Goal: Information Seeking & Learning: Learn about a topic

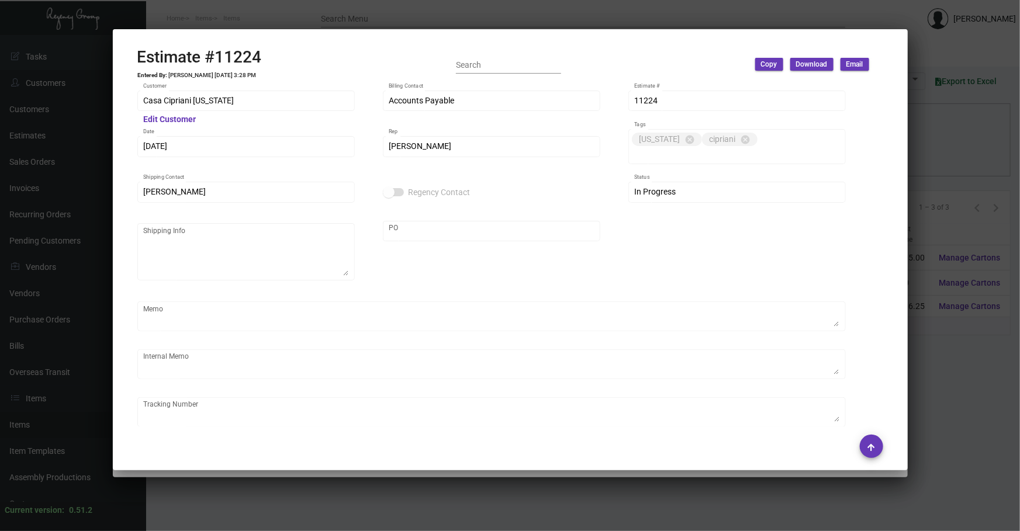
scroll to position [654, 0]
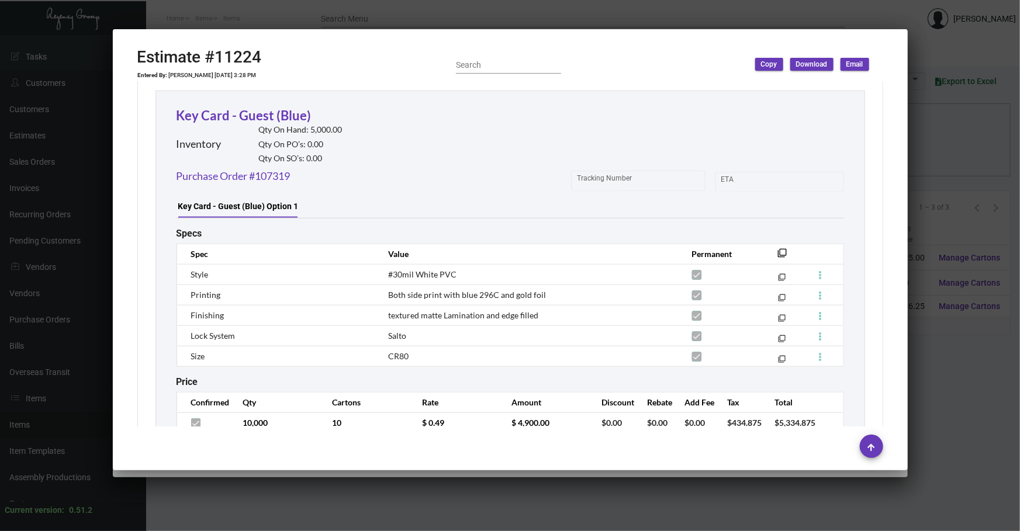
click at [417, 503] on div at bounding box center [510, 265] width 1020 height 531
click at [417, 502] on div at bounding box center [510, 265] width 1020 height 531
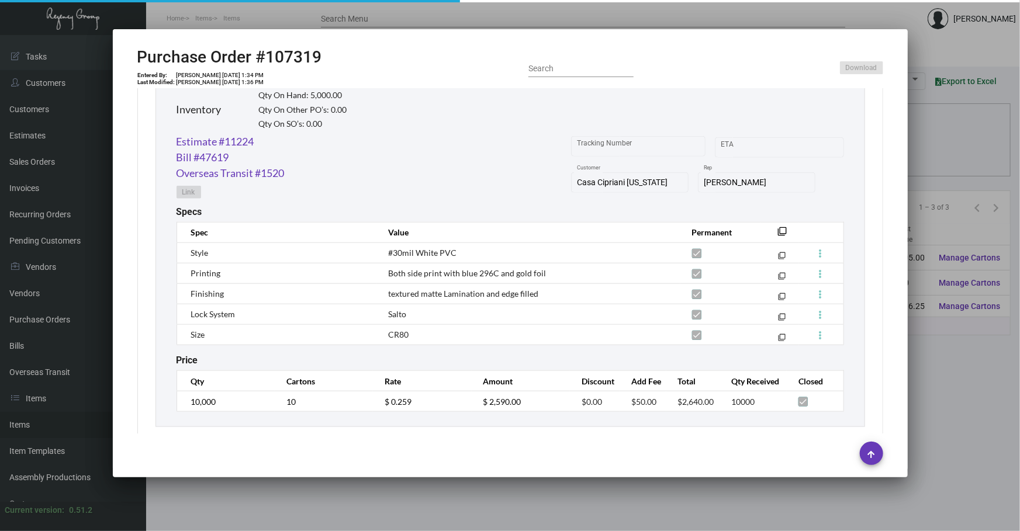
click at [417, 502] on div at bounding box center [510, 265] width 1020 height 531
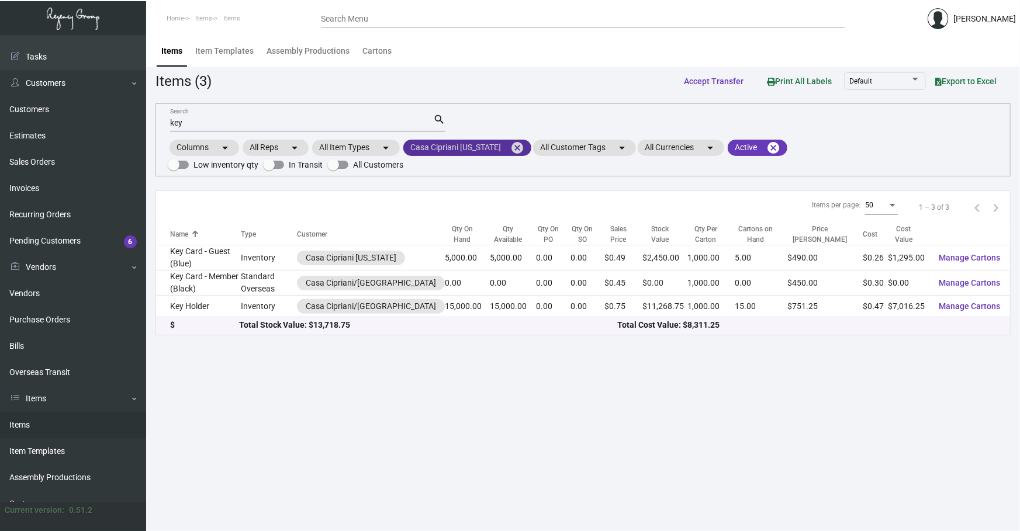
click at [514, 145] on mat-icon "cancel" at bounding box center [517, 148] width 14 height 14
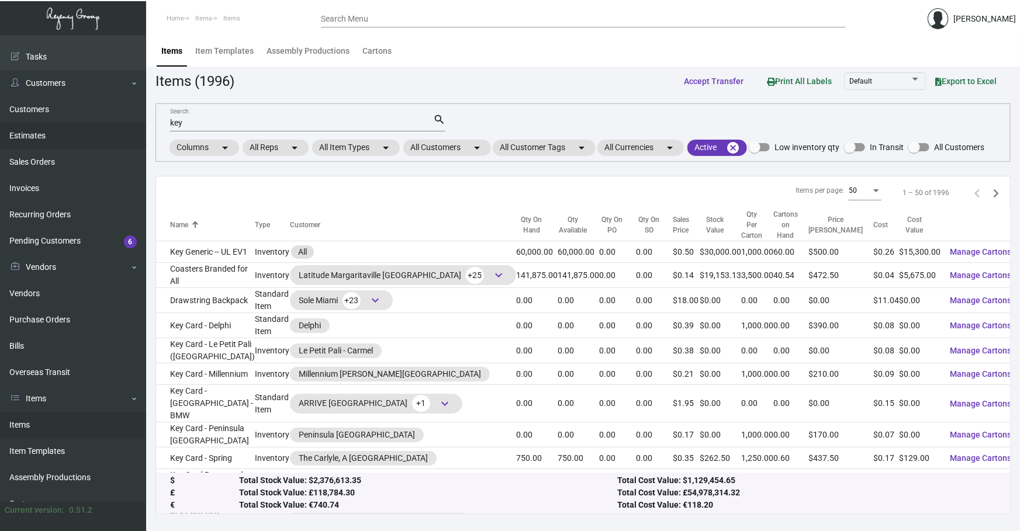
drag, startPoint x: 370, startPoint y: 122, endPoint x: 35, endPoint y: 136, distance: 335.1
click at [81, 144] on div "Dashboard Dashboard Tasks Customers Customers Estimates Sales Orders Invoices R…" at bounding box center [510, 283] width 1020 height 496
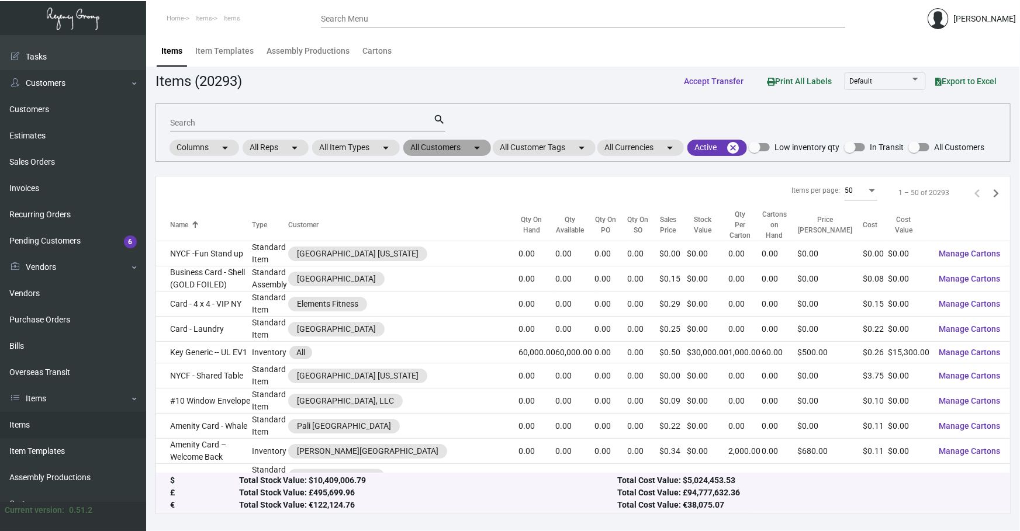
click at [461, 140] on mat-chip "All Customers arrow_drop_down" at bounding box center [447, 148] width 88 height 16
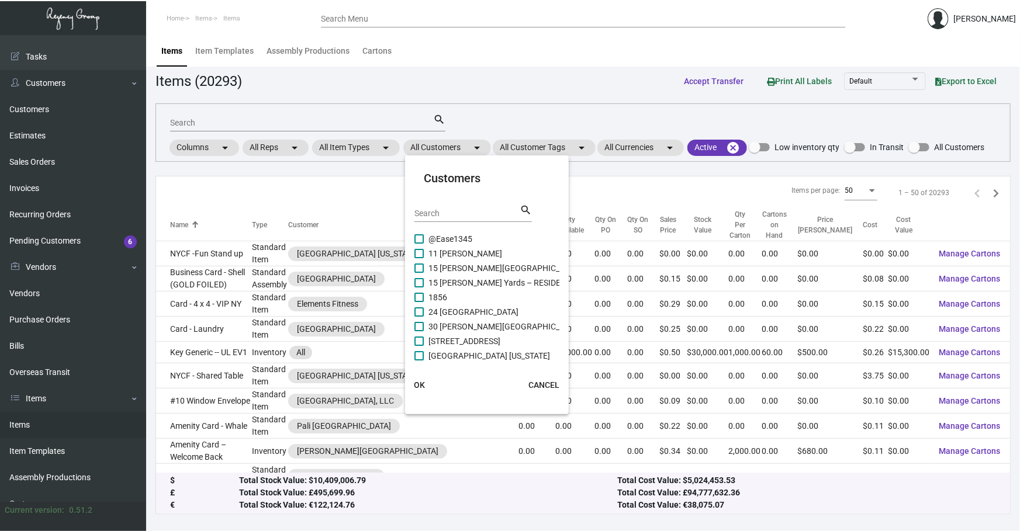
click at [460, 212] on input "Search" at bounding box center [466, 213] width 105 height 9
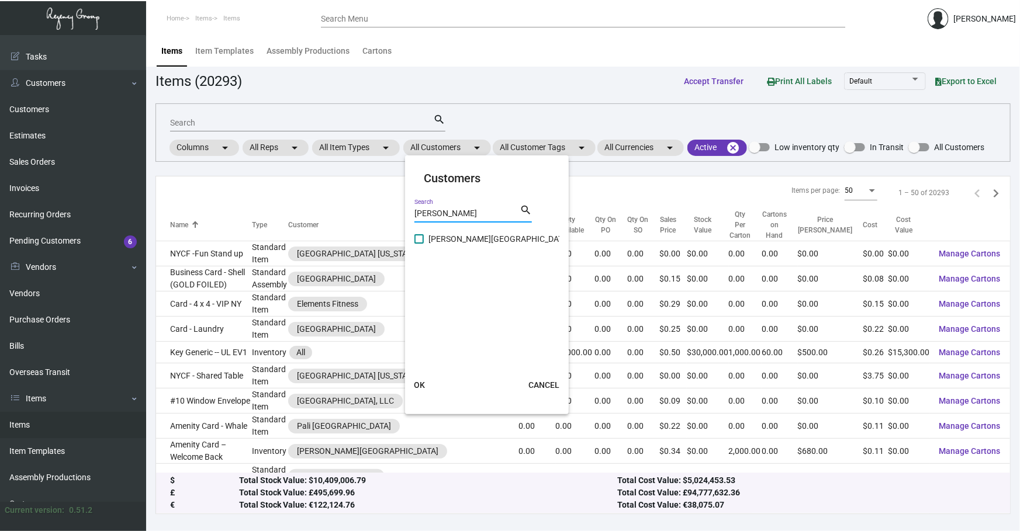
type input "[PERSON_NAME]"
click at [447, 234] on span "[PERSON_NAME][GEOGRAPHIC_DATA]" at bounding box center [498, 239] width 141 height 14
click at [419, 244] on input "[PERSON_NAME][GEOGRAPHIC_DATA]" at bounding box center [418, 244] width 1 height 1
checkbox input "true"
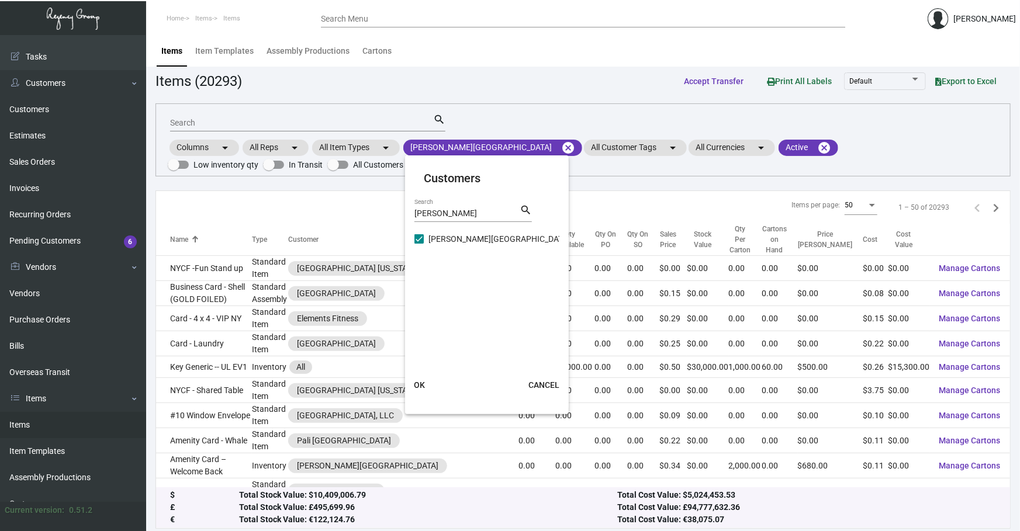
click at [418, 385] on span "OK" at bounding box center [419, 384] width 11 height 9
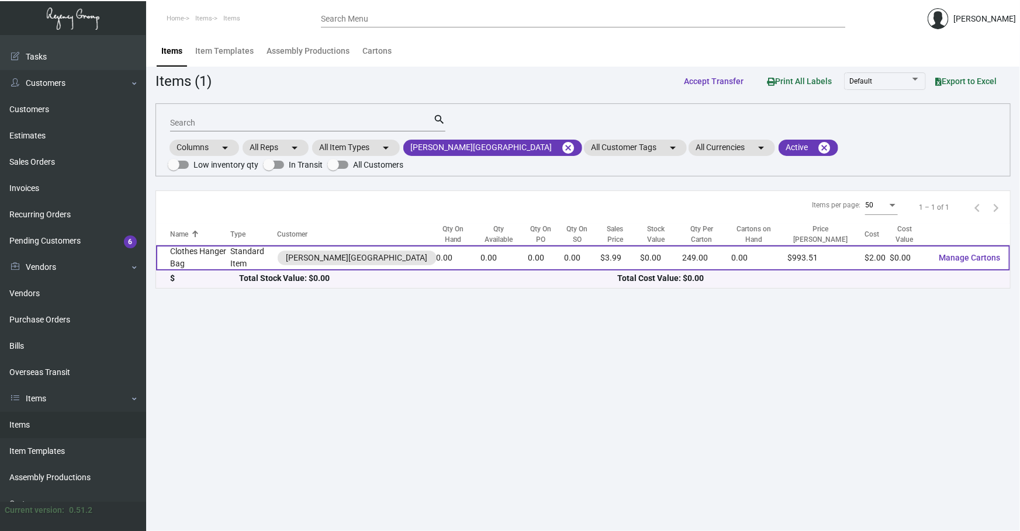
click at [222, 245] on td "Clothes Hanger Bag" at bounding box center [193, 257] width 74 height 25
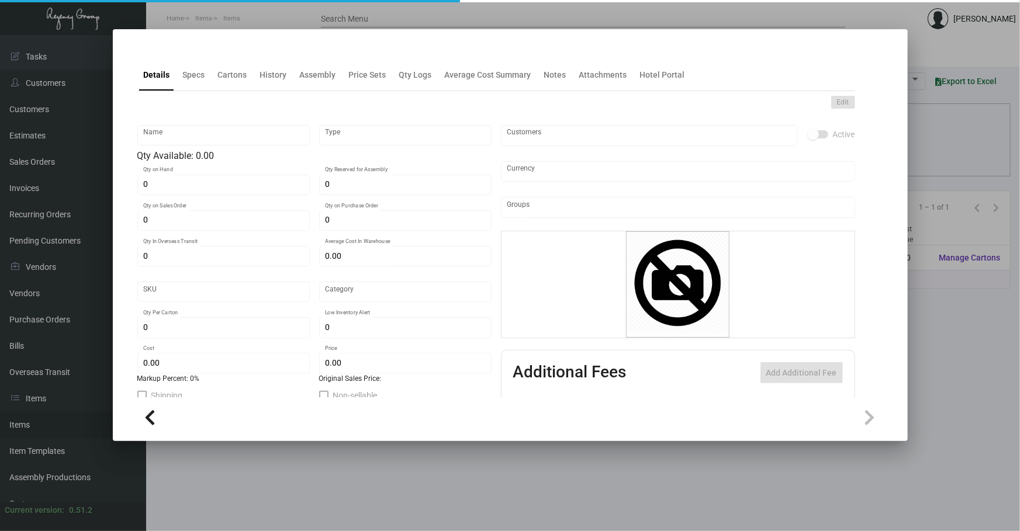
type input "Clothes Hanger Bag"
type input "Standard Item"
type input "$ 2.00"
type input "AA-607"
type input "Overseas"
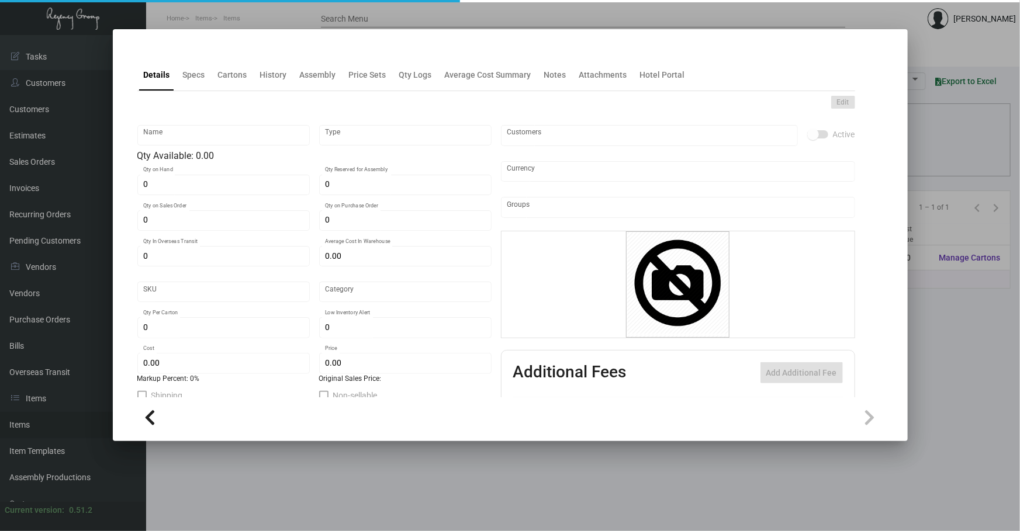
type input "249"
type input "$ 2.00"
type input "$ 3.99"
checkbox input "true"
type input "United States Dollar $"
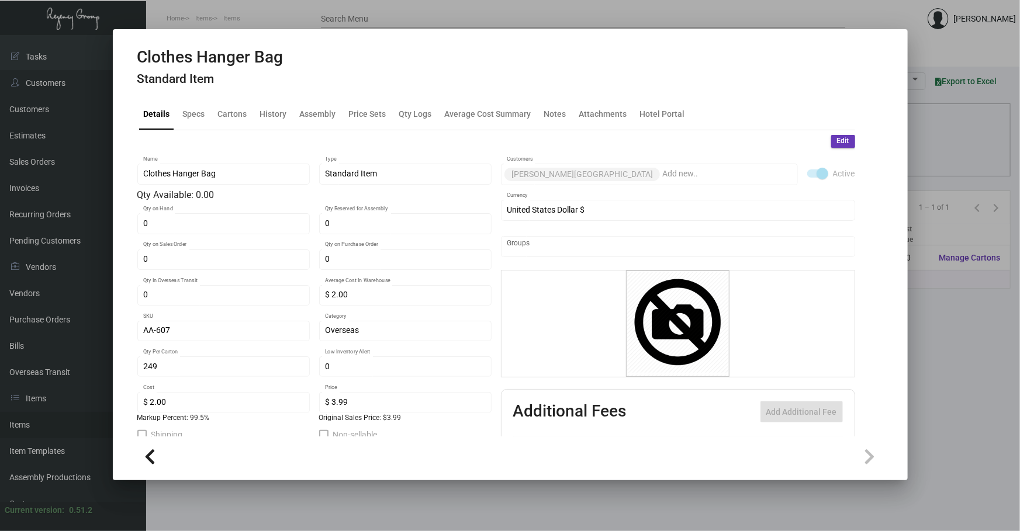
click at [262, 82] on h4 "Standard Item" at bounding box center [210, 79] width 146 height 15
click at [264, 117] on div "History" at bounding box center [273, 114] width 27 height 12
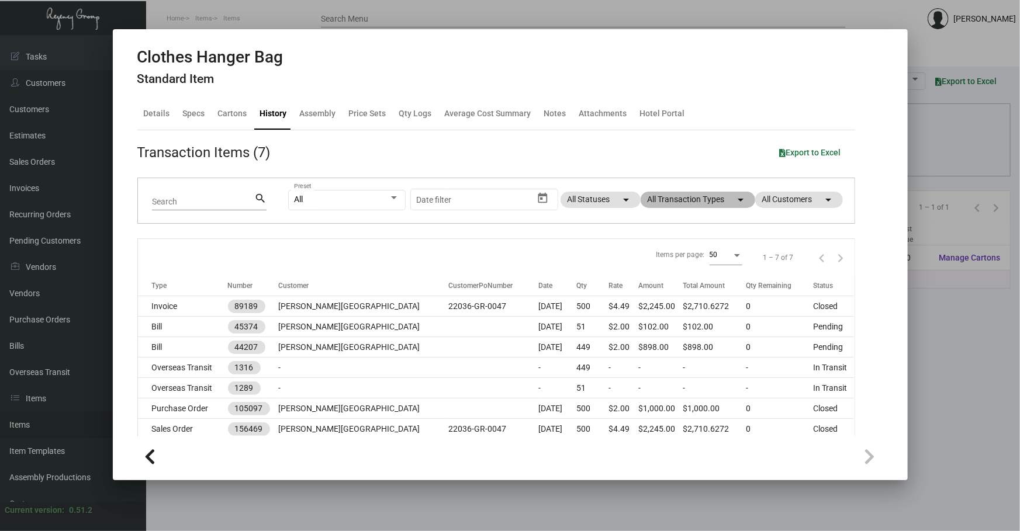
click at [688, 203] on mat-chip "All Transaction Types arrow_drop_down" at bounding box center [697, 200] width 115 height 16
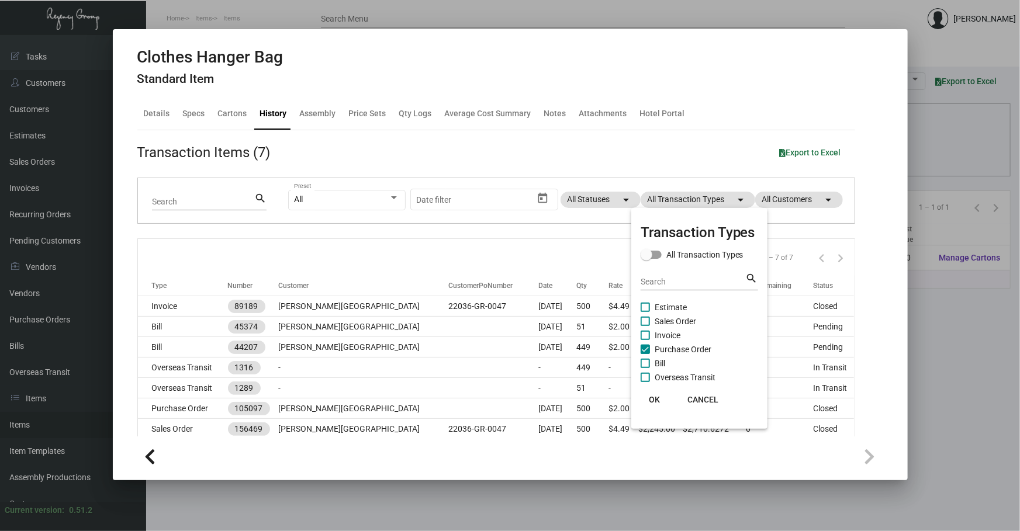
click at [665, 348] on span "Purchase Order" at bounding box center [682, 349] width 57 height 14
click at [645, 354] on input "Purchase Order" at bounding box center [644, 354] width 1 height 1
click at [665, 348] on span "Purchase Order" at bounding box center [682, 349] width 57 height 14
click at [645, 354] on input "Purchase Order" at bounding box center [644, 354] width 1 height 1
checkbox input "true"
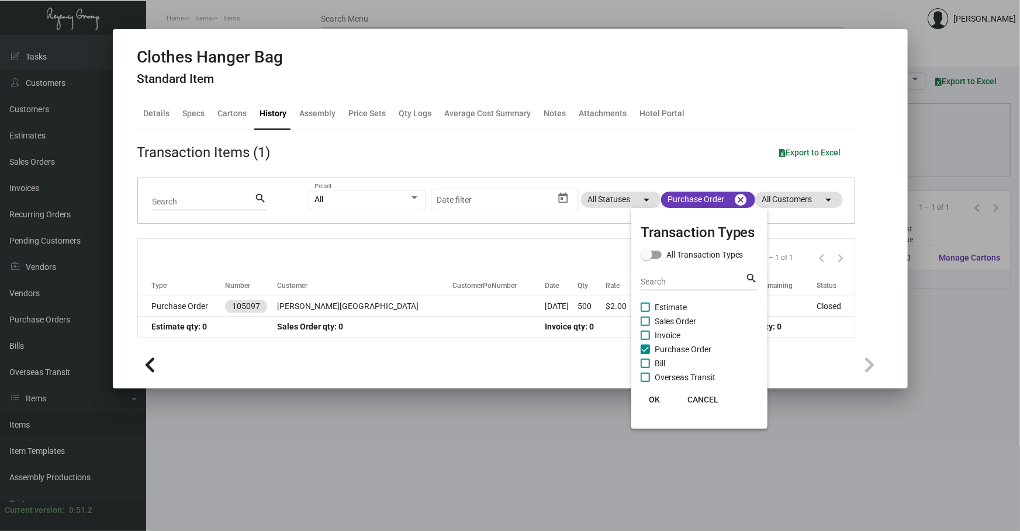
click at [446, 241] on div at bounding box center [510, 265] width 1020 height 531
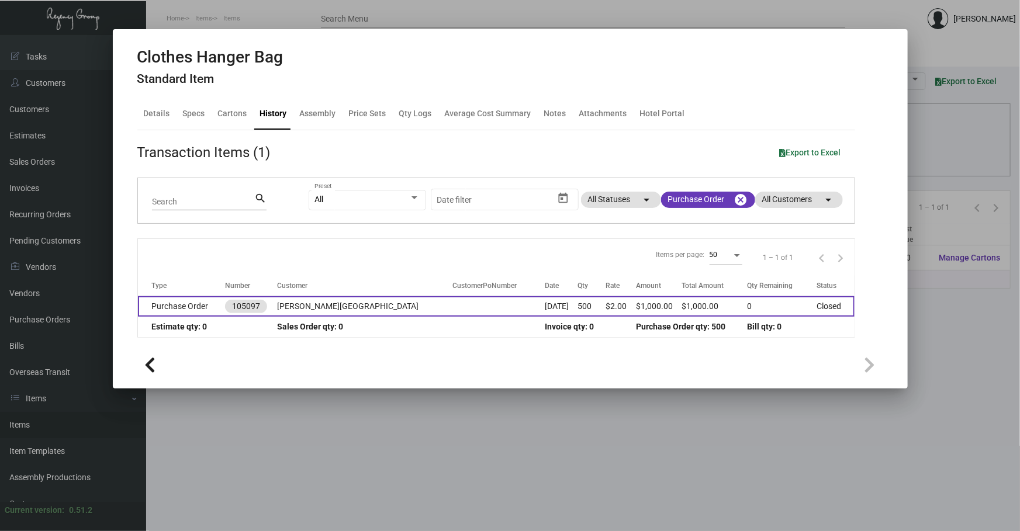
click at [452, 304] on td at bounding box center [498, 306] width 93 height 20
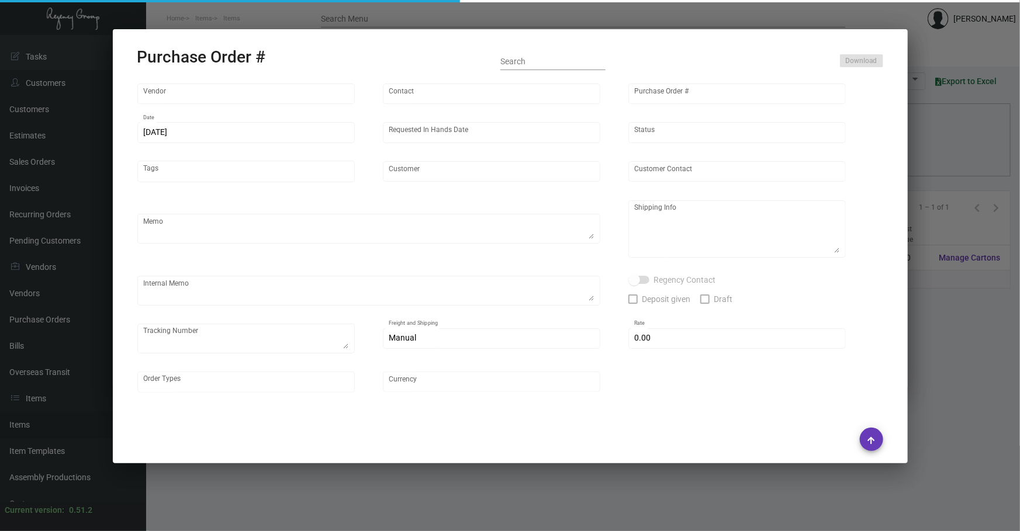
type input "Hangzhou [PERSON_NAME] Leisure Product Co. LTD"
type input "[PERSON_NAME]"
type input "105097"
type input "[DATE]"
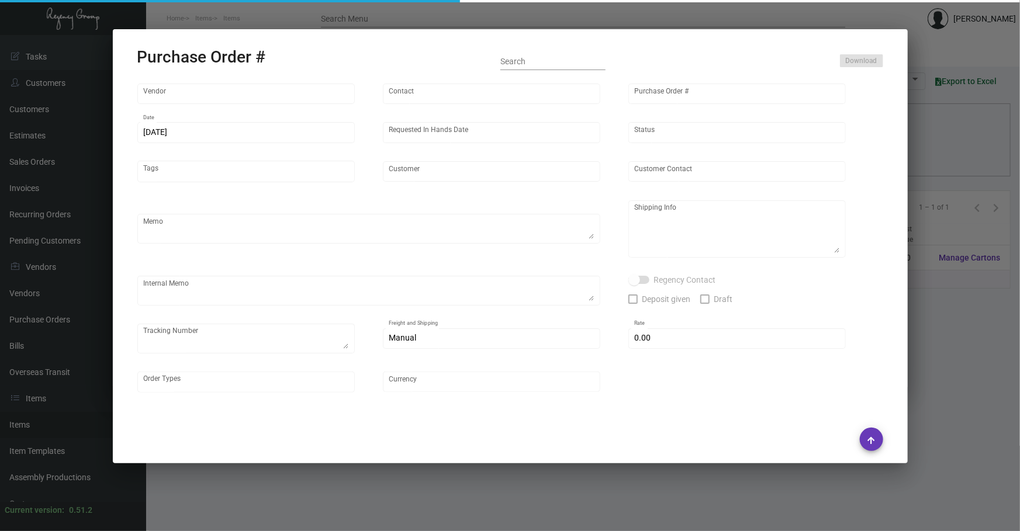
type input "[PERSON_NAME][GEOGRAPHIC_DATA]"
type textarea "51 pcs via AIR to [GEOGRAPHIC_DATA], rest by boat."
type textarea "Regency Group NJ - [PERSON_NAME] [STREET_ADDRESS]"
type textarea "*Warehouse* -- Before shipping out, please make sure reach out to the client fi…"
checkbox input "true"
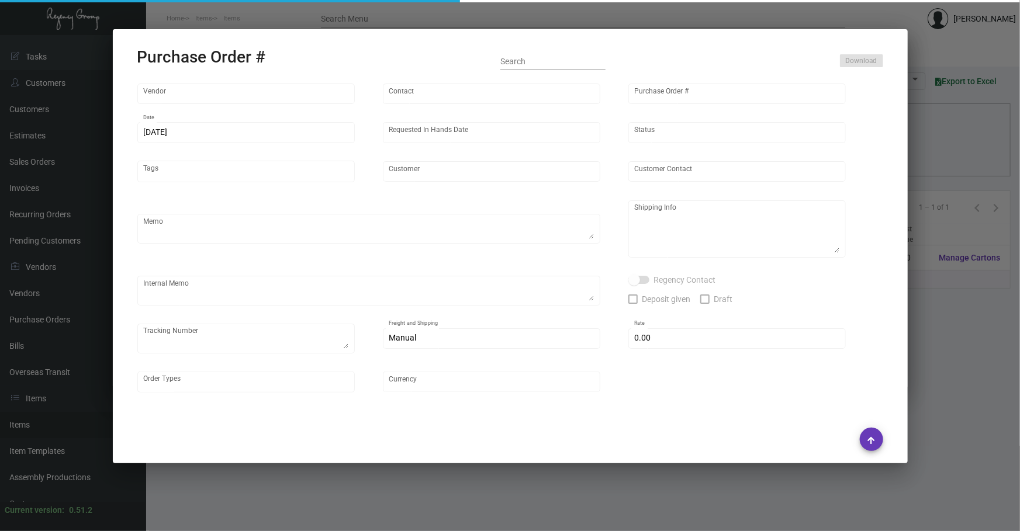
type input "$ 0.00"
type input "United States Dollar $"
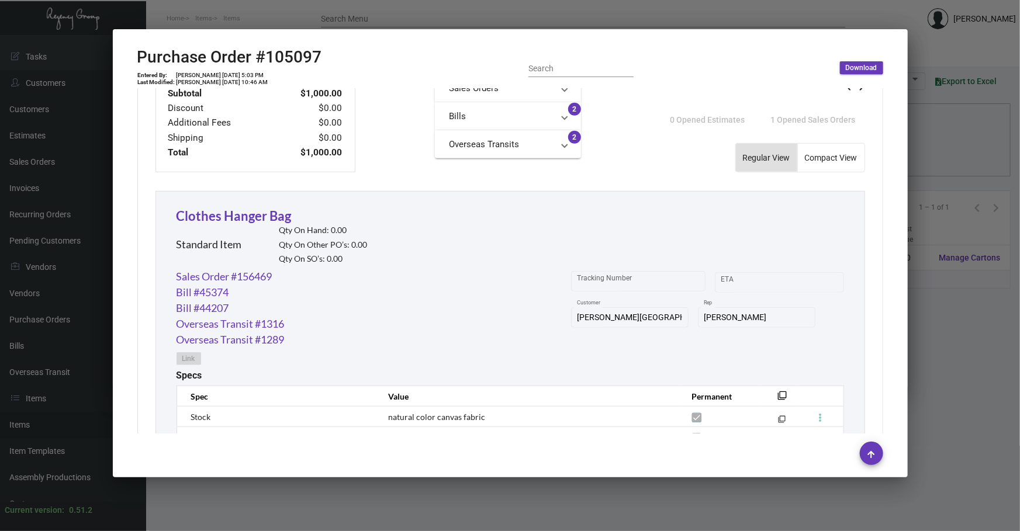
scroll to position [495, 0]
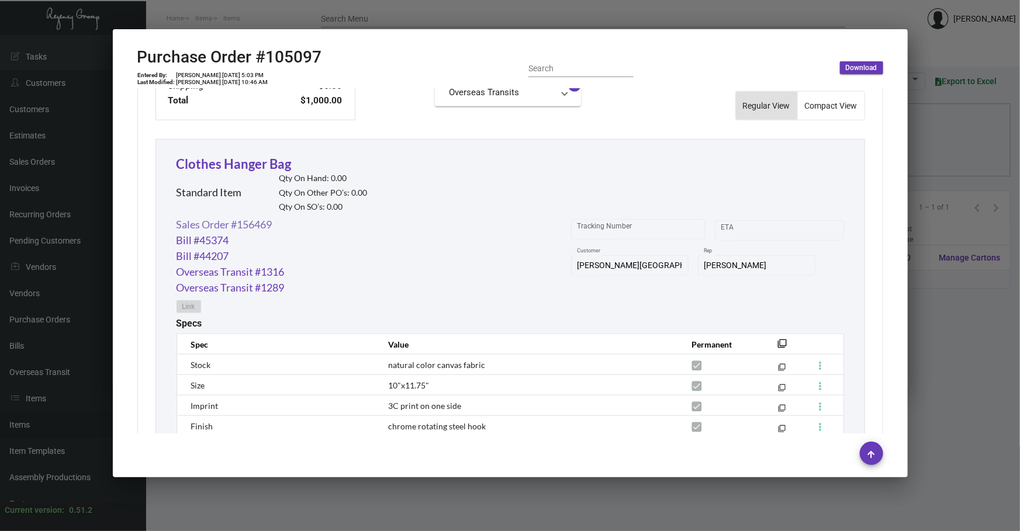
click at [251, 219] on link "Sales Order #156469" at bounding box center [224, 225] width 96 height 16
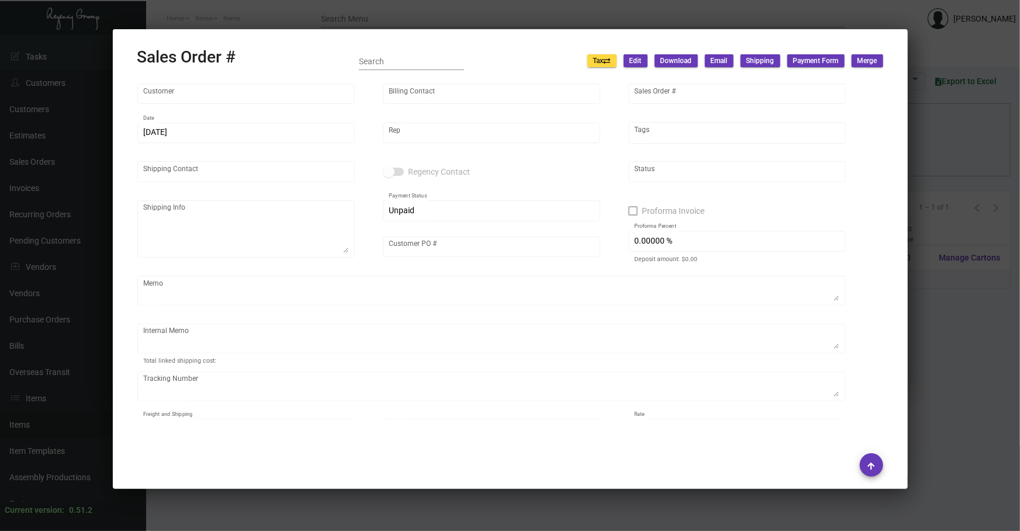
type input "[PERSON_NAME][GEOGRAPHIC_DATA]"
type input "Billing -"
type input "156469"
type input "[DATE]"
type input "[PERSON_NAME]"
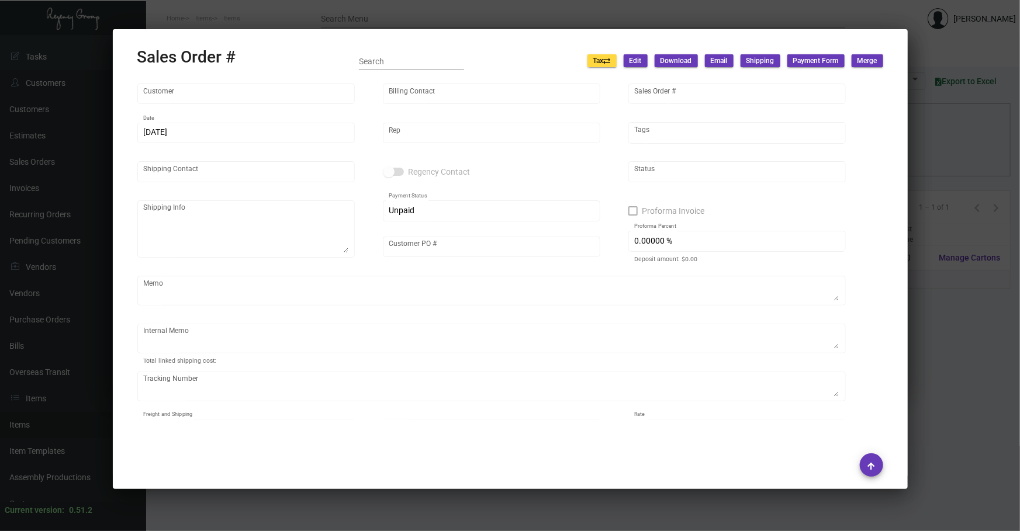
type input "[PERSON_NAME]"
type textarea "[PERSON_NAME][GEOGRAPHIC_DATA] - [PERSON_NAME] [STREET_ADDRESS][PERSON_NAME]"
type input "22036-GR-0047"
checkbox input "true"
type input "100.00000 %"
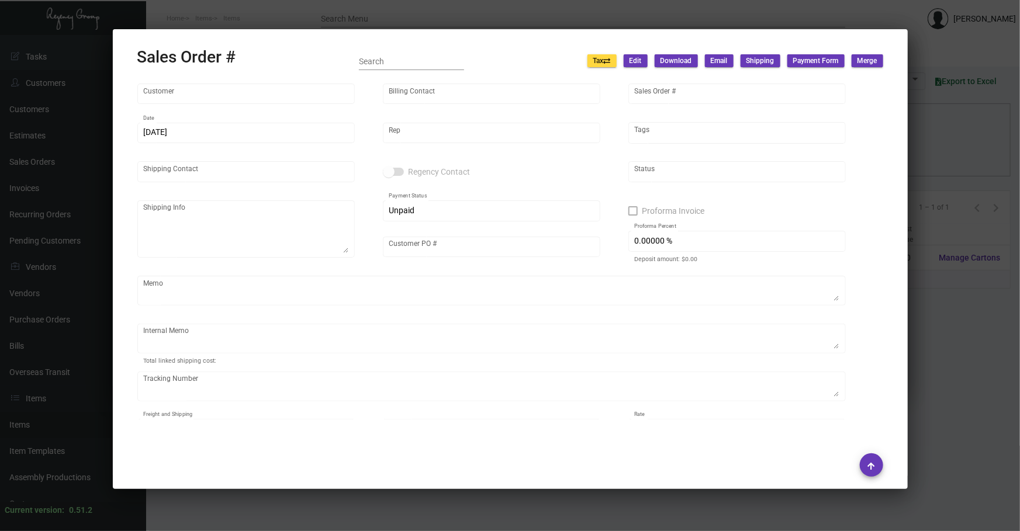
type textarea "51 pcs via AIR, rest by boat"
type textarea "*Warehouse* --Before shipping out, please make sure reach out to the client fir…"
type input "United States Dollar $"
type input "$ 89.84"
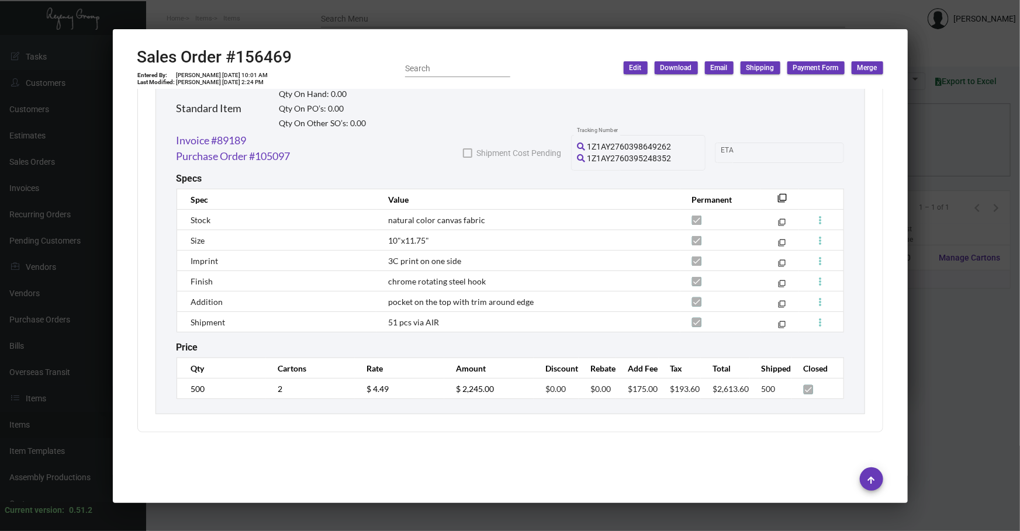
scroll to position [674, 0]
click at [883, 182] on div "[PERSON_NAME] Hotel Customer Edit Customer Billing - Billing Contact 156469 Sal…" at bounding box center [510, 261] width 774 height 345
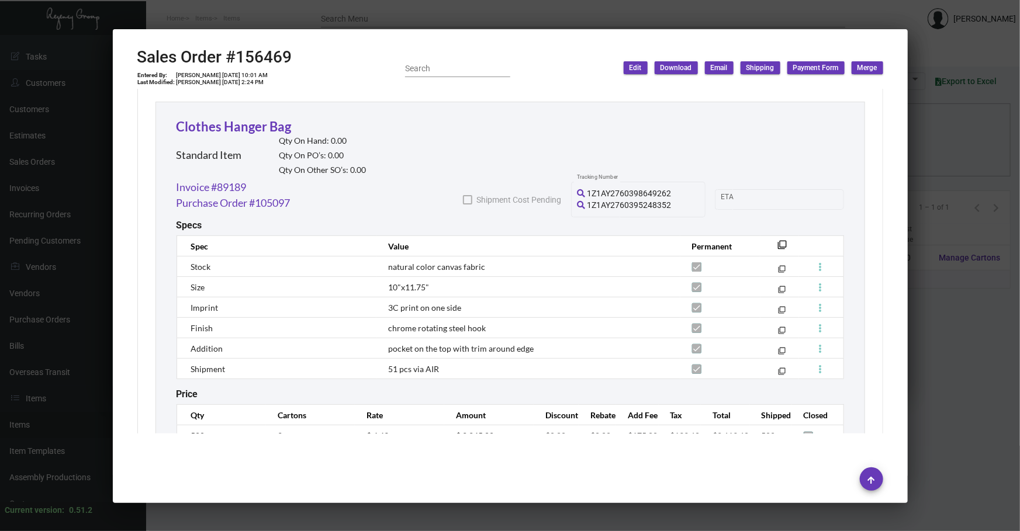
scroll to position [620, 0]
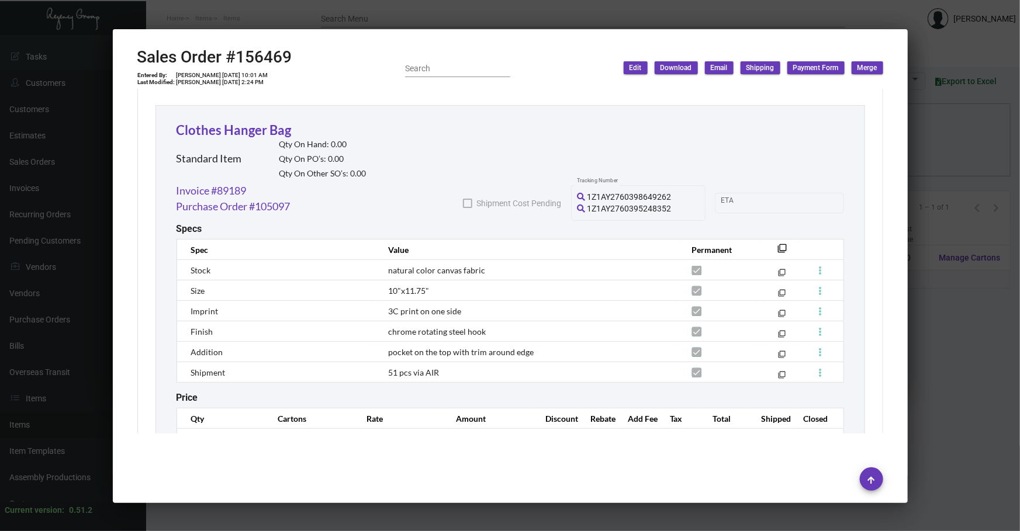
click at [8, 336] on div at bounding box center [510, 265] width 1020 height 531
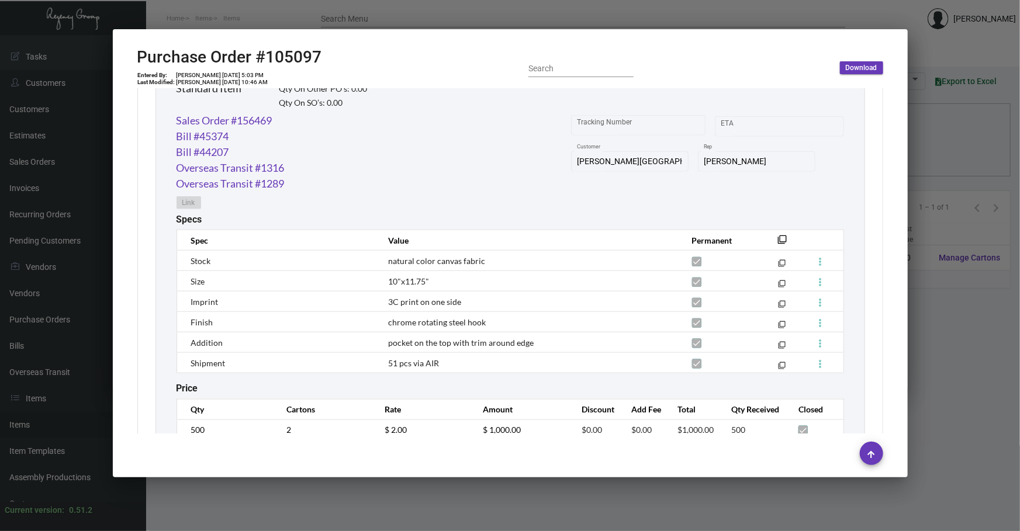
scroll to position [602, 0]
click at [287, 490] on div at bounding box center [510, 265] width 1020 height 531
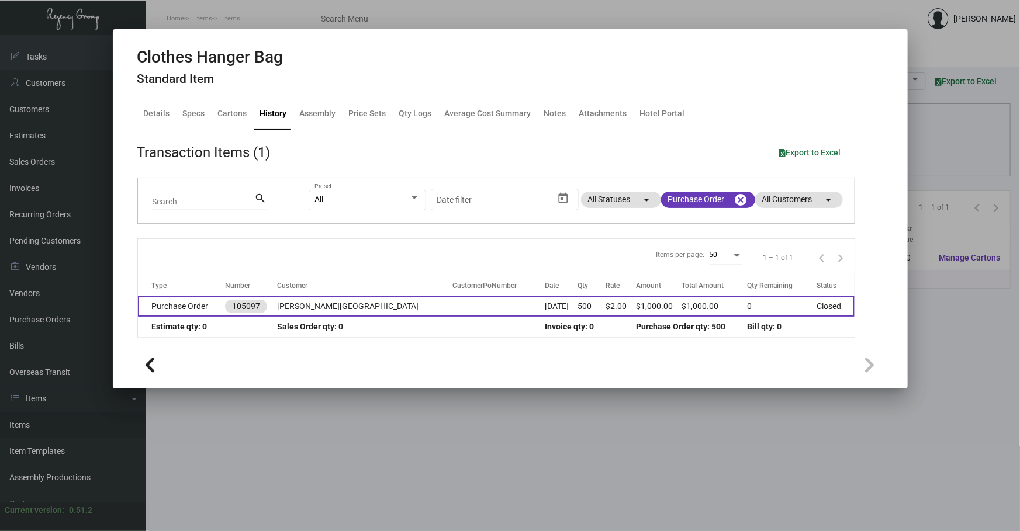
click at [455, 306] on td at bounding box center [498, 306] width 93 height 20
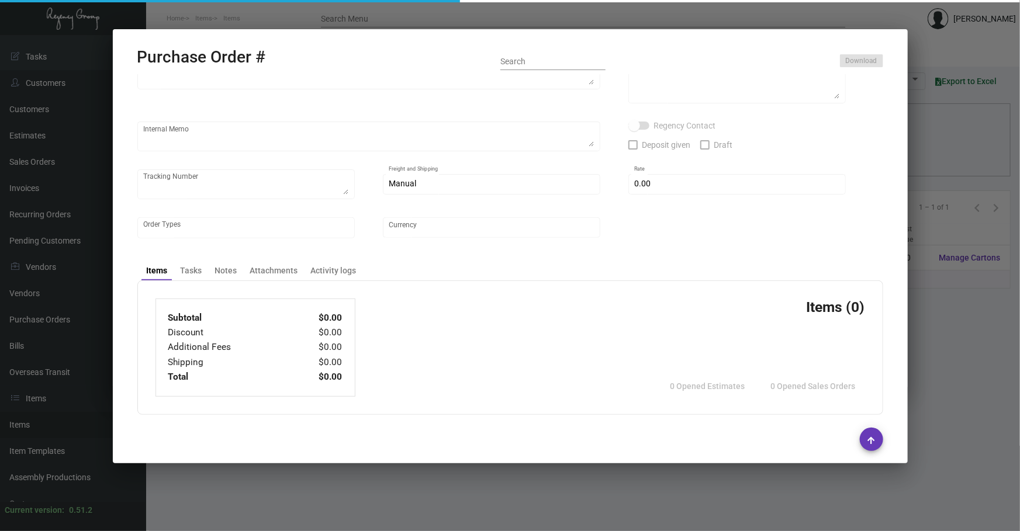
type input "Hangzhou [PERSON_NAME] Leisure Product Co. LTD"
type input "[PERSON_NAME]"
type input "105097"
type input "[DATE]"
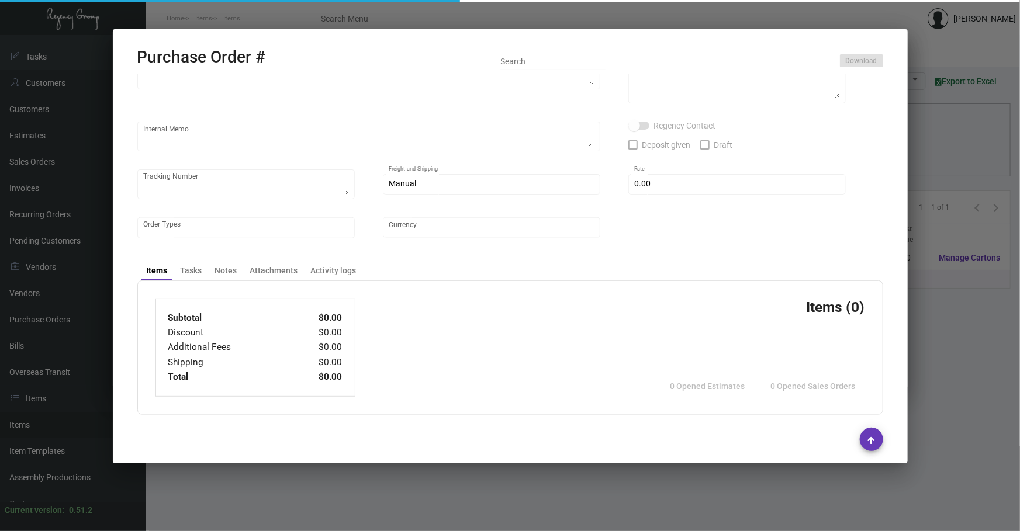
type input "[PERSON_NAME][GEOGRAPHIC_DATA]"
type textarea "51 pcs via AIR to [GEOGRAPHIC_DATA], rest by boat."
type textarea "Regency Group NJ - [PERSON_NAME] [STREET_ADDRESS]"
type textarea "*Warehouse* -- Before shipping out, please make sure reach out to the client fi…"
checkbox input "true"
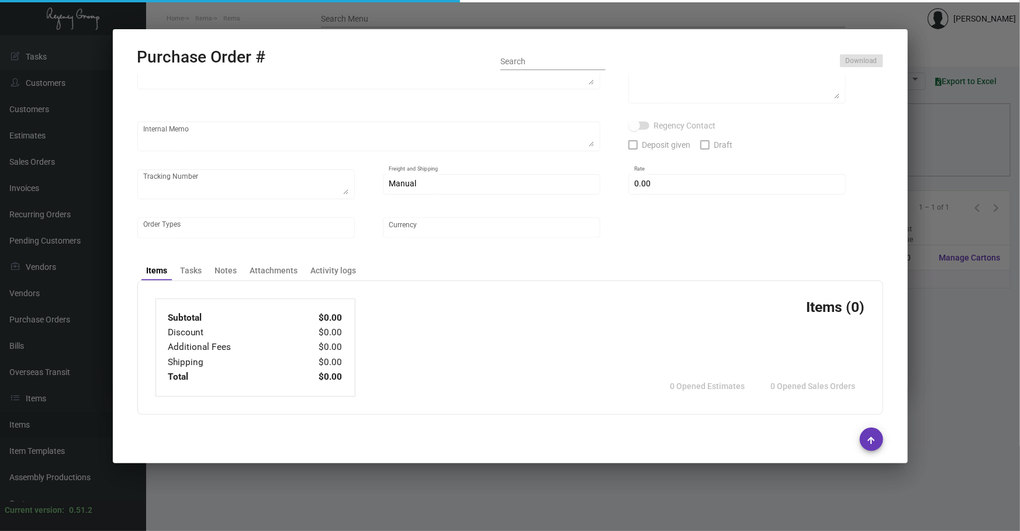
type input "$ 0.00"
type input "United States Dollar $"
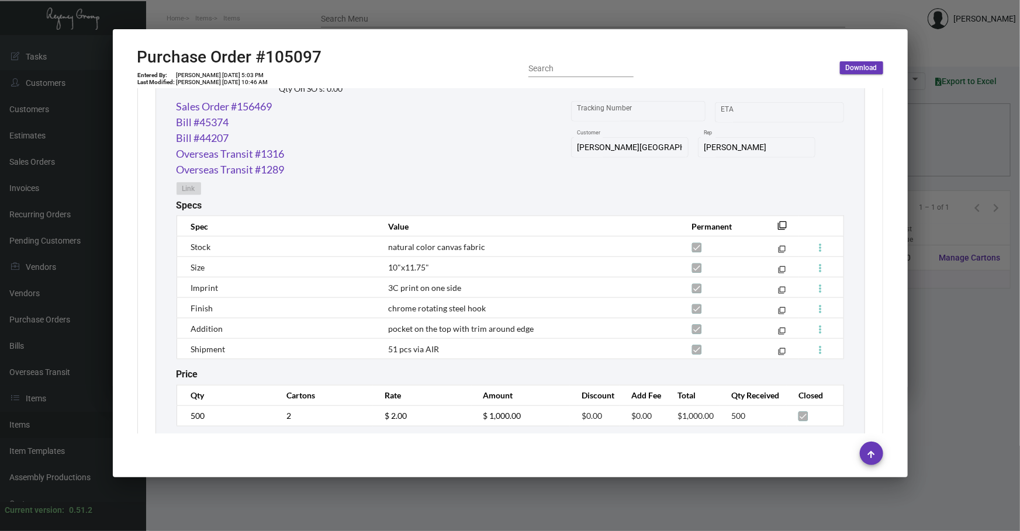
scroll to position [644, 0]
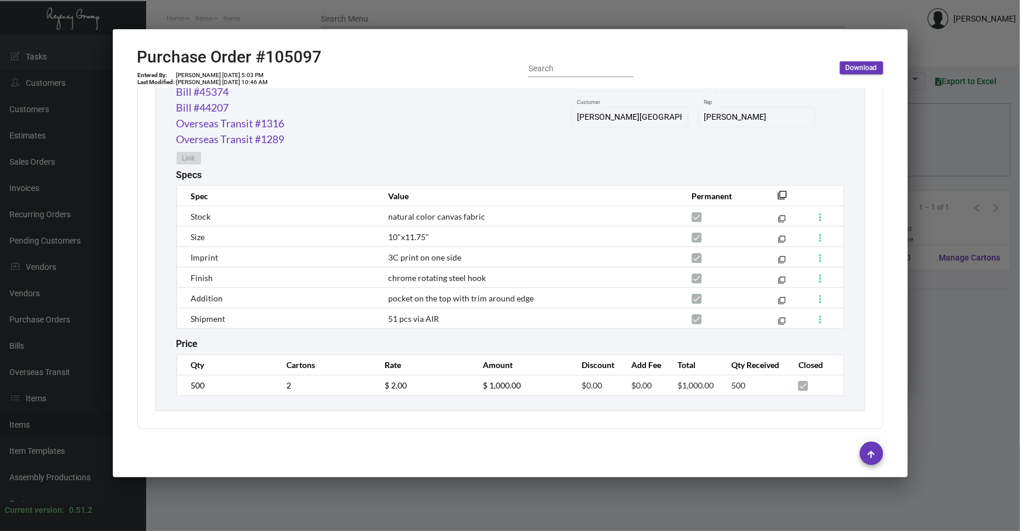
click at [352, 483] on div at bounding box center [510, 265] width 1020 height 531
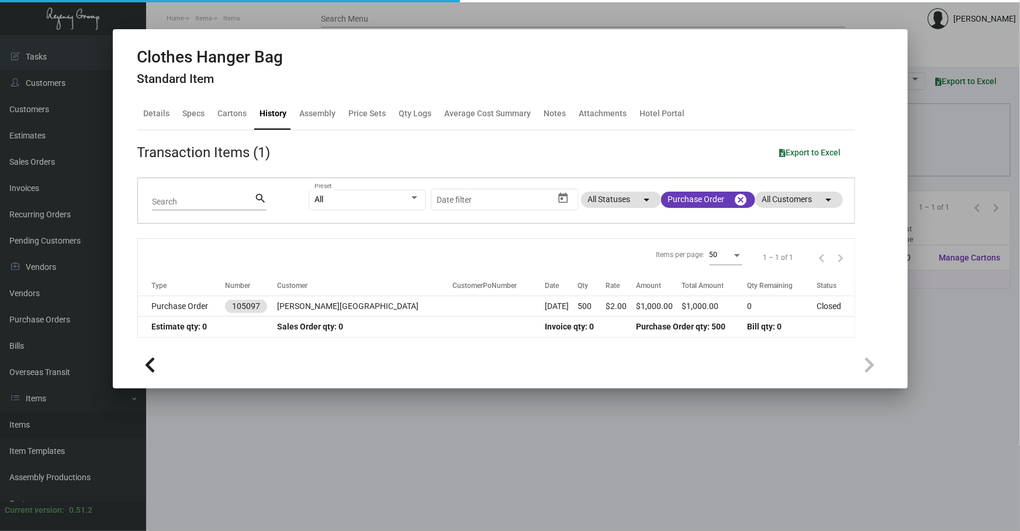
click at [352, 483] on div at bounding box center [510, 265] width 1020 height 531
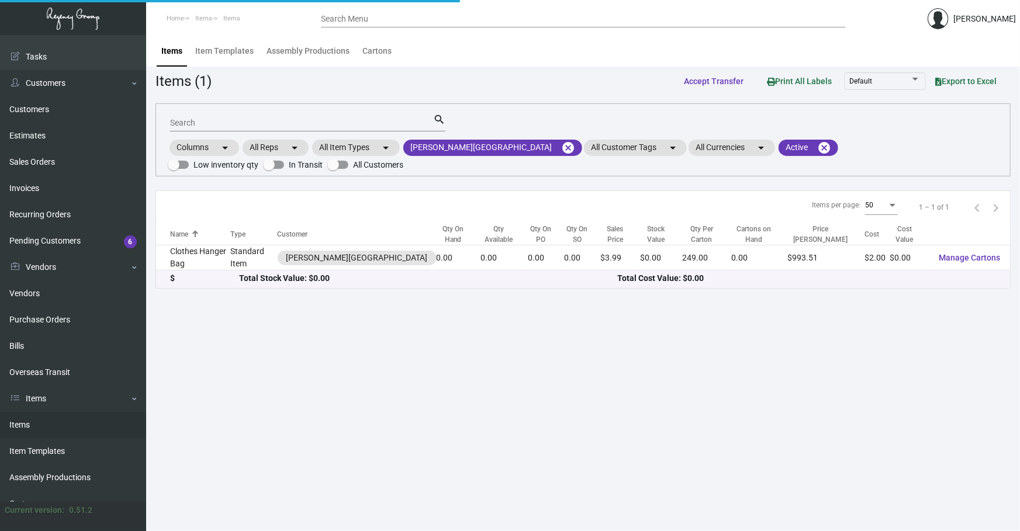
click at [352, 483] on main "Items Item Templates Assembly Productions Cartons Items (1) Accept Transfer Pri…" at bounding box center [582, 283] width 873 height 496
click at [51, 328] on link "Purchase Orders" at bounding box center [73, 320] width 146 height 26
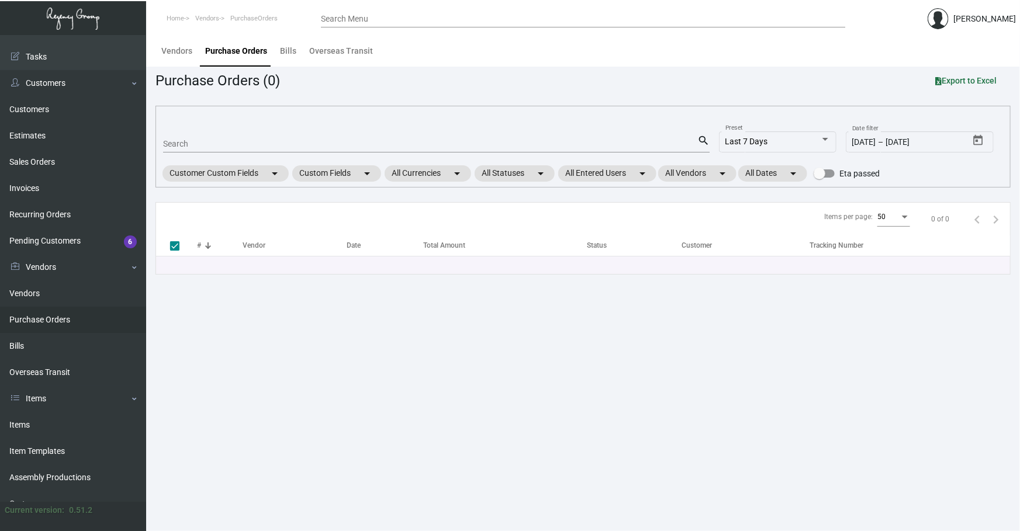
click at [254, 141] on input "Search" at bounding box center [430, 144] width 534 height 9
type input "1022"
type input "102214"
checkbox input "false"
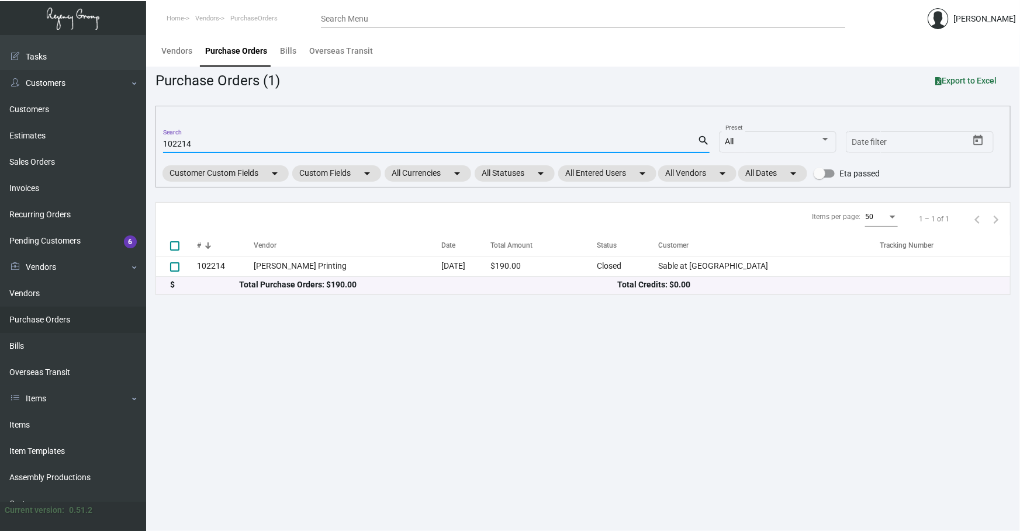
type input "102214"
click at [360, 286] on div "Total Purchase Orders: $190.00" at bounding box center [428, 285] width 379 height 12
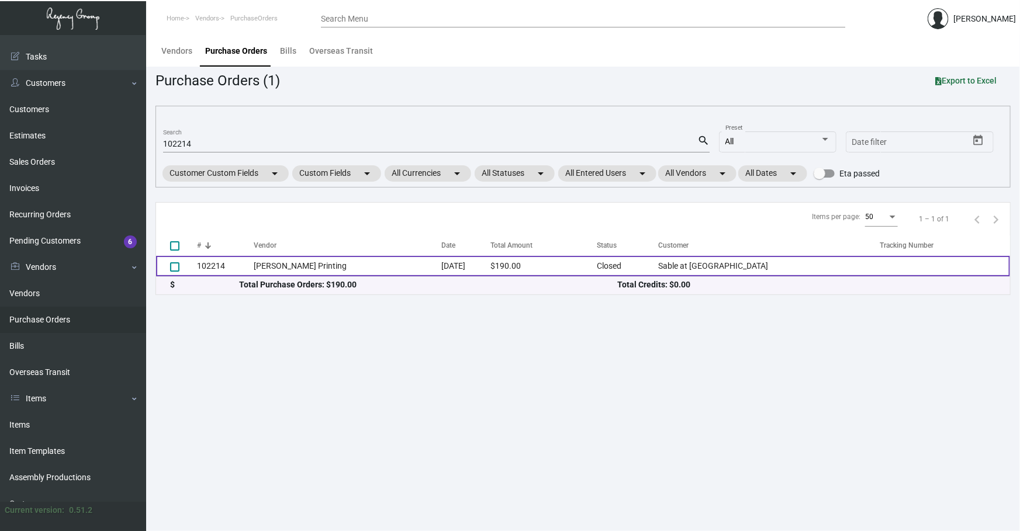
click at [373, 260] on td "[PERSON_NAME] Printing" at bounding box center [348, 266] width 188 height 20
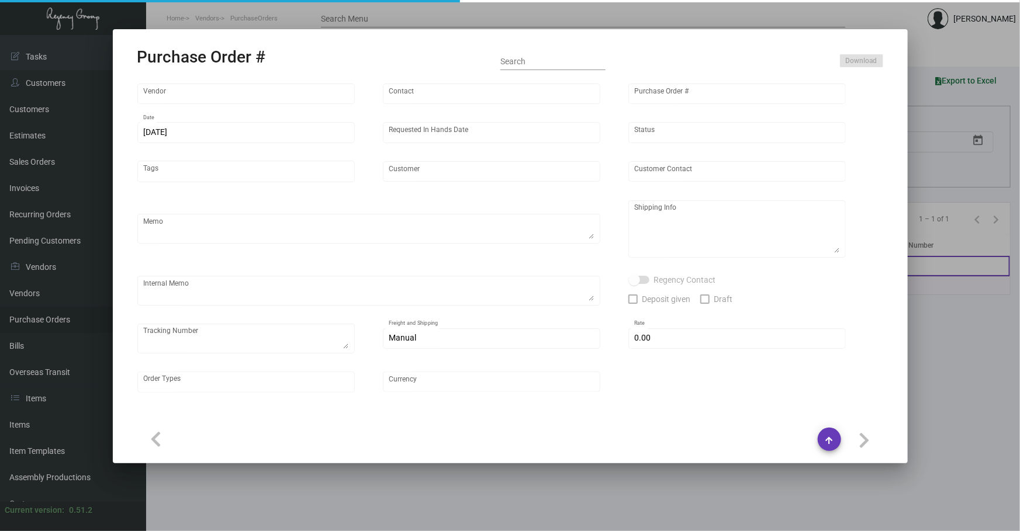
type input "[PERSON_NAME] Printing"
type input "[PERSON_NAME]"
type input "102214"
type input "[DATE]"
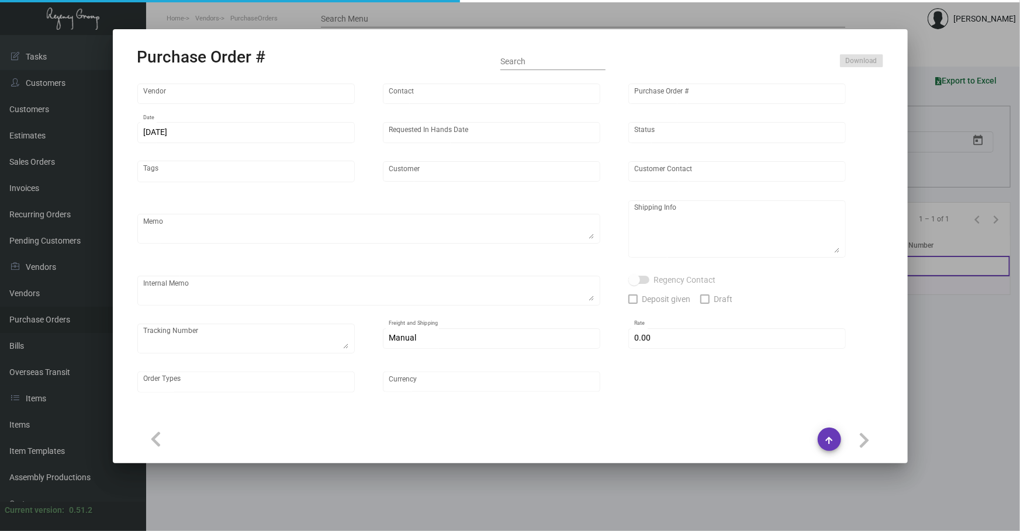
type input "Sable at [GEOGRAPHIC_DATA]"
type input "[PERSON_NAME]"
type textarea "Please rush the production of this order. When ready to ship, contact: [EMAIL_A…"
type textarea "Sable at [GEOGRAPHIC_DATA] - [PERSON_NAME] [STREET_ADDRESS]"
type textarea "[DATE]: Hotel is requesting for 500 a piece instead of 250 on Portal."
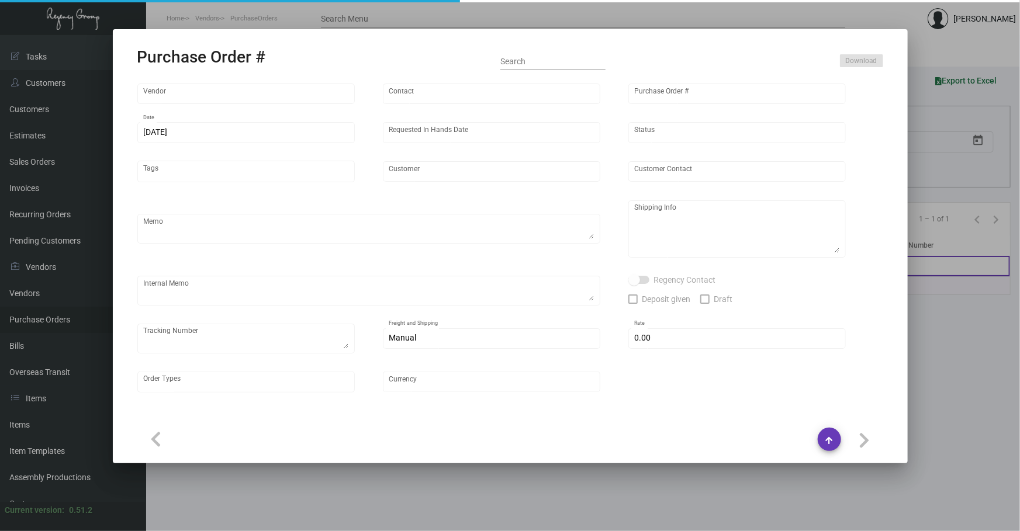
type input "$ 0.00"
type input "United States Dollar $"
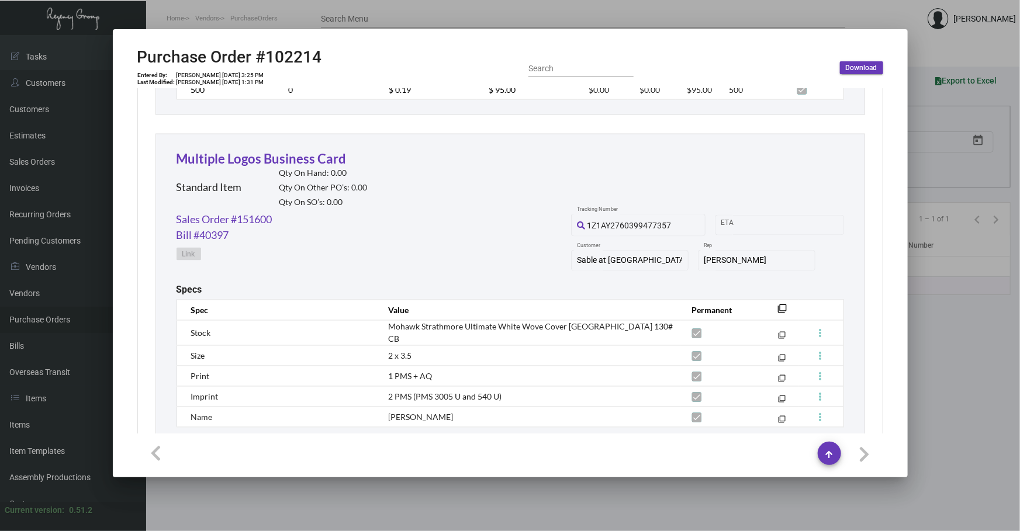
scroll to position [864, 0]
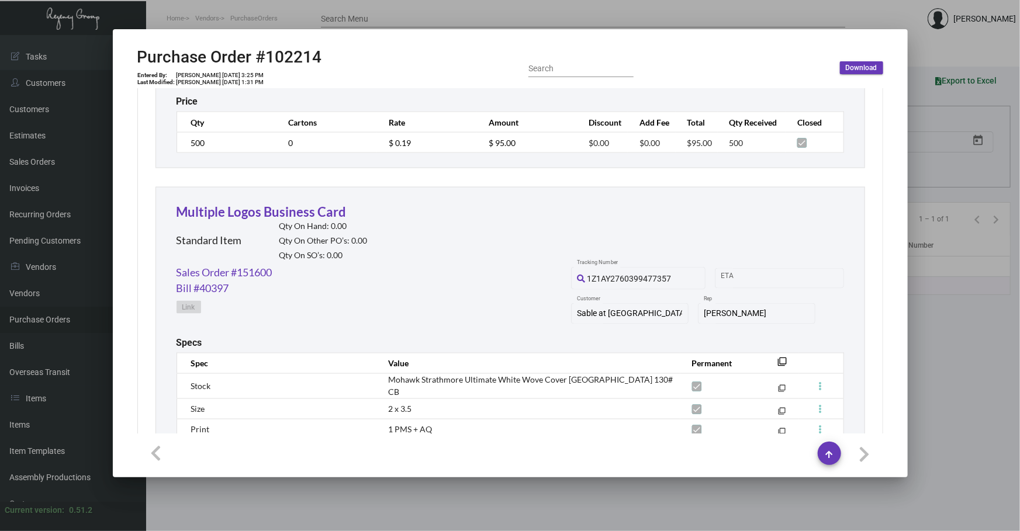
drag, startPoint x: 439, startPoint y: 222, endPoint x: 356, endPoint y: 239, distance: 84.7
click at [356, 239] on div "Qty On Hand: 0.00 Qty On Other PO’s: 0.00 Qty On SO’s: 0.00" at bounding box center [323, 242] width 88 height 43
click at [537, 474] on mat-dialog-container "Purchase Order #102214 Entered By: [PERSON_NAME] [DATE] 3:25 PM Last Modified: …" at bounding box center [510, 253] width 795 height 448
click at [513, 515] on div at bounding box center [510, 265] width 1020 height 531
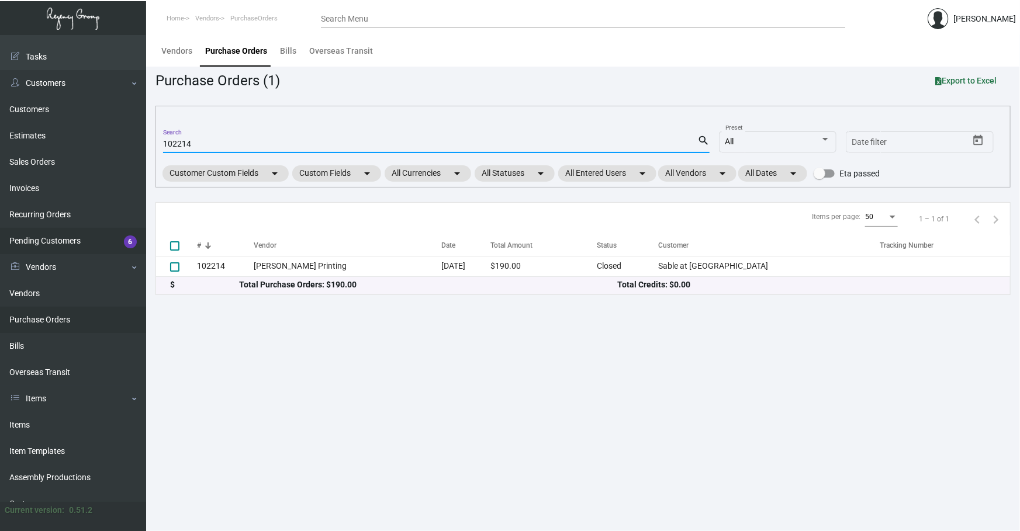
drag, startPoint x: 207, startPoint y: 141, endPoint x: 0, endPoint y: 231, distance: 225.6
click at [0, 190] on div "Dashboard Dashboard Tasks Customers Customers Estimates Sales Orders Invoices R…" at bounding box center [510, 283] width 1020 height 496
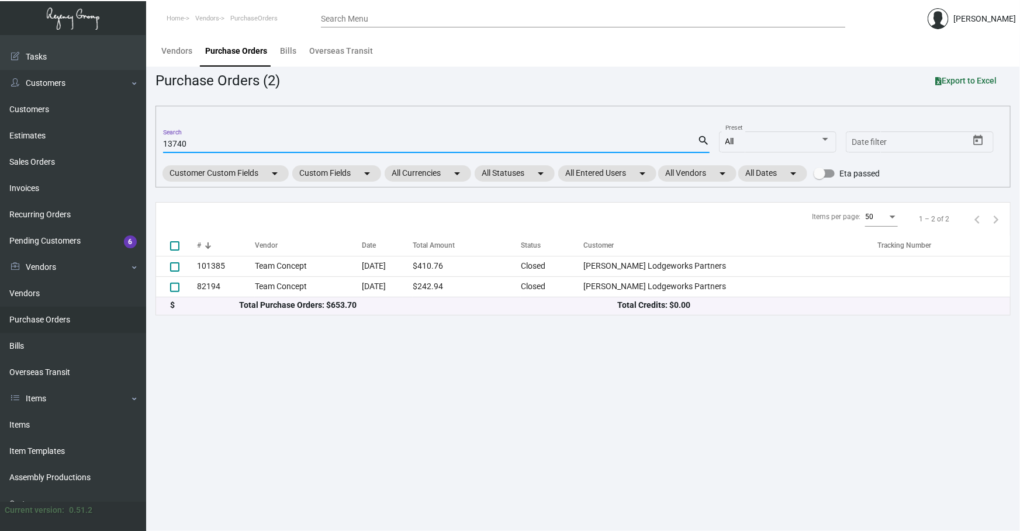
type input "137409"
checkbox input "true"
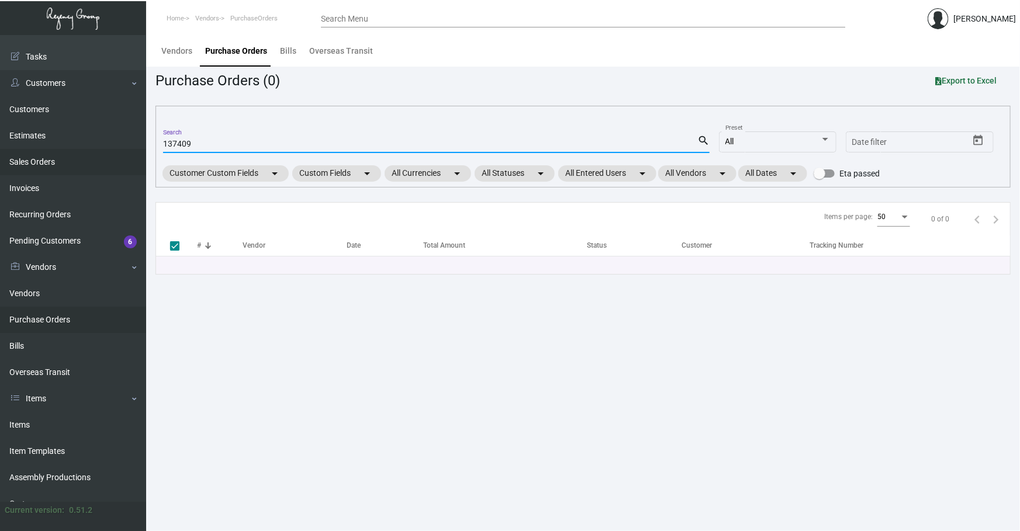
type input "137409"
click at [52, 157] on link "Sales Orders" at bounding box center [73, 162] width 146 height 26
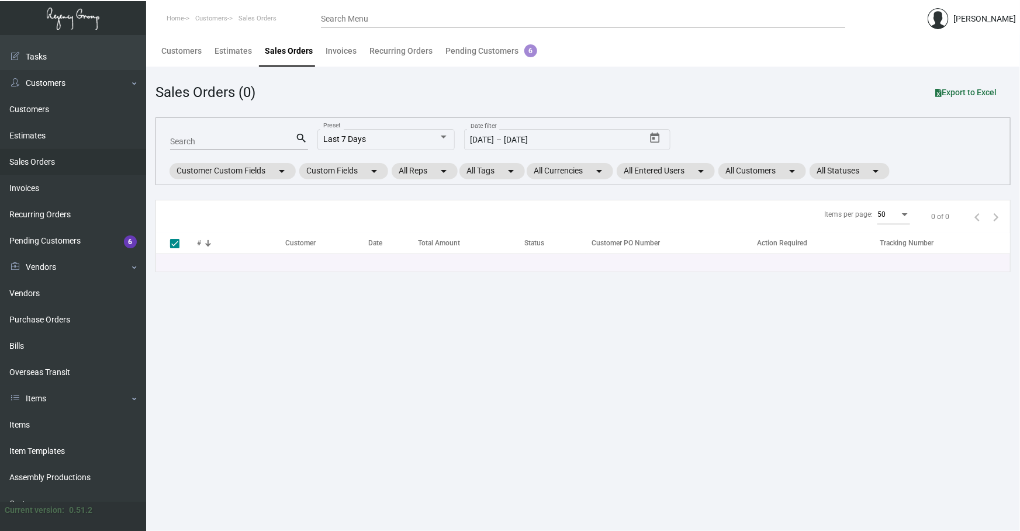
click at [225, 145] on div "Search" at bounding box center [233, 141] width 126 height 18
type input "137409"
checkbox input "false"
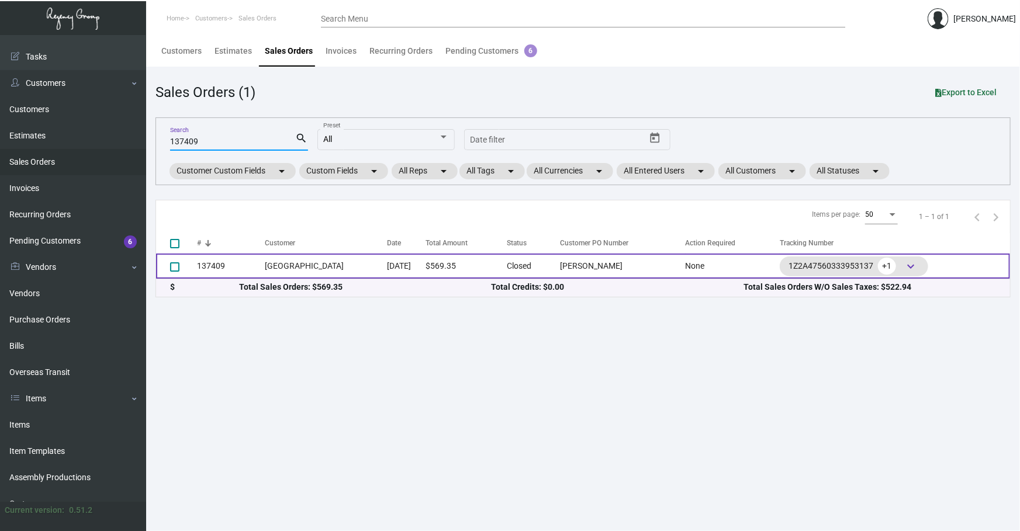
type input "137409"
click at [321, 269] on td "[GEOGRAPHIC_DATA]" at bounding box center [326, 266] width 122 height 25
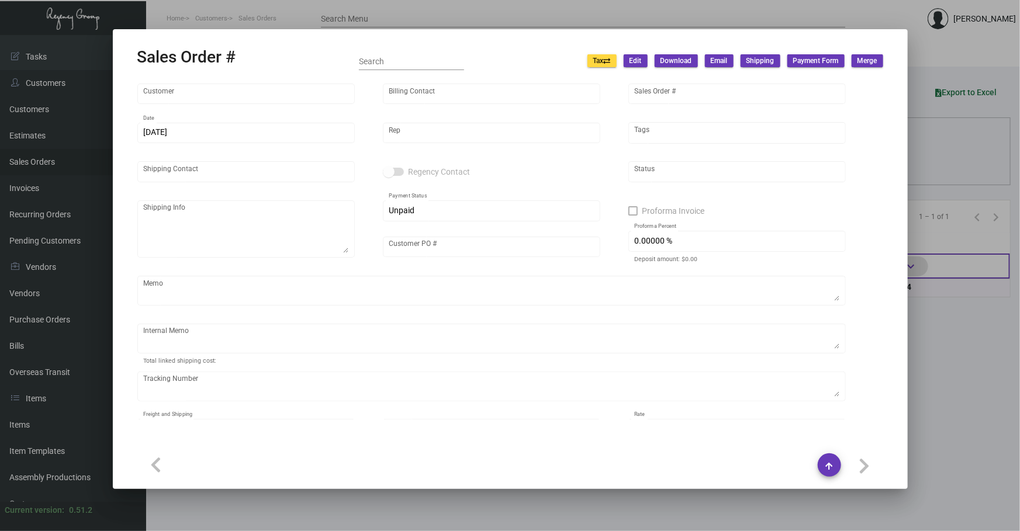
type input "[GEOGRAPHIC_DATA]"
type input "Billing Department"
type input "137409"
type input "[DATE]"
type input "[PERSON_NAME]"
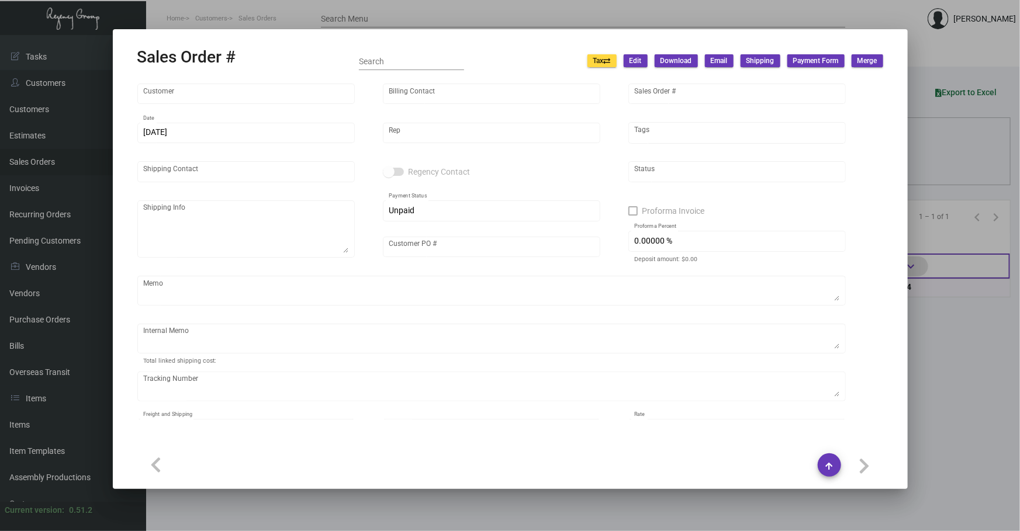
type input "[PERSON_NAME]"
type textarea "[GEOGRAPHIC_DATA] - [PERSON_NAME] [STREET_ADDRESS][US_STATE]"
type input "[PERSON_NAME]"
type textarea "Manual order from [PERSON_NAME]. Delivered [DATE] by [PERSON_NAME]"
type input "United States Dollar $"
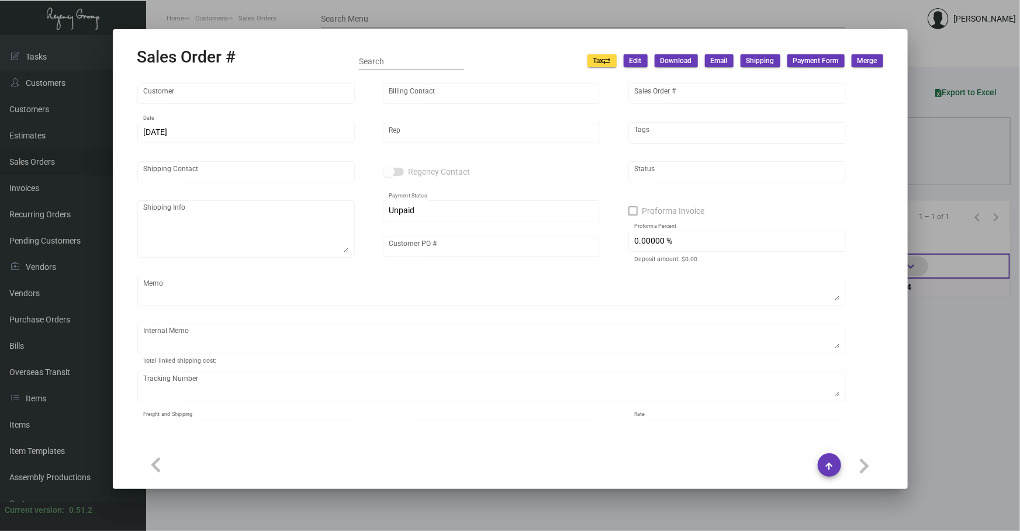
type input "$ 38.94"
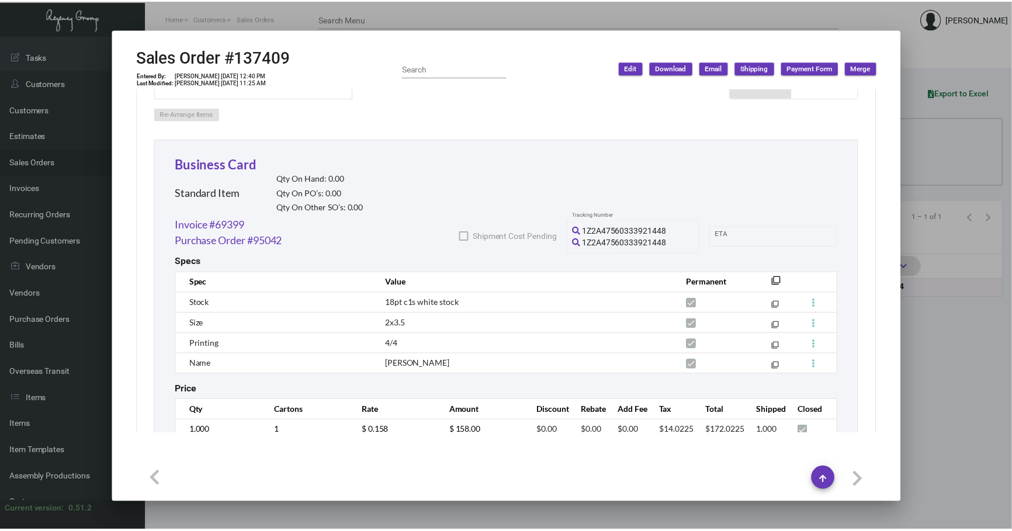
scroll to position [654, 0]
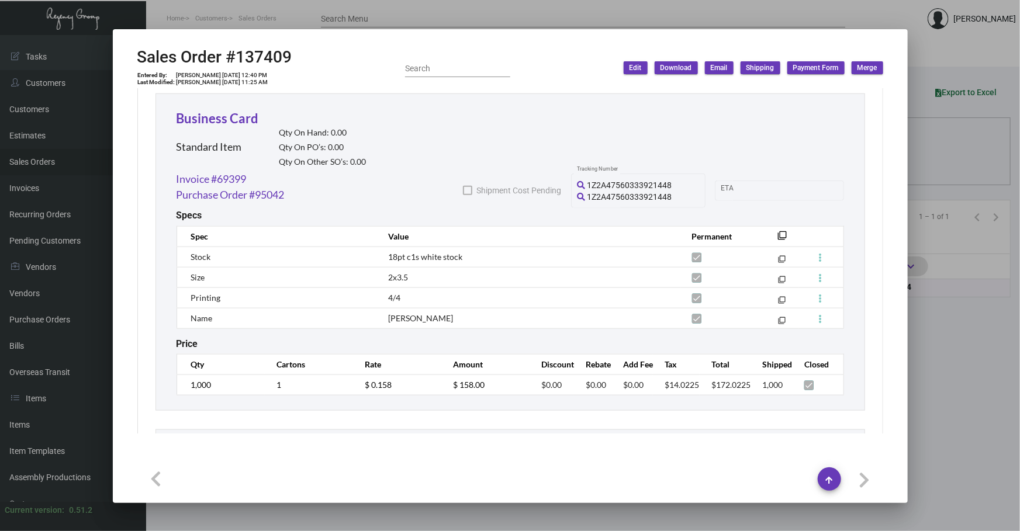
click at [282, 504] on div at bounding box center [510, 265] width 1020 height 531
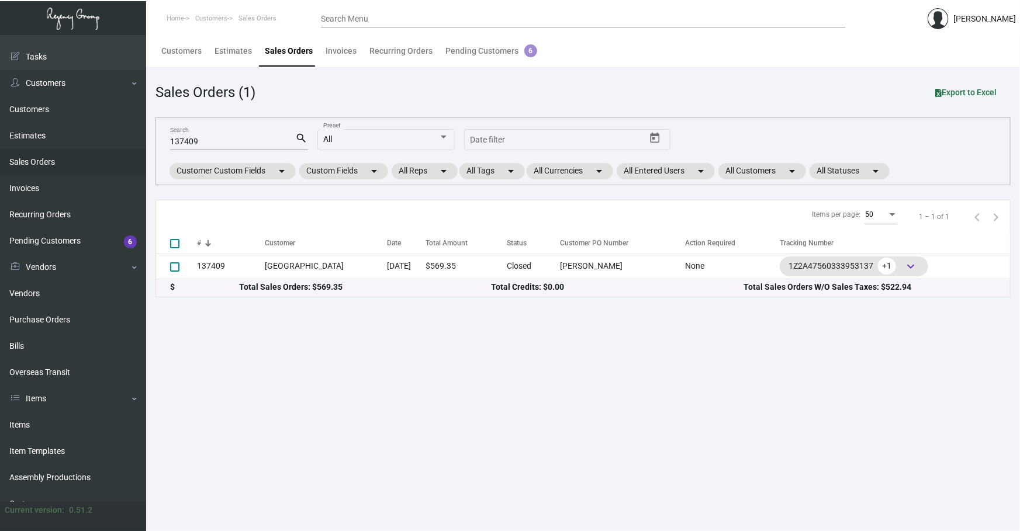
click at [282, 504] on main "Customers Estimates Sales Orders Invoices Recurring Orders Pending Customers 6 …" at bounding box center [582, 283] width 873 height 496
click at [100, 421] on link "Items" at bounding box center [73, 425] width 146 height 26
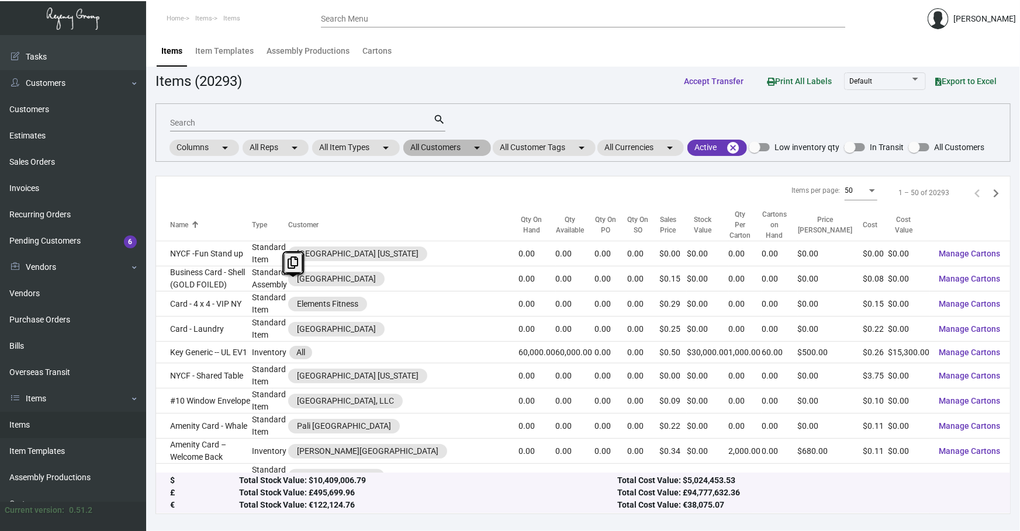
click at [467, 143] on mat-chip "All Customers arrow_drop_down" at bounding box center [447, 148] width 88 height 16
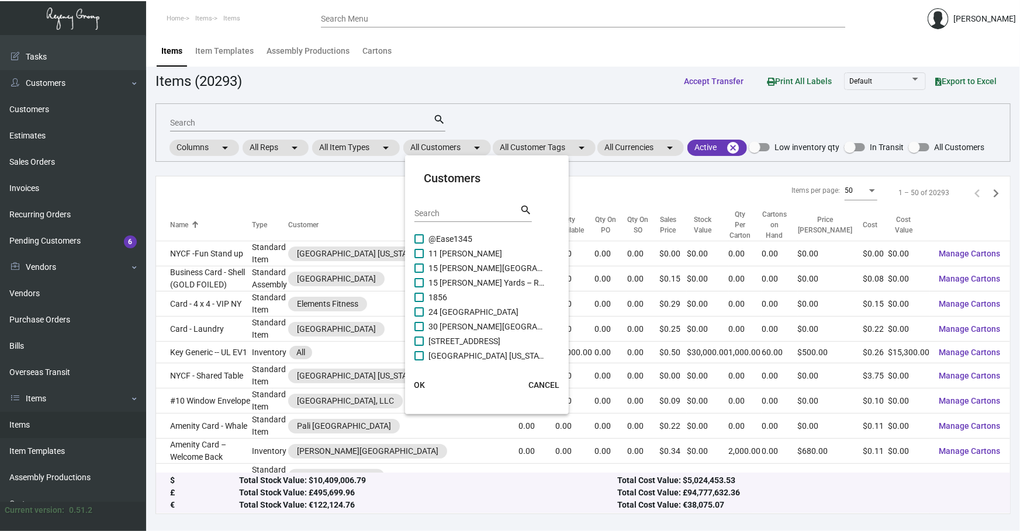
click at [474, 216] on input "Search" at bounding box center [466, 213] width 105 height 9
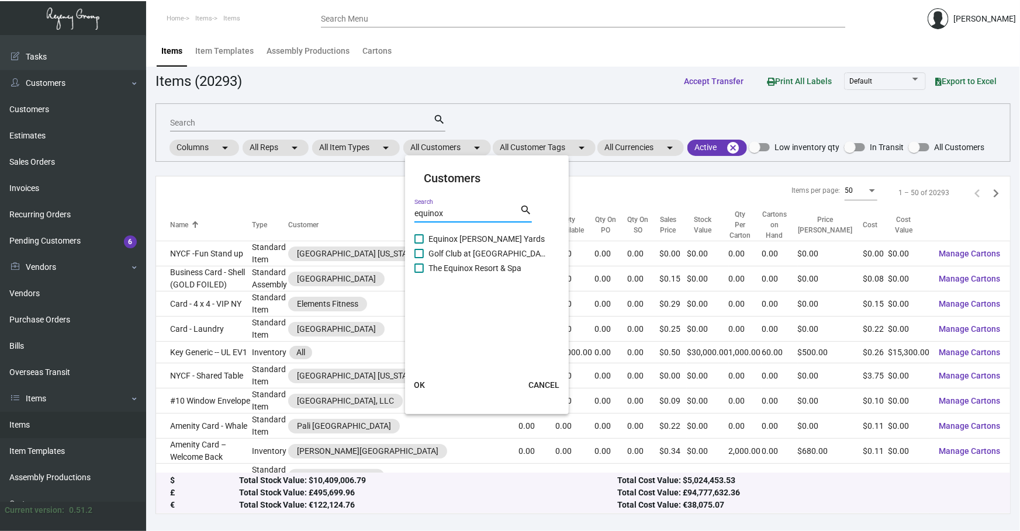
type input "equinox"
click at [470, 240] on span "Equinox [PERSON_NAME] Yards" at bounding box center [486, 239] width 117 height 14
click at [419, 244] on input "Equinox [PERSON_NAME] Yards" at bounding box center [418, 244] width 1 height 1
checkbox input "true"
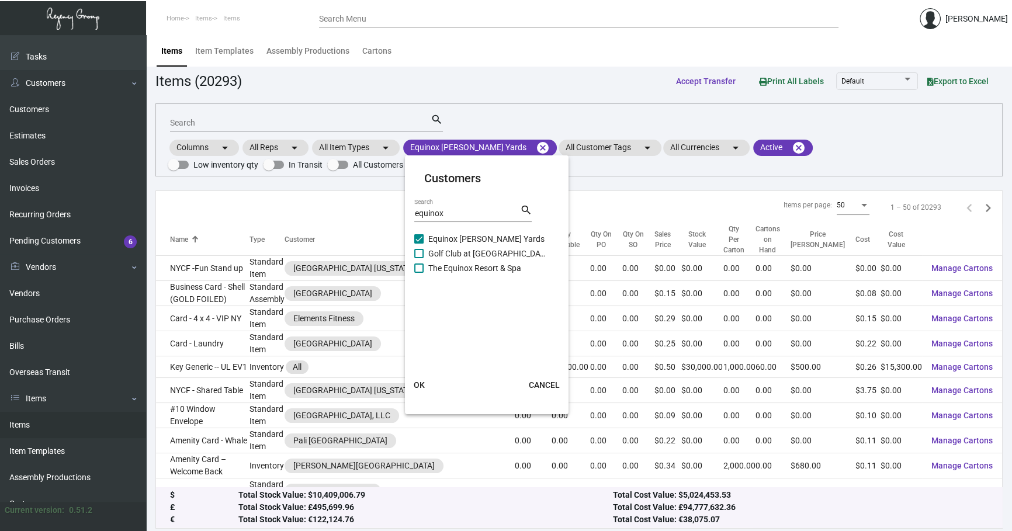
click at [418, 390] on button "OK" at bounding box center [418, 385] width 37 height 21
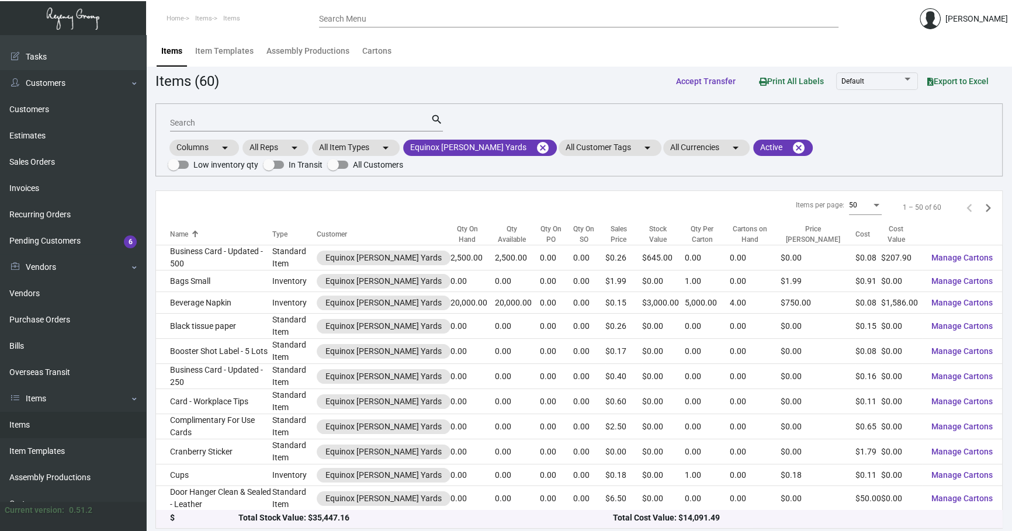
click at [230, 123] on input "Search" at bounding box center [300, 123] width 261 height 9
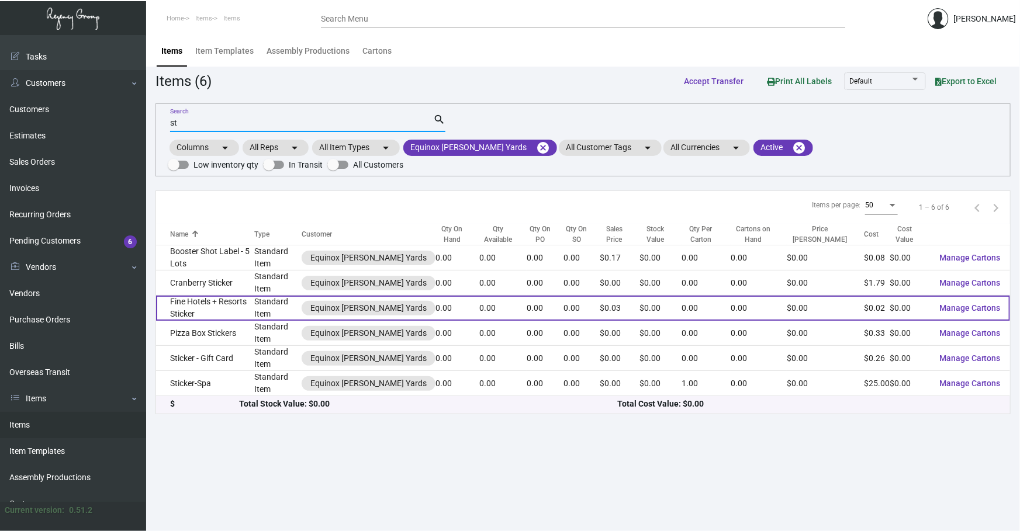
type input "s"
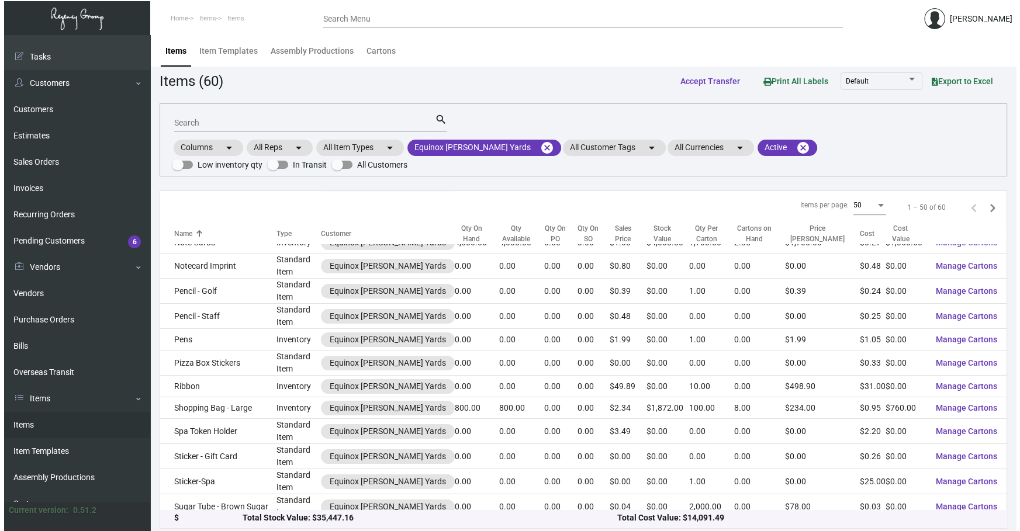
scroll to position [876, 0]
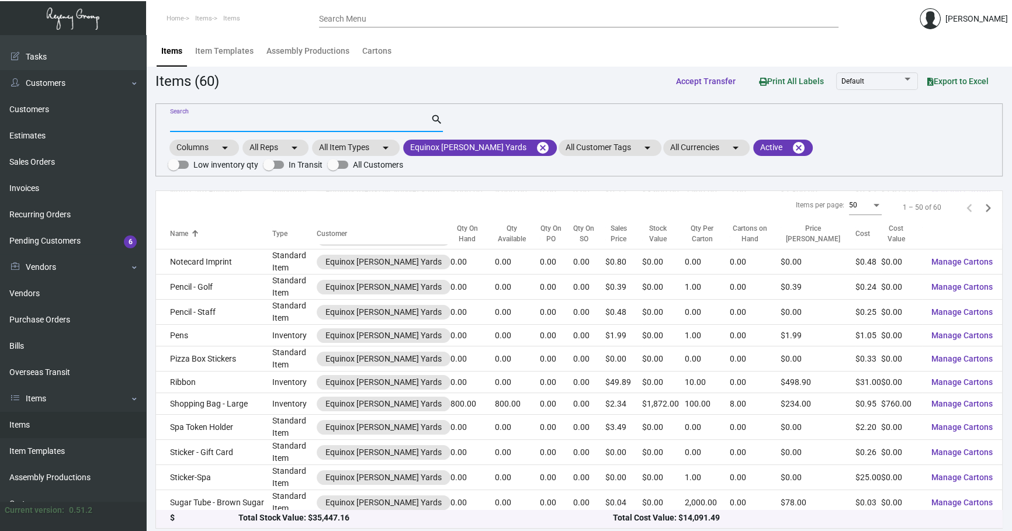
click at [948, 208] on div "1 – 50 of 60" at bounding box center [943, 207] width 109 height 19
click at [942, 204] on div "1 – 50 of 60" at bounding box center [943, 207] width 109 height 19
click at [950, 203] on div "1 – 50 of 60" at bounding box center [943, 207] width 109 height 19
click at [979, 204] on button "Next page" at bounding box center [988, 207] width 19 height 19
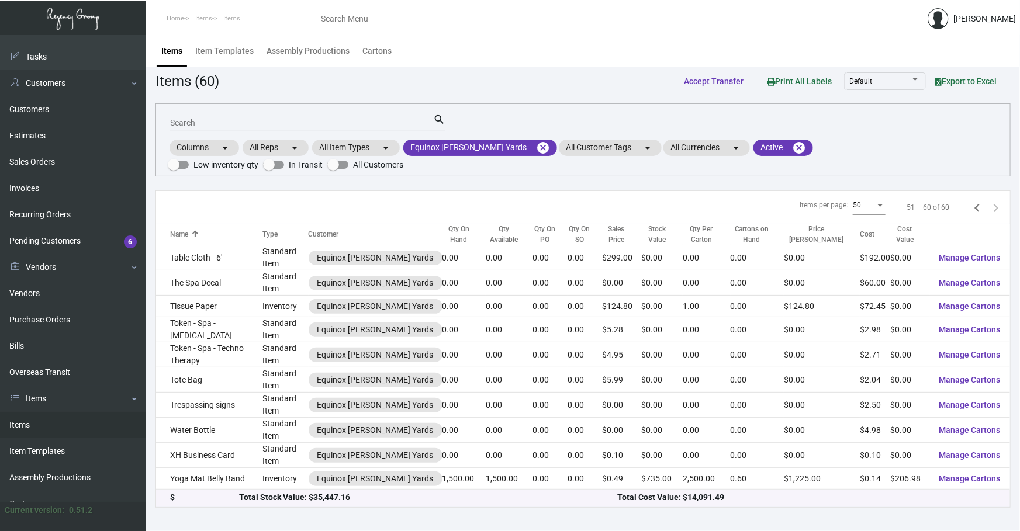
scroll to position [0, 0]
click at [945, 210] on div "51 – 60 of 60" at bounding box center [927, 207] width 43 height 11
click at [941, 204] on div "51 – 60 of 60" at bounding box center [927, 207] width 43 height 11
click at [943, 208] on div "51 – 60 of 60" at bounding box center [927, 207] width 43 height 11
click at [958, 202] on div "51 – 60 of 60" at bounding box center [948, 207] width 113 height 19
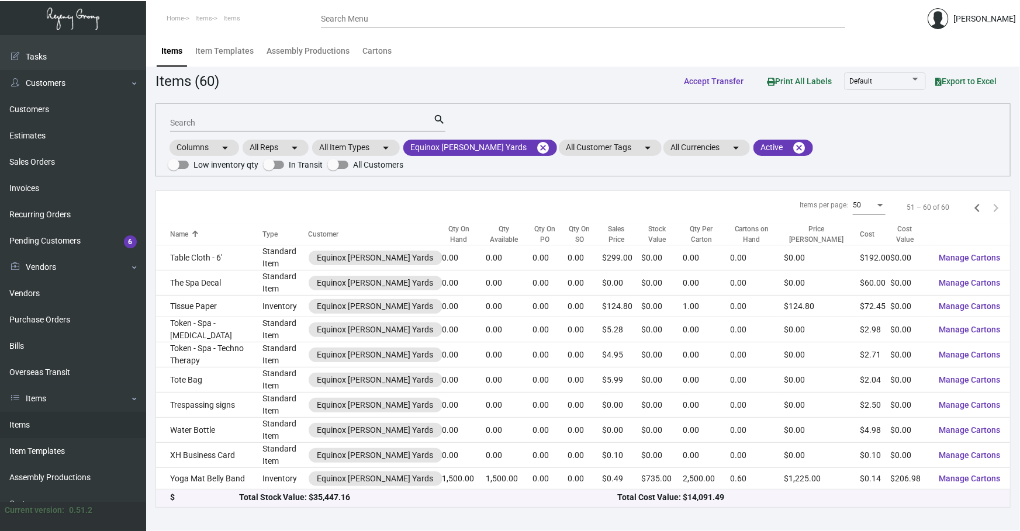
click at [943, 203] on div "51 – 60 of 60" at bounding box center [927, 207] width 43 height 11
click at [344, 124] on input "Search" at bounding box center [301, 123] width 263 height 9
click at [536, 150] on mat-icon "cancel" at bounding box center [543, 148] width 14 height 14
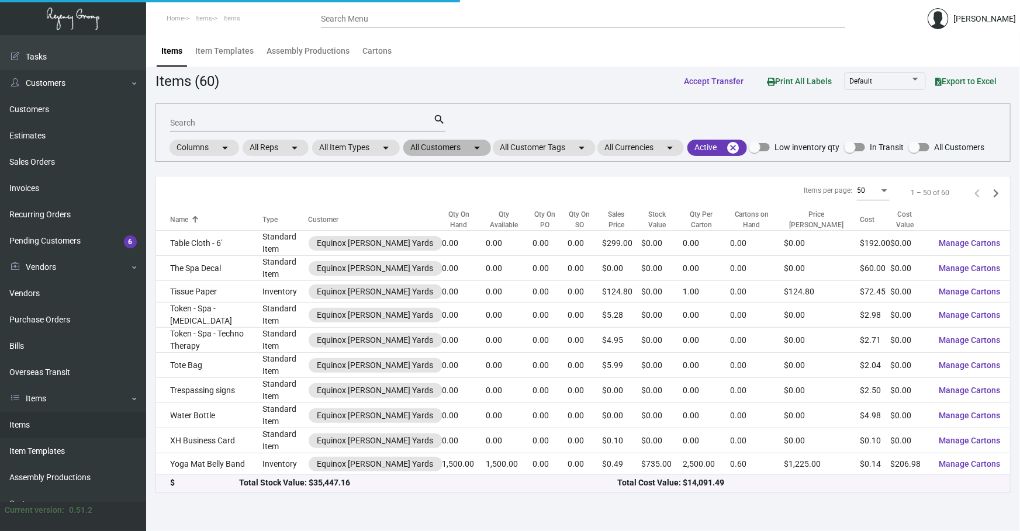
click at [472, 141] on mat-chip "All Customers arrow_drop_down" at bounding box center [447, 148] width 88 height 16
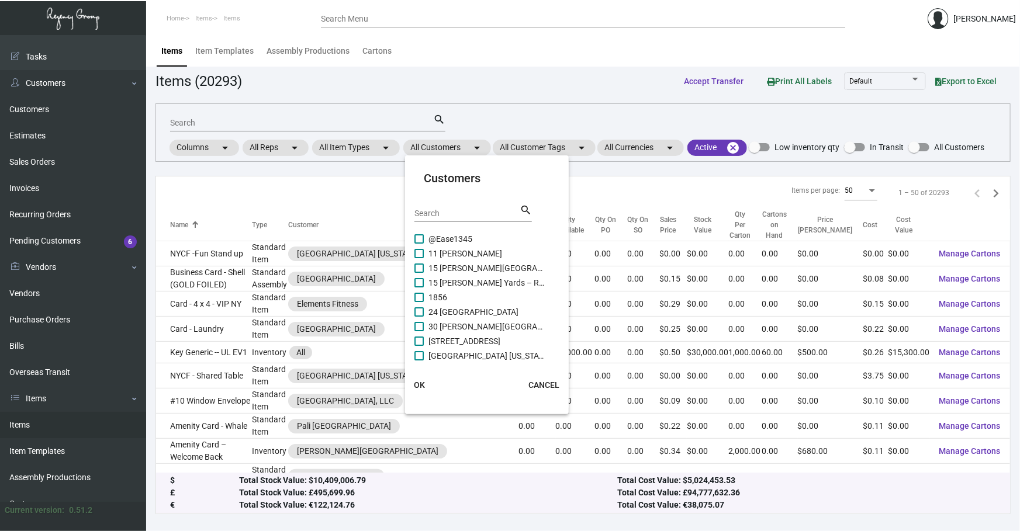
click at [472, 209] on input "Search" at bounding box center [466, 213] width 105 height 9
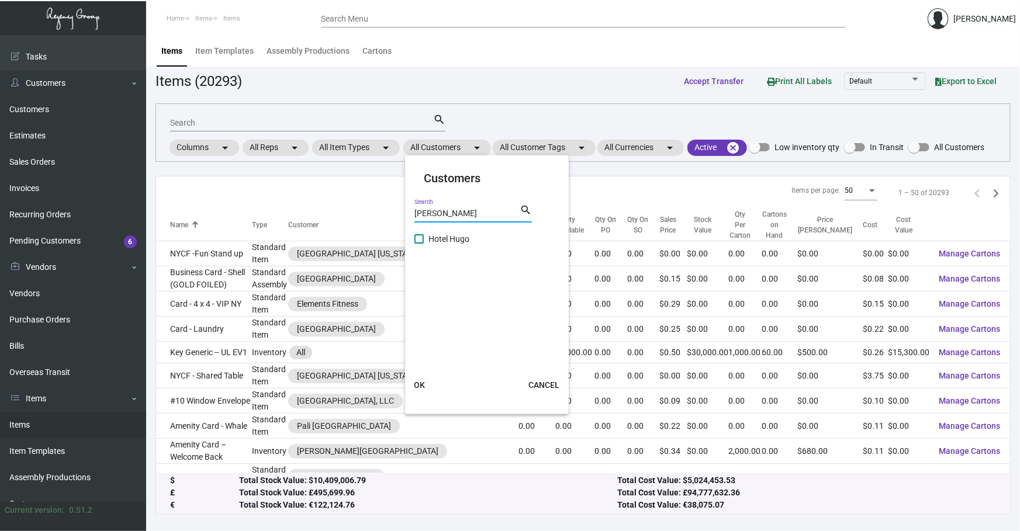
type input "[PERSON_NAME]"
click at [446, 235] on span "Hotel Hugo" at bounding box center [486, 239] width 117 height 14
click at [419, 244] on input "Hotel Hugo" at bounding box center [418, 244] width 1 height 1
checkbox input "true"
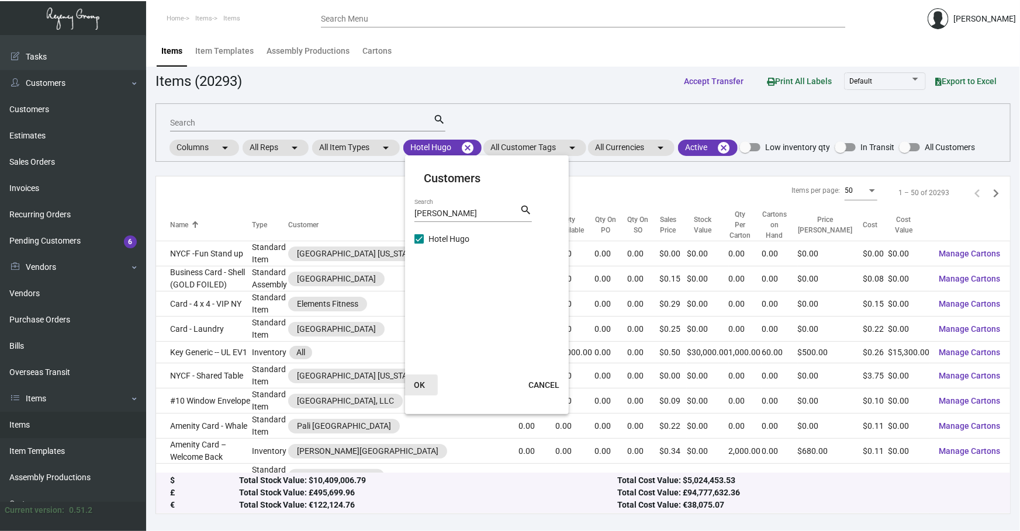
click at [420, 380] on span "OK" at bounding box center [419, 384] width 11 height 9
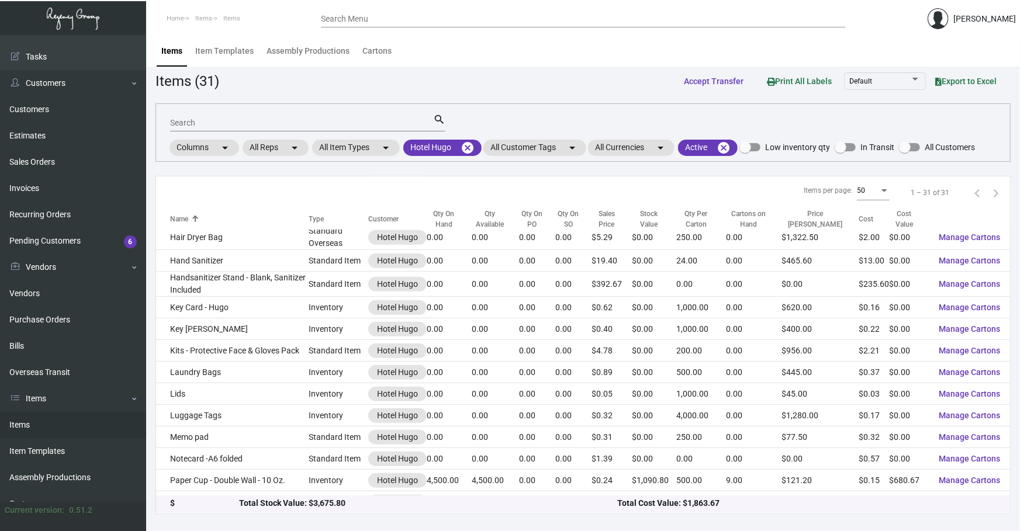
scroll to position [336, 0]
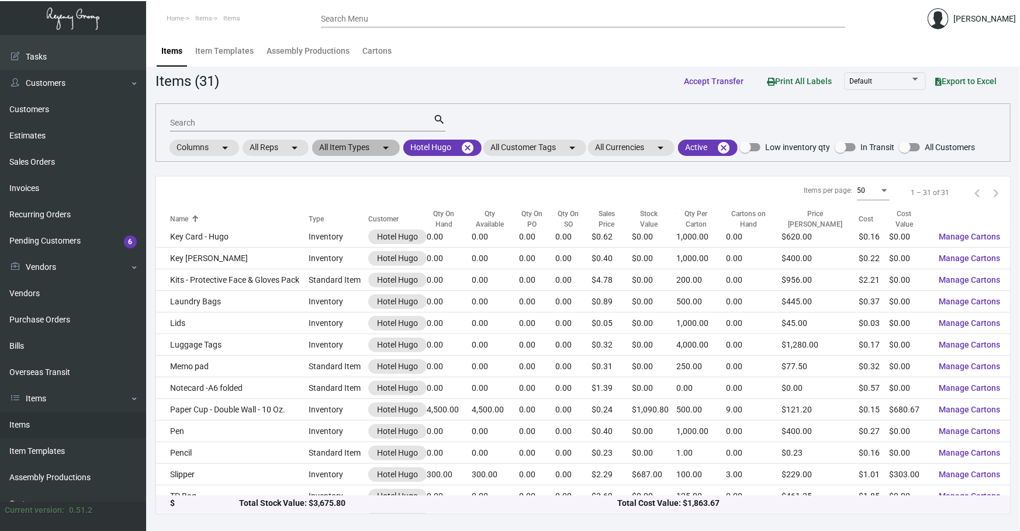
click at [363, 148] on mat-chip "All Item Types arrow_drop_down" at bounding box center [356, 148] width 88 height 16
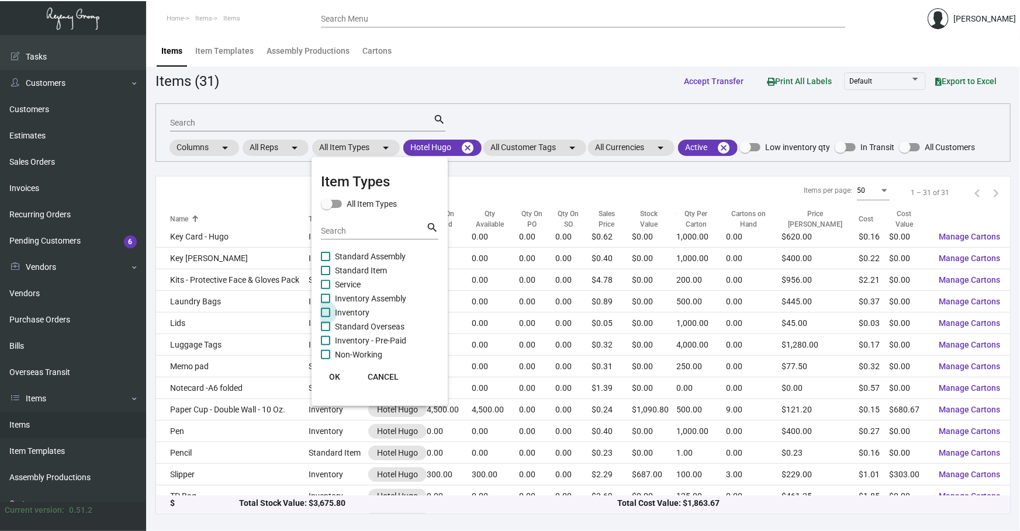
click at [361, 314] on span "Inventory" at bounding box center [352, 313] width 34 height 14
click at [325, 317] on input "Inventory" at bounding box center [325, 317] width 1 height 1
checkbox input "true"
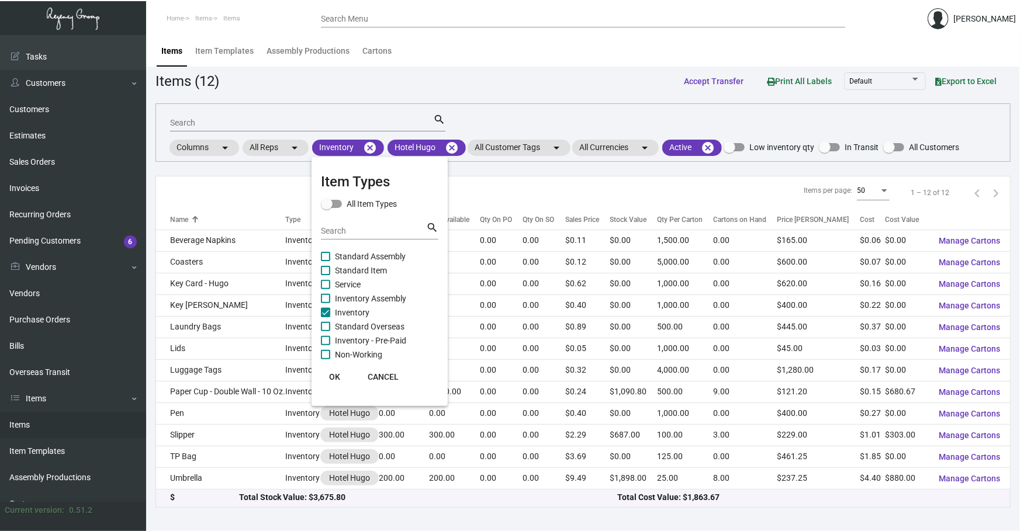
scroll to position [0, 0]
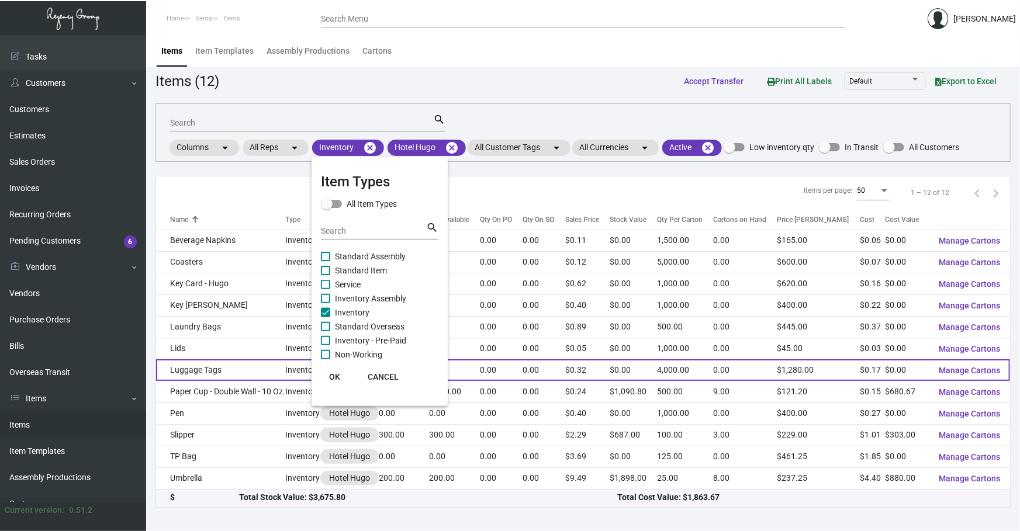
click at [333, 376] on span "OK" at bounding box center [334, 376] width 11 height 9
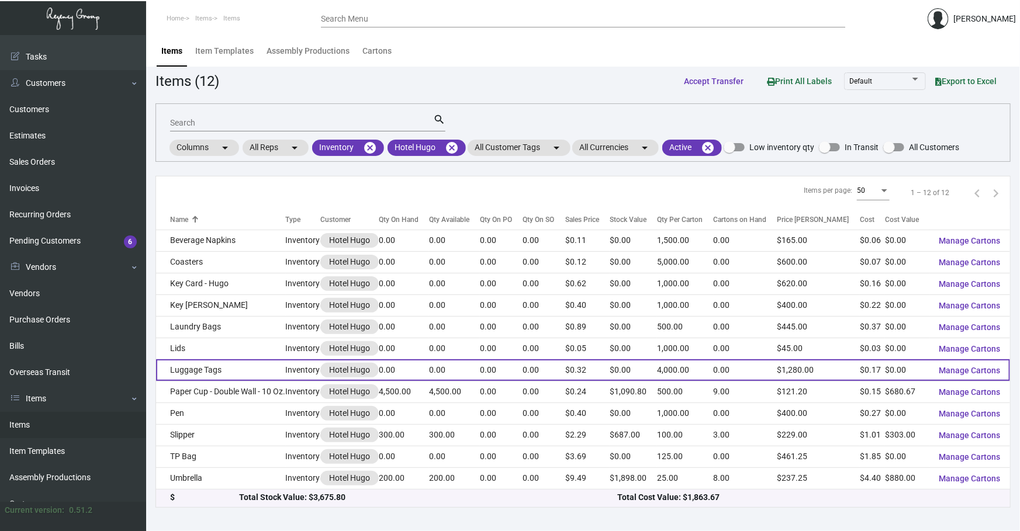
click at [282, 372] on td "Luggage Tags" at bounding box center [221, 370] width 130 height 22
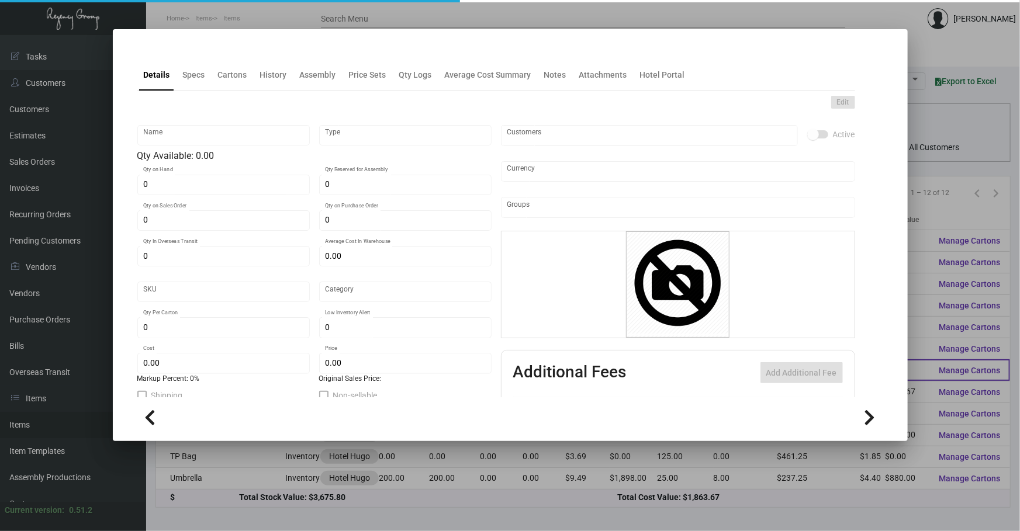
type input "Luggage Tags"
type input "Inventory"
type input "$ 0.27521"
type input "1529"
type input "Standard"
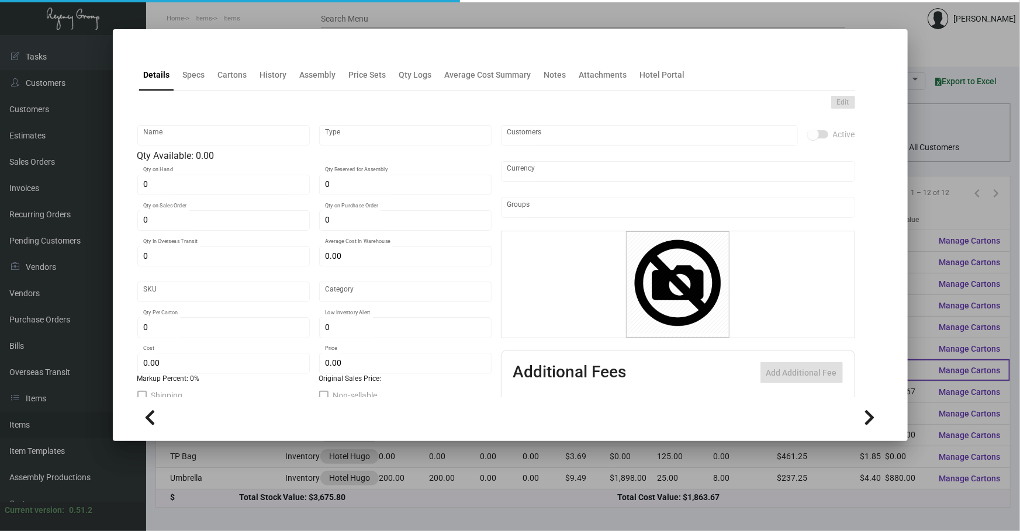
type input "4,000"
type input "1,000"
type input "$ 0.16512"
type input "$ 0.32"
type textarea "Luggage Tags: Size 2.5x5.75, #60 [PERSON_NAME] litho, base ply 2.5x6.5, #13 whi…"
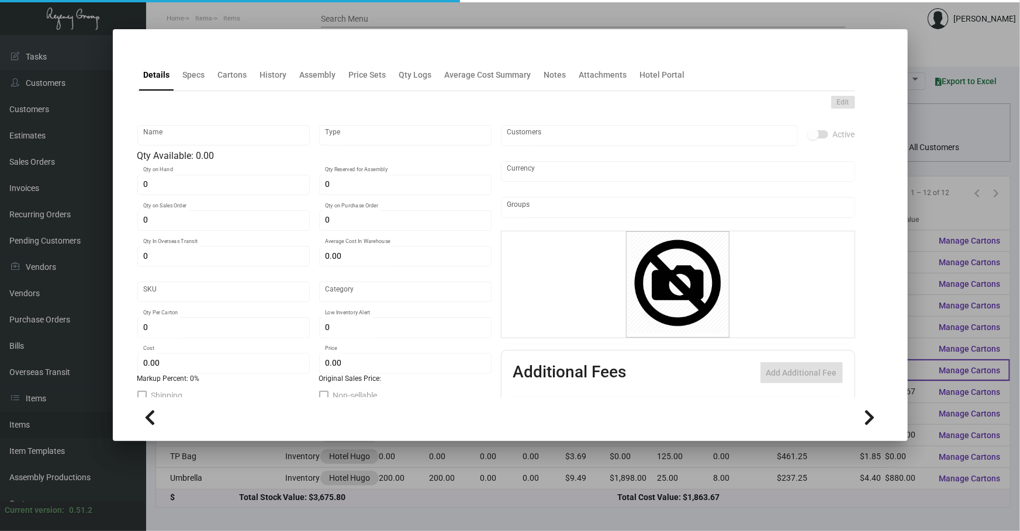
type textarea "Luggage Tags: Size 2.5x5.75, #60 [PERSON_NAME] litho, base ply 2.5x6.5, #13 whi…"
checkbox input "true"
type input "United States Dollar $"
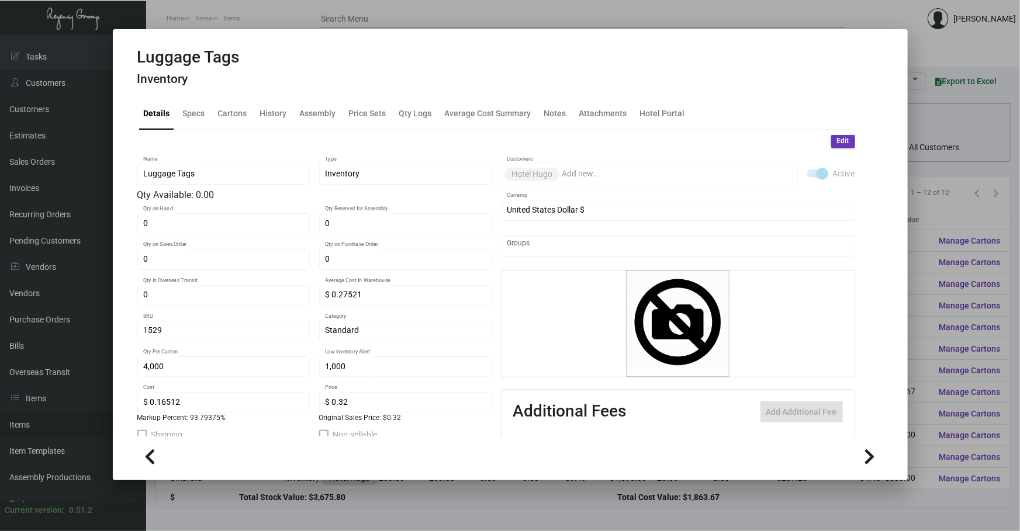
click at [331, 483] on div at bounding box center [510, 265] width 1020 height 531
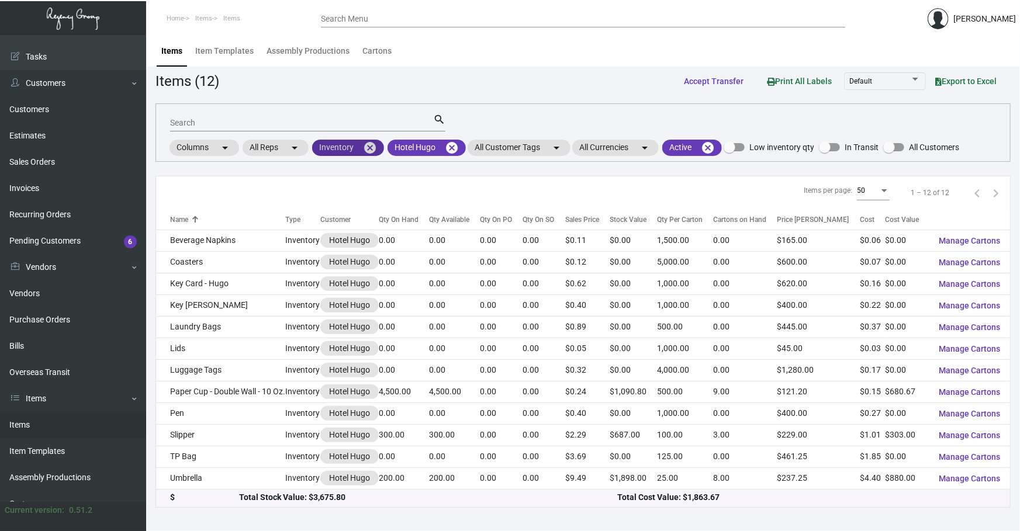
click at [363, 151] on mat-icon "cancel" at bounding box center [370, 148] width 14 height 14
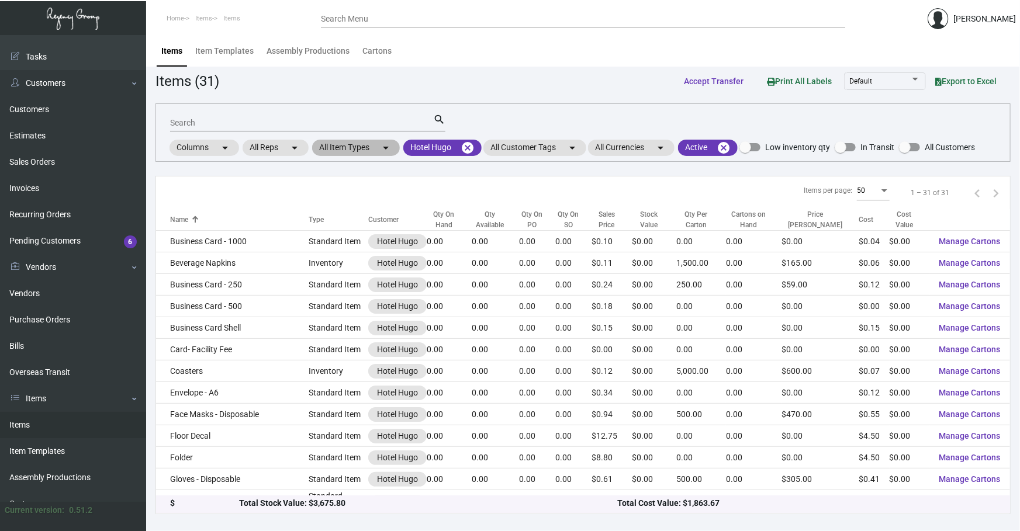
click at [375, 154] on mat-chip "All Item Types arrow_drop_down" at bounding box center [356, 148] width 88 height 16
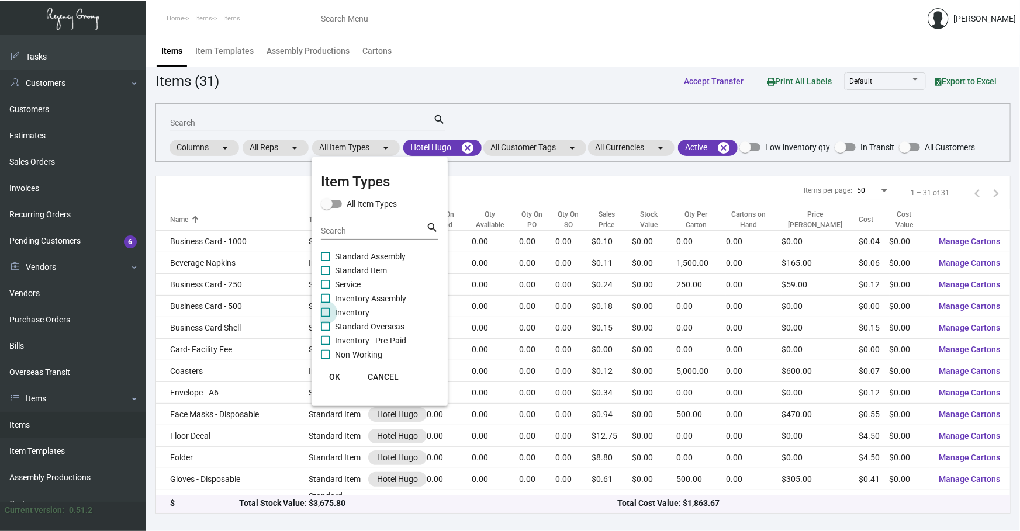
click at [361, 310] on span "Inventory" at bounding box center [352, 313] width 34 height 14
click at [325, 317] on input "Inventory" at bounding box center [325, 317] width 1 height 1
checkbox input "true"
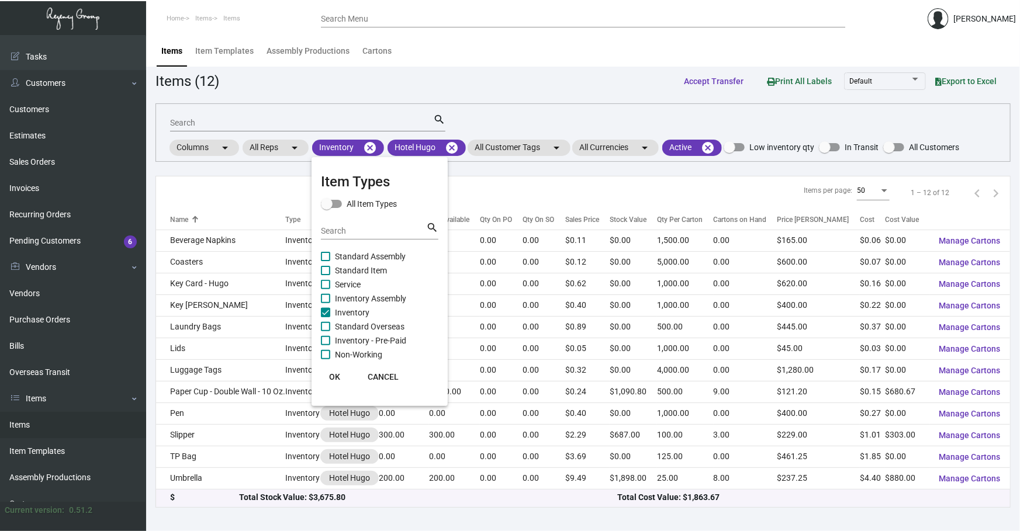
click at [334, 374] on span "OK" at bounding box center [334, 376] width 11 height 9
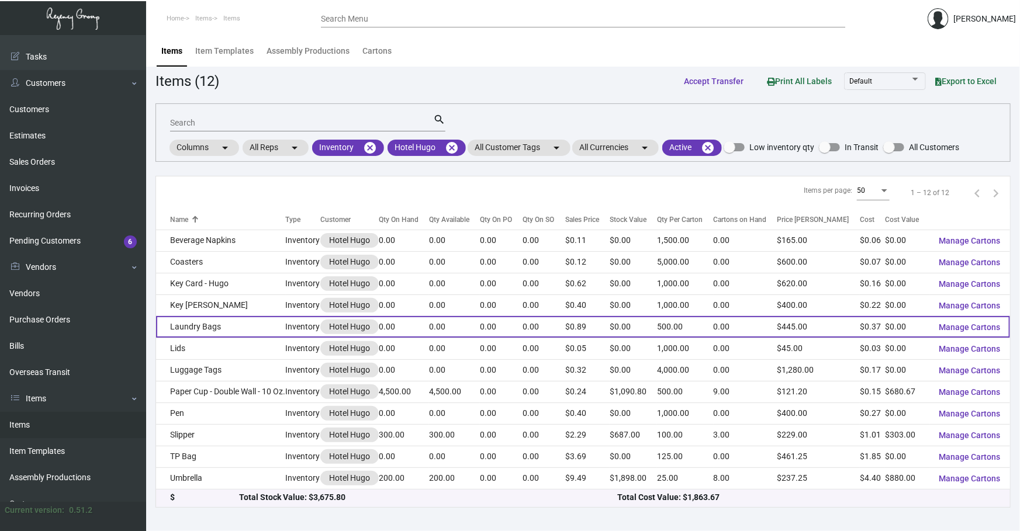
click at [230, 329] on td "Laundry Bags" at bounding box center [221, 327] width 130 height 22
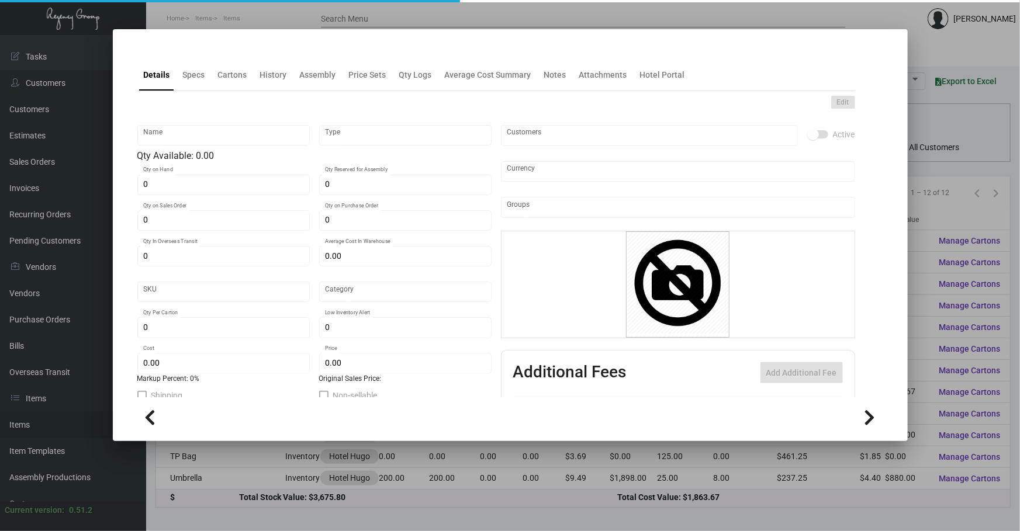
type input "Laundry Bags"
type input "Inventory"
type input "$ 0.00"
type input "1527"
type input "Standard"
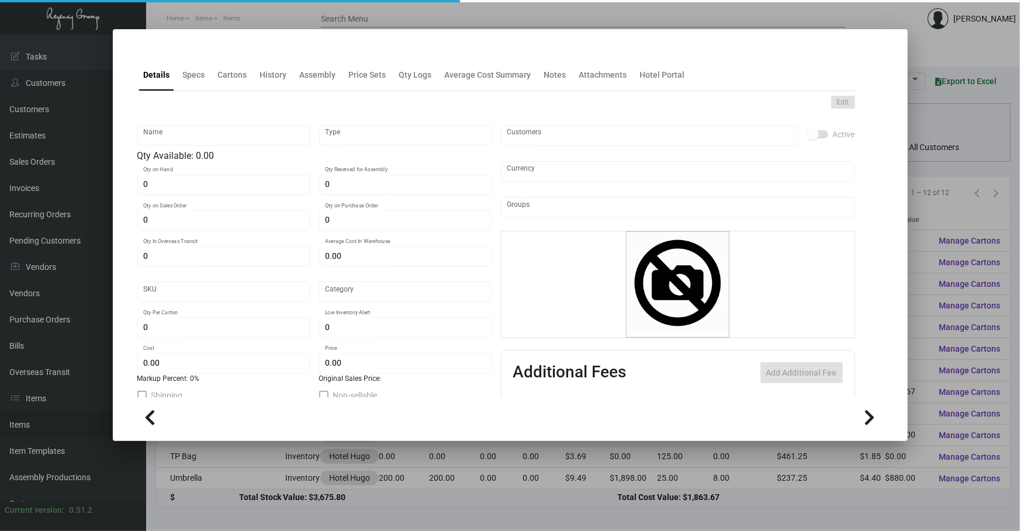
type input "500"
type input "$ 0.365"
type input "$ 0.89"
type textarea "Laundry Bag Non-Woven: size 18x24” black color 80gsm polypropylene Non-Woven ma…"
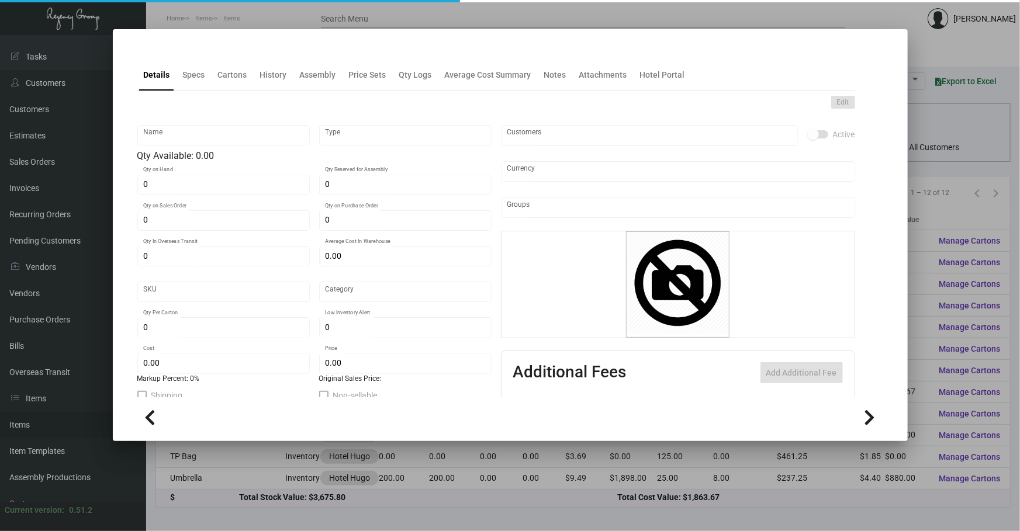
checkbox input "true"
type input "United States Dollar $"
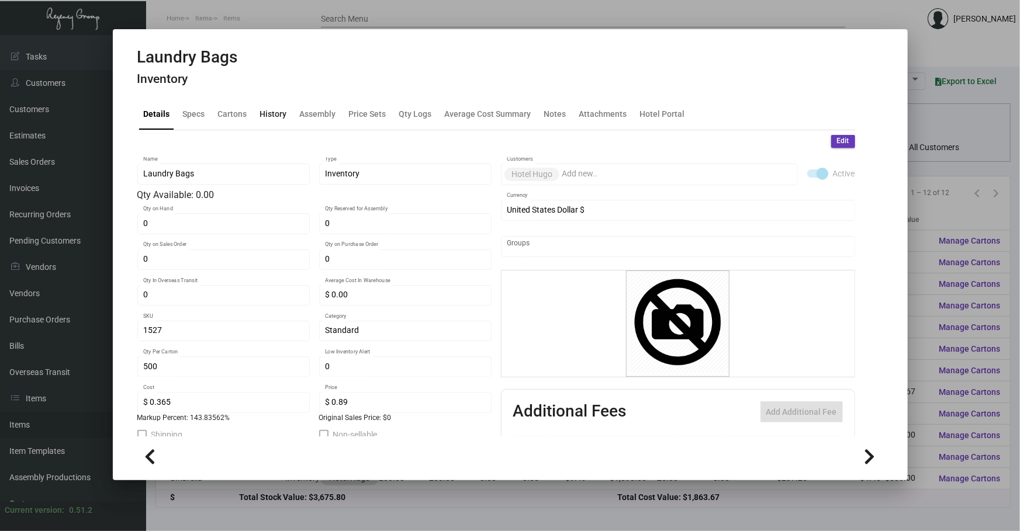
click at [270, 111] on div "History" at bounding box center [273, 114] width 27 height 12
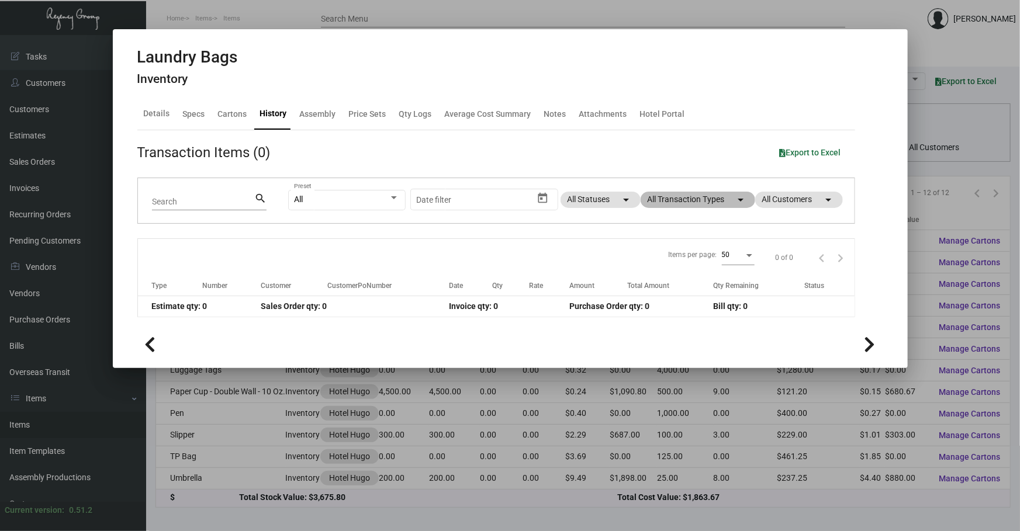
click at [677, 195] on mat-chip "All Transaction Types arrow_drop_down" at bounding box center [697, 200] width 115 height 16
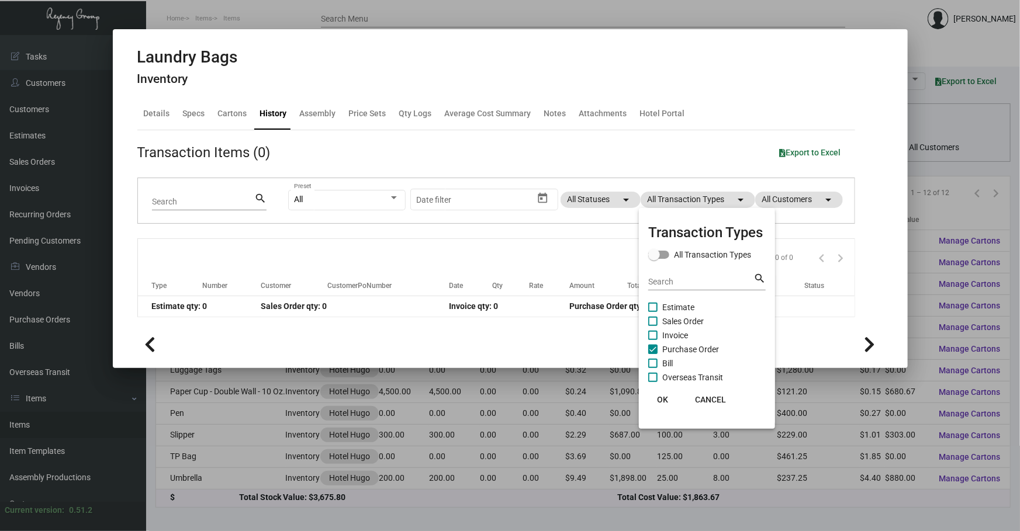
click at [684, 351] on span "Purchase Order" at bounding box center [690, 349] width 57 height 14
click at [653, 354] on input "Purchase Order" at bounding box center [652, 354] width 1 height 1
click at [684, 351] on span "Purchase Order" at bounding box center [690, 349] width 57 height 14
click at [653, 354] on input "Purchase Order" at bounding box center [652, 354] width 1 height 1
click at [660, 347] on label "Purchase Order" at bounding box center [683, 349] width 71 height 14
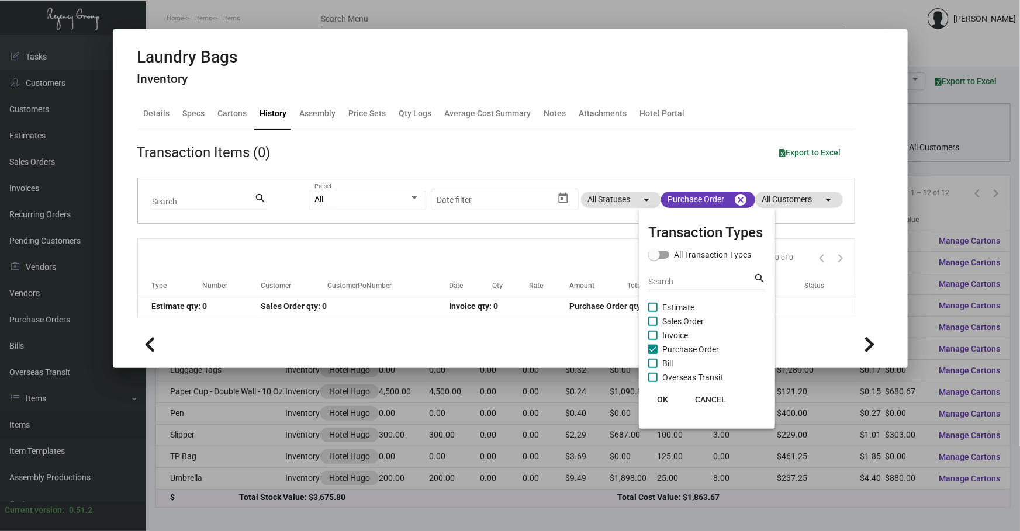
click at [653, 354] on input "Purchase Order" at bounding box center [652, 354] width 1 height 1
checkbox input "false"
click at [710, 8] on div at bounding box center [510, 265] width 1020 height 531
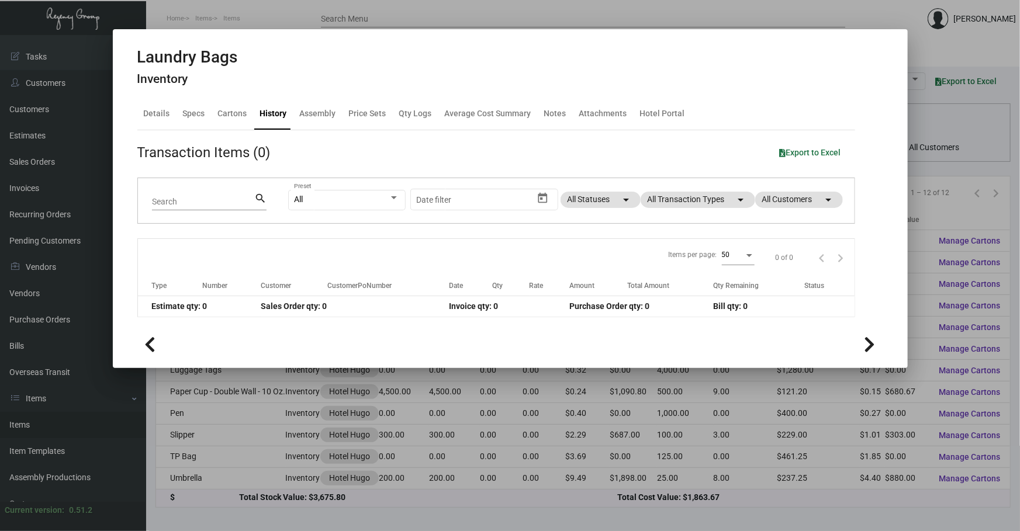
click at [245, 473] on div at bounding box center [510, 265] width 1020 height 531
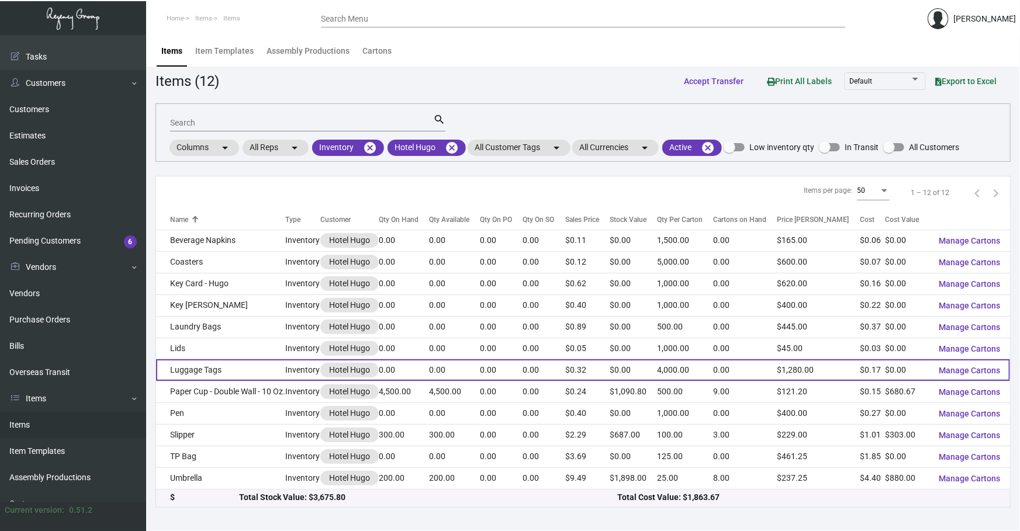
click at [244, 372] on td "Luggage Tags" at bounding box center [221, 370] width 130 height 22
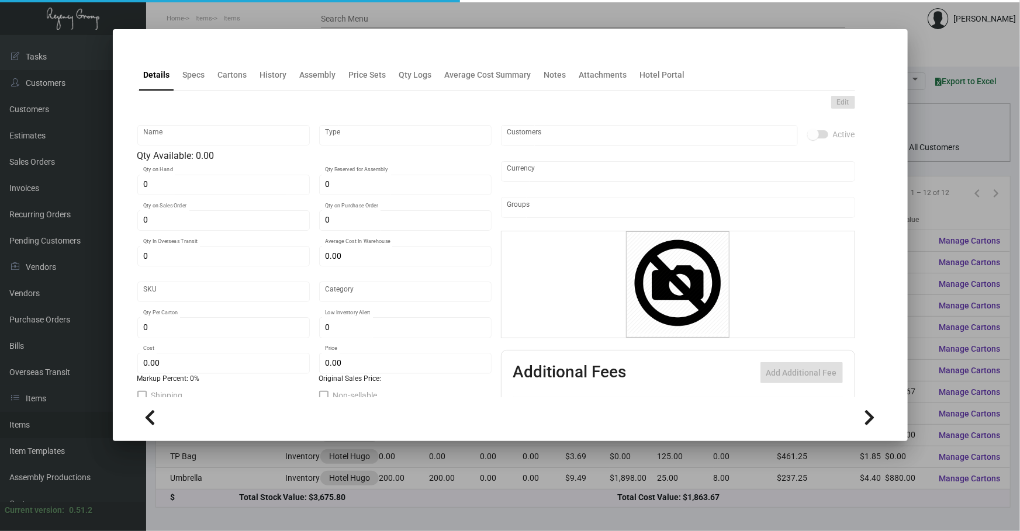
type input "Luggage Tags"
type input "Inventory"
type input "$ 0.27521"
type input "1529"
type input "Standard"
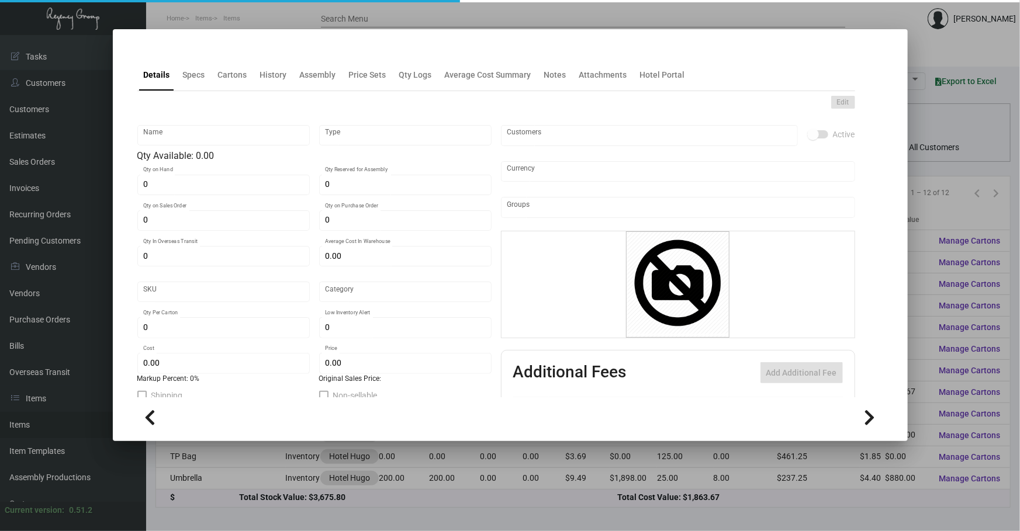
type input "4,000"
type input "1,000"
type input "$ 0.16512"
type input "$ 0.32"
type textarea "Luggage Tags: Size 2.5x5.75, #60 [PERSON_NAME] litho, base ply 2.5x6.5, #13 whi…"
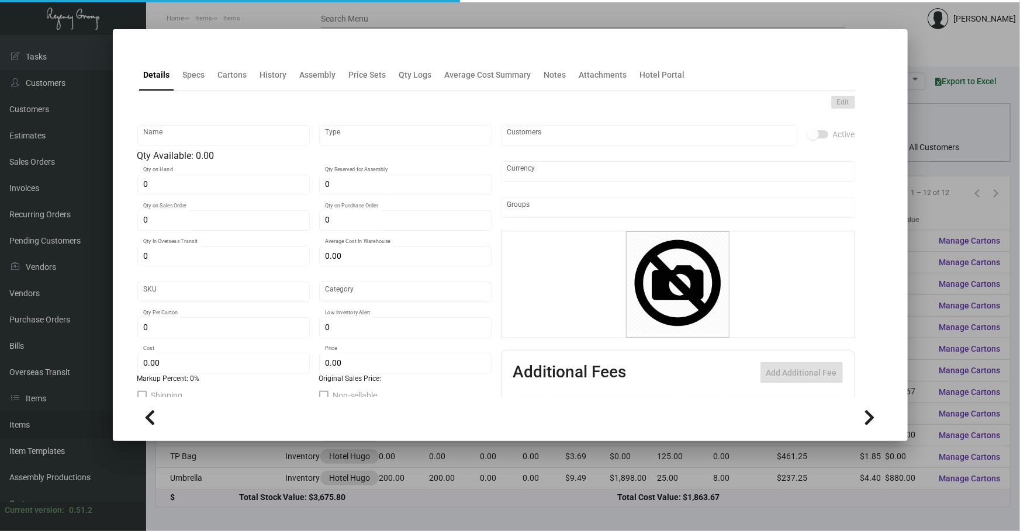
type textarea "Luggage Tags: Size 2.5x5.75, #60 [PERSON_NAME] litho, base ply 2.5x6.5, #13 whi…"
checkbox input "true"
type input "United States Dollar $"
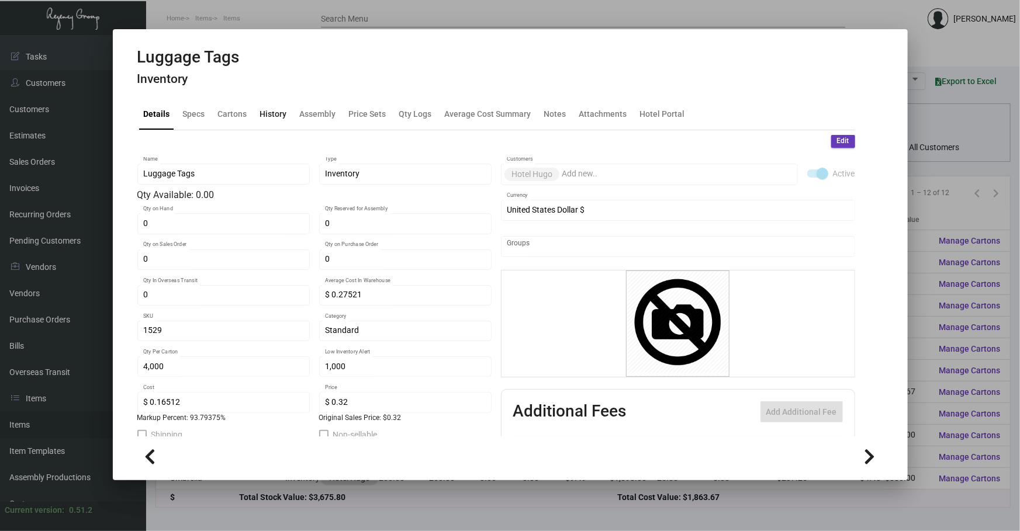
click at [273, 119] on div "History" at bounding box center [273, 114] width 27 height 12
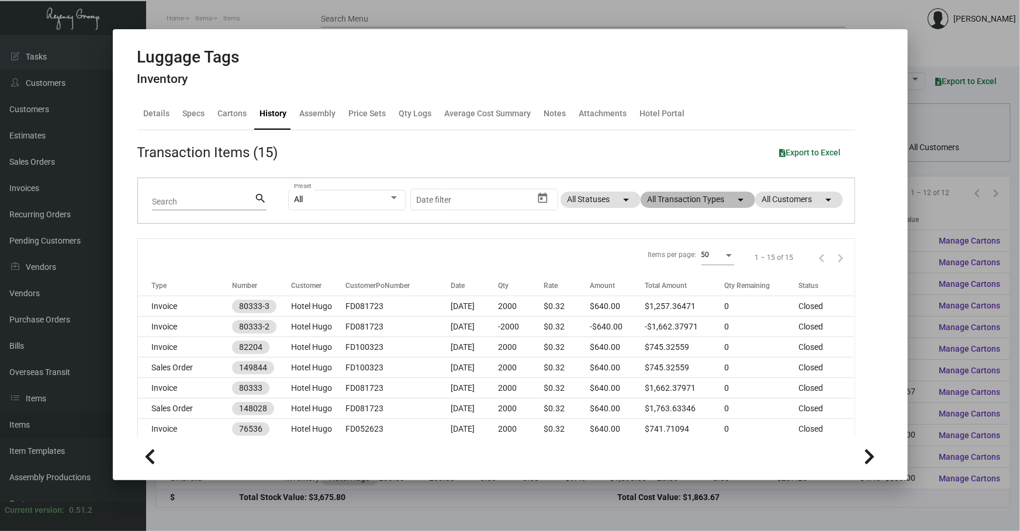
click at [681, 206] on mat-chip "All Transaction Types arrow_drop_down" at bounding box center [697, 200] width 115 height 16
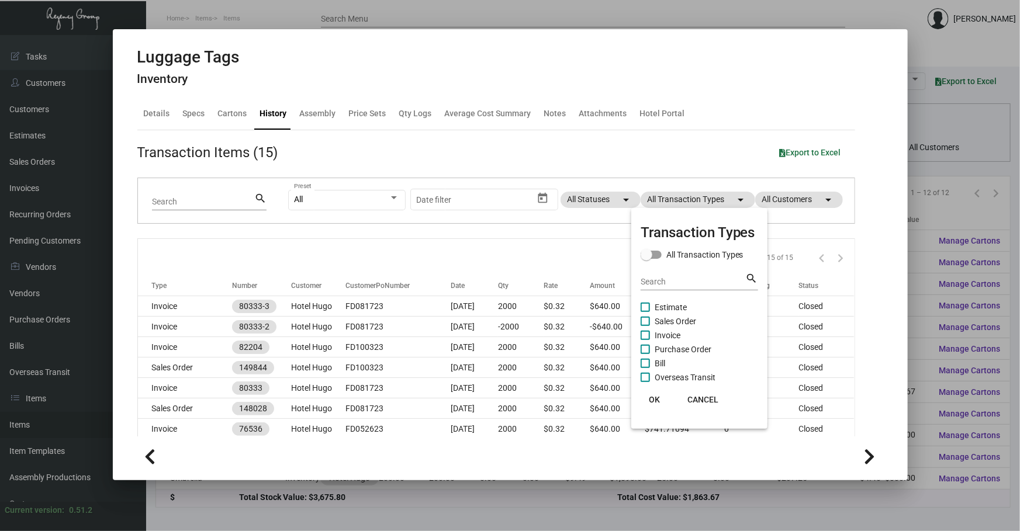
click at [663, 350] on span "Purchase Order" at bounding box center [682, 349] width 57 height 14
click at [645, 354] on input "Purchase Order" at bounding box center [644, 354] width 1 height 1
checkbox input "true"
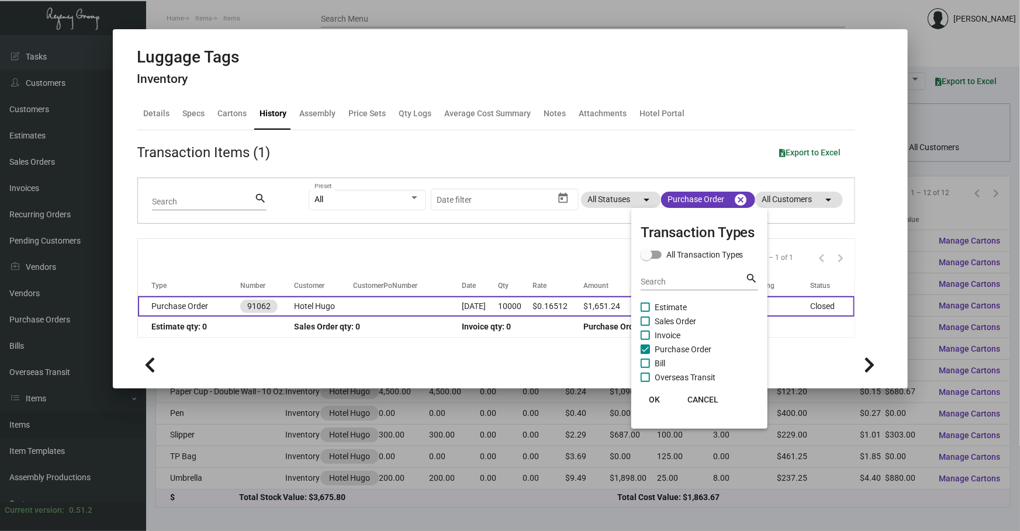
click at [409, 300] on div at bounding box center [510, 265] width 1020 height 531
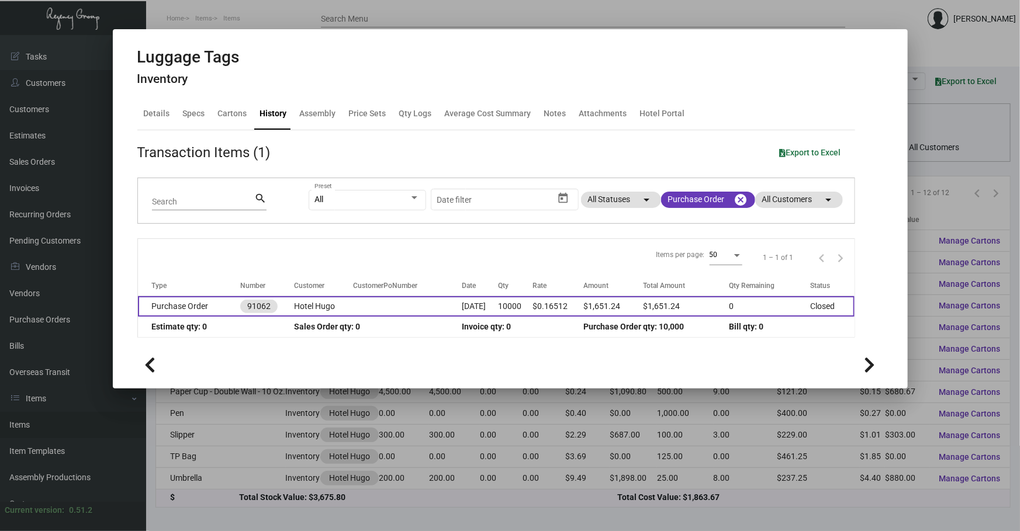
click at [411, 304] on td at bounding box center [407, 306] width 108 height 20
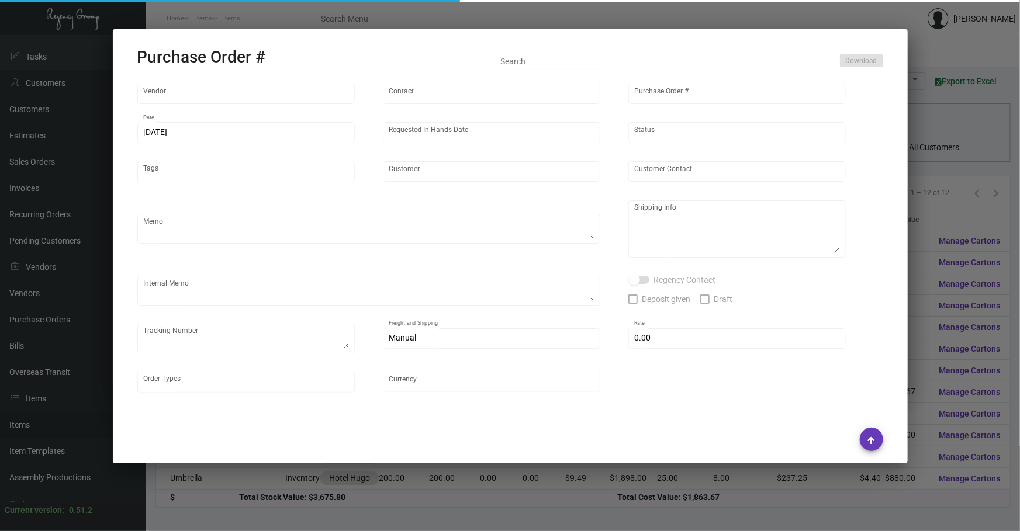
type input "SSP"
type input "[PERSON_NAME]"
type input "91062"
type input "[DATE]"
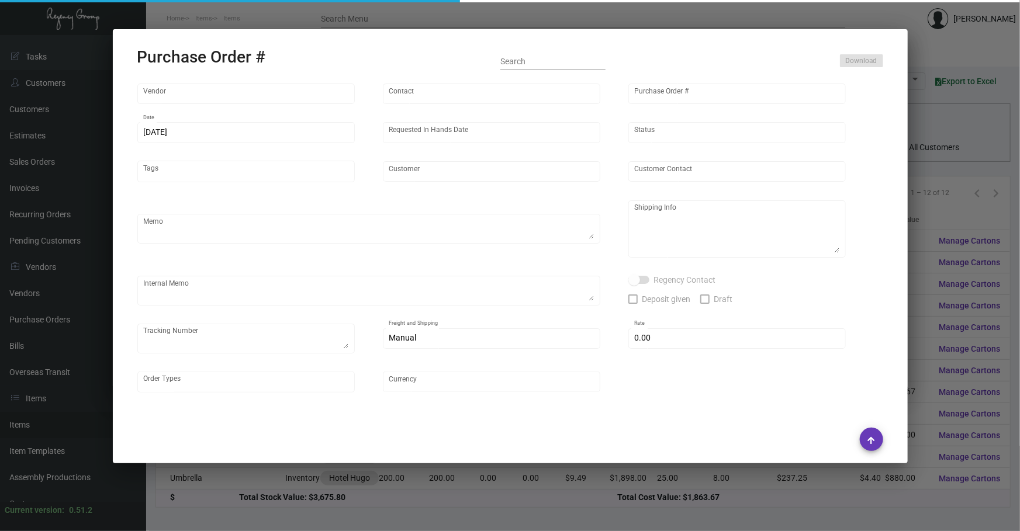
type input "Hotel Hugo"
type textarea "Regency Group NJ - [PERSON_NAME] [STREET_ADDRESS]"
checkbox input "true"
type input "$ 0.00"
type input "United States Dollar $"
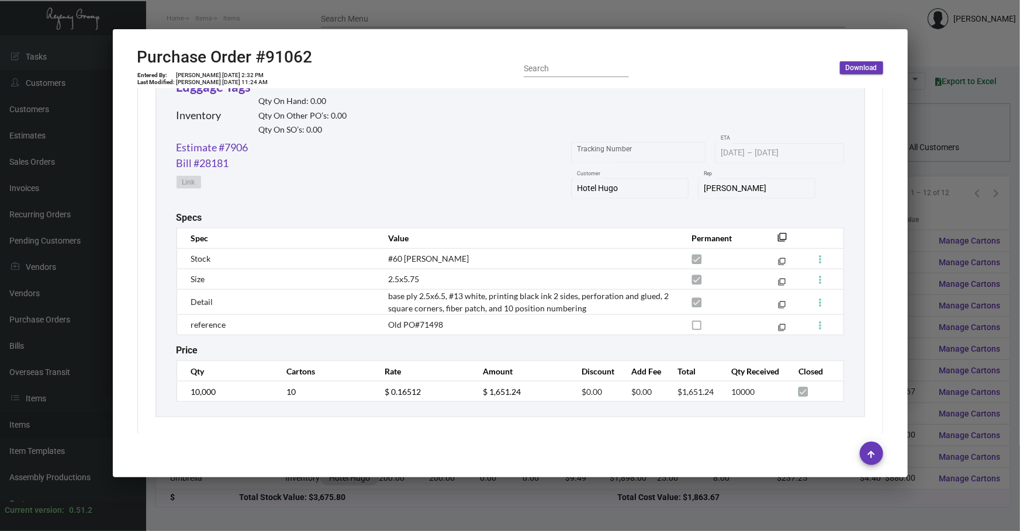
scroll to position [578, 0]
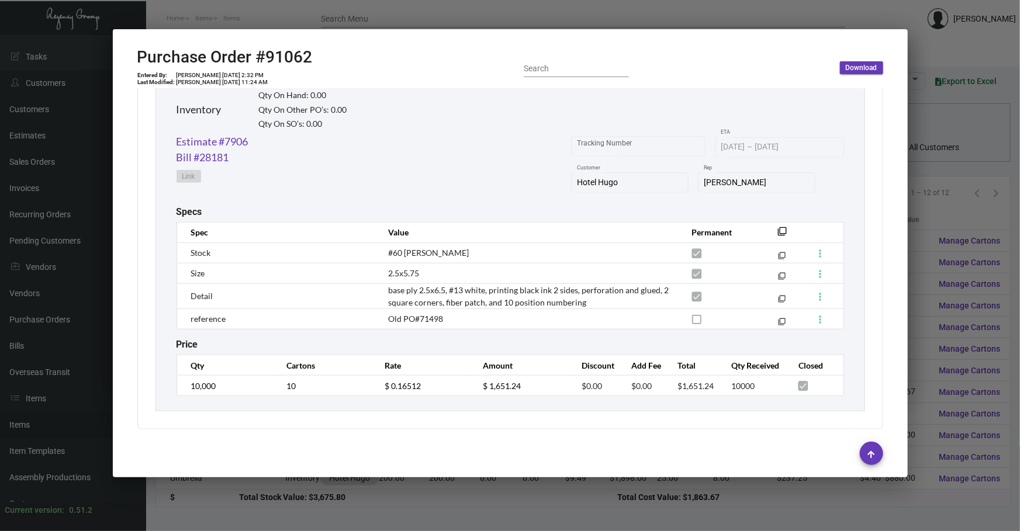
click at [375, 513] on div at bounding box center [510, 265] width 1020 height 531
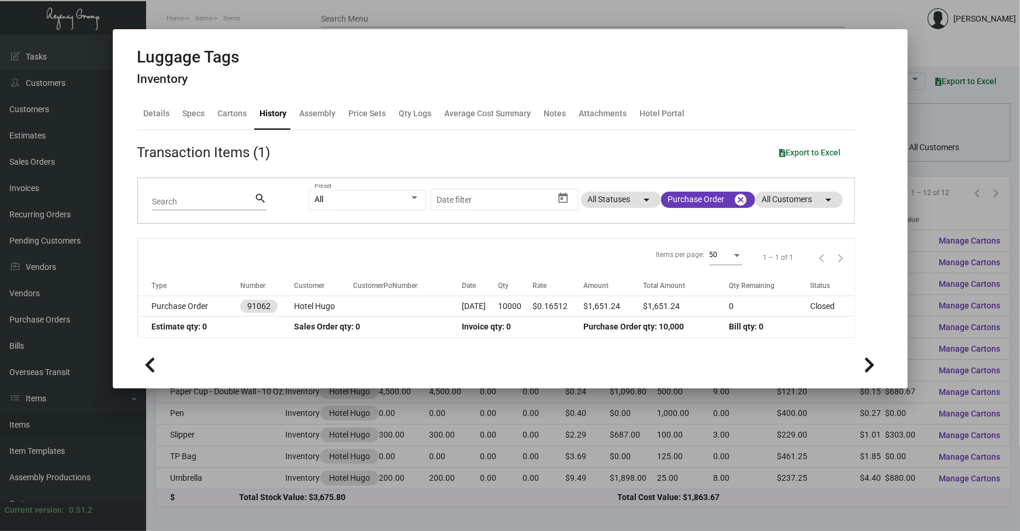
click at [354, 477] on div at bounding box center [510, 265] width 1020 height 531
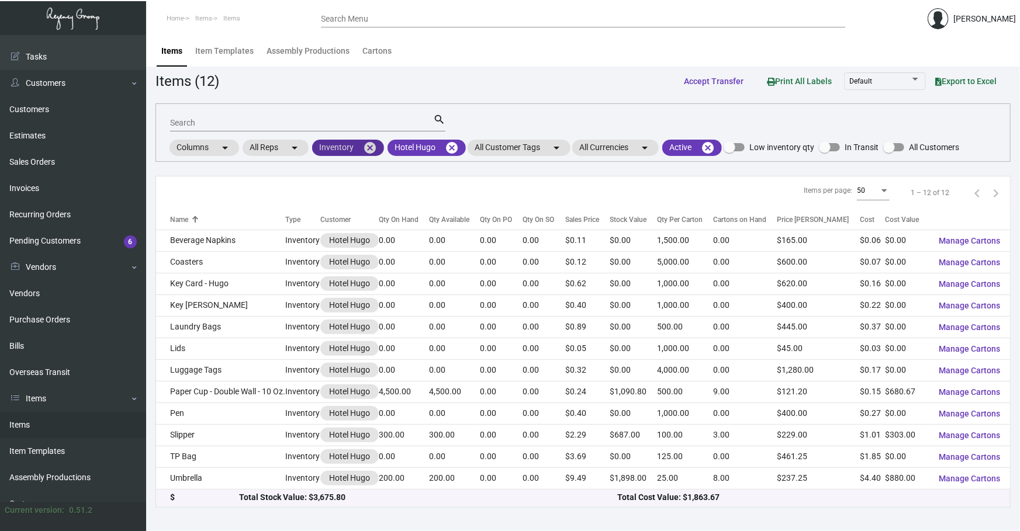
click at [372, 147] on mat-icon "cancel" at bounding box center [370, 148] width 14 height 14
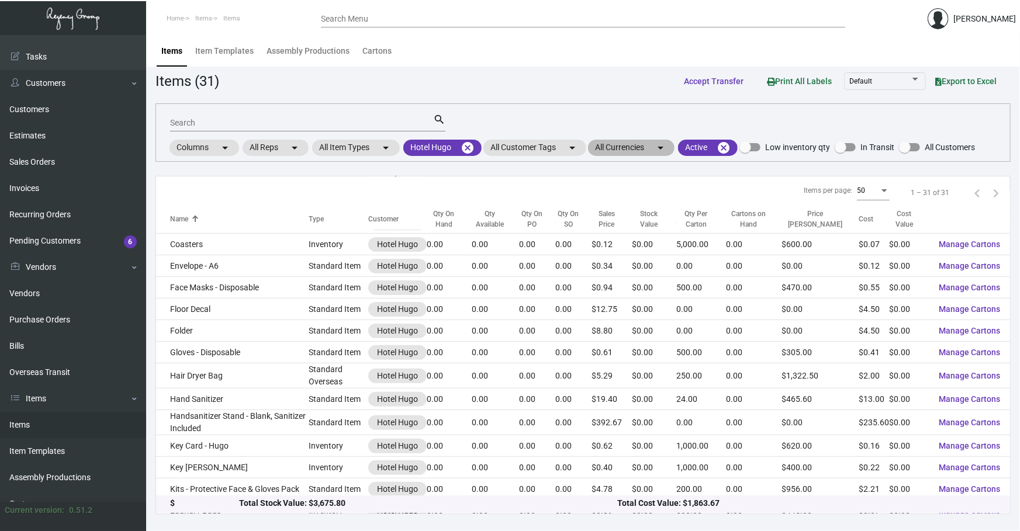
scroll to position [141, 0]
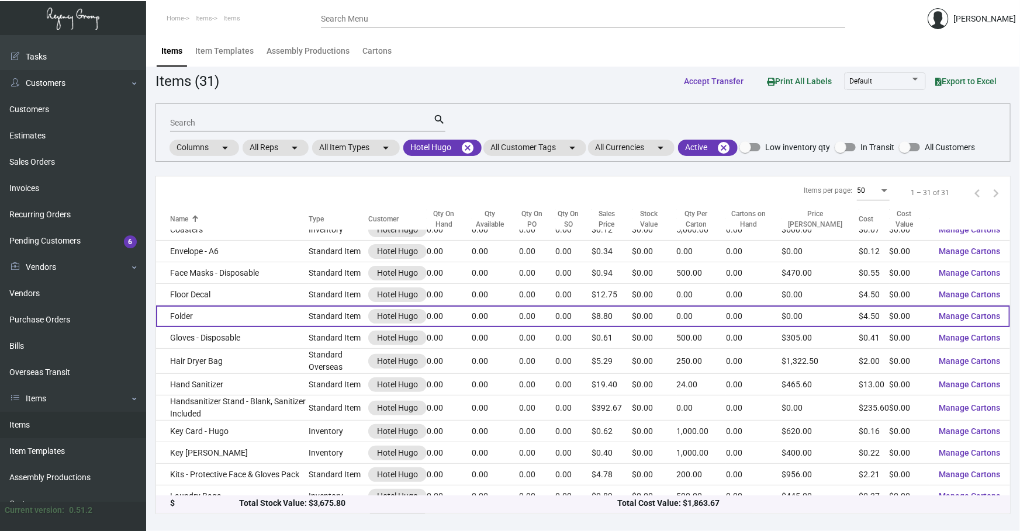
click at [227, 315] on td "Folder" at bounding box center [232, 317] width 152 height 22
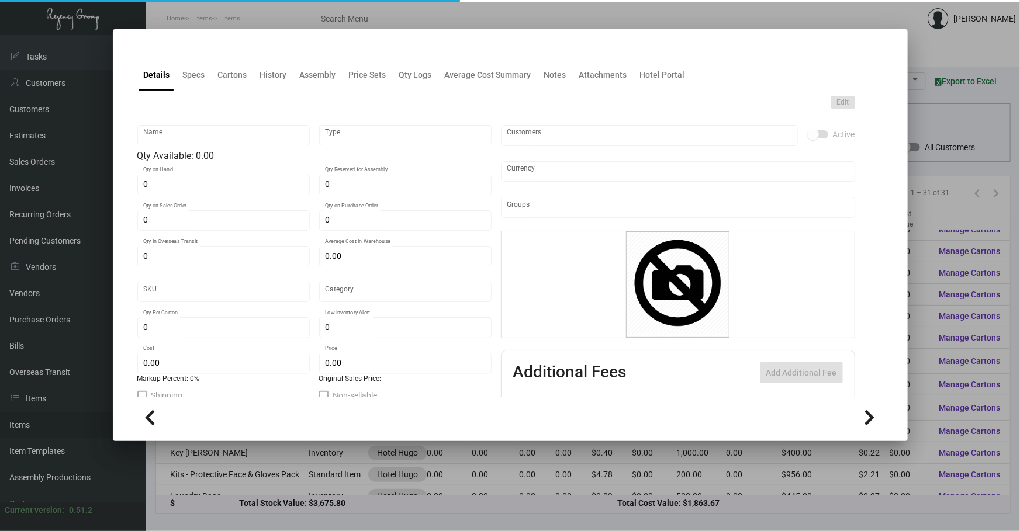
type input "Folder"
type input "Standard Item"
type input "$ 0.00"
type input "720-Folder-62"
type input "Standard"
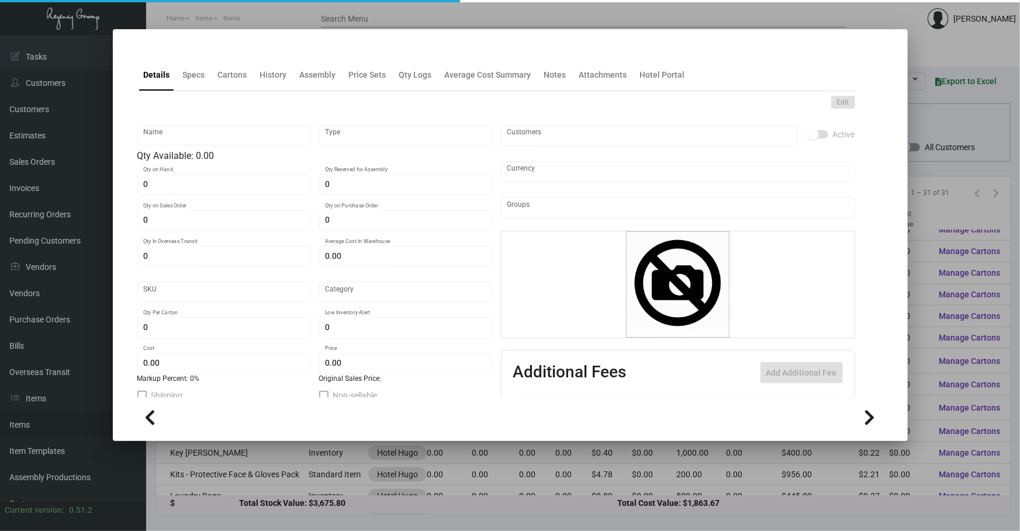
type input "$ 4.50"
type input "$ 8.796"
checkbox input "true"
type input "United States Dollar $"
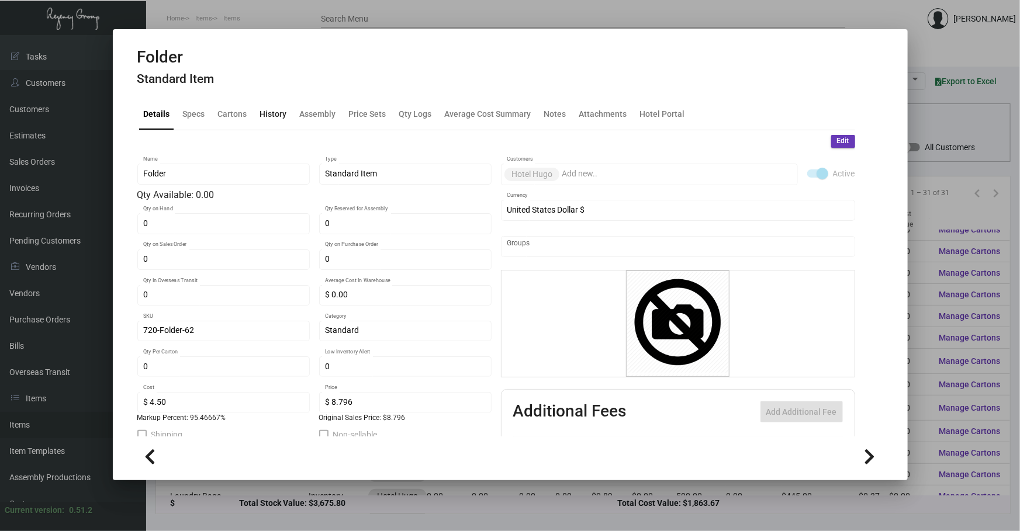
click at [276, 103] on div "History" at bounding box center [273, 114] width 36 height 28
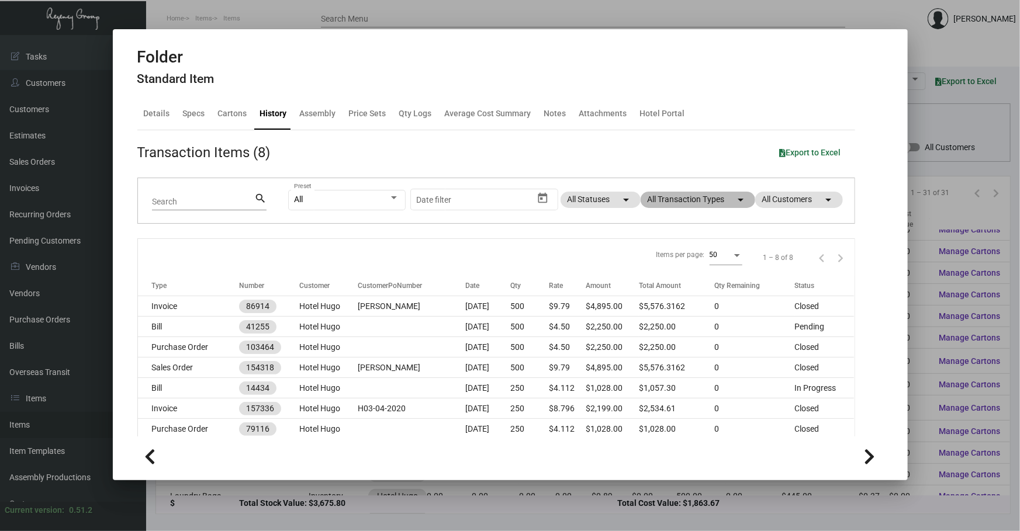
click at [734, 199] on mat-icon "arrow_drop_down" at bounding box center [741, 200] width 14 height 14
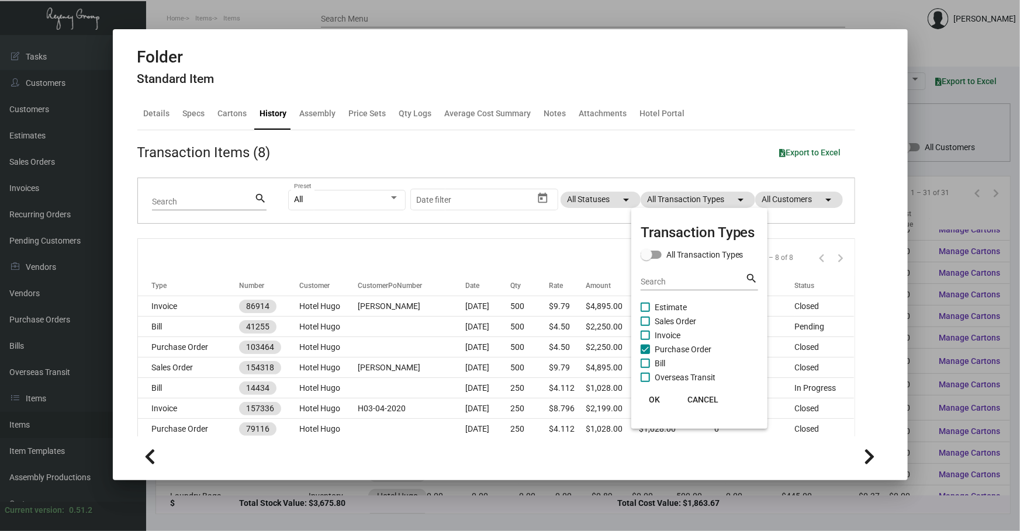
click at [658, 350] on span "Purchase Order" at bounding box center [682, 349] width 57 height 14
click at [645, 354] on input "Purchase Order" at bounding box center [644, 354] width 1 height 1
checkbox input "false"
click at [275, 497] on div at bounding box center [510, 265] width 1020 height 531
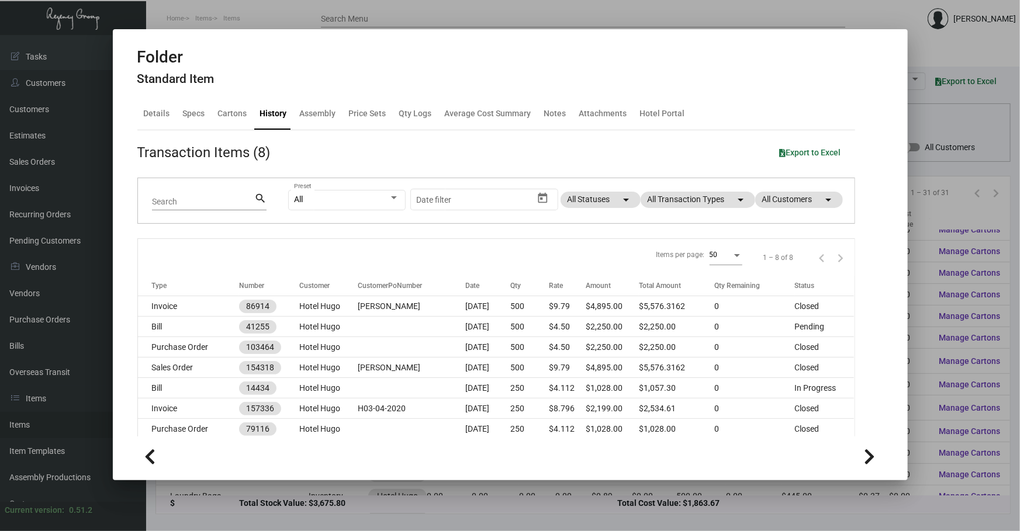
click at [273, 500] on div at bounding box center [510, 265] width 1020 height 531
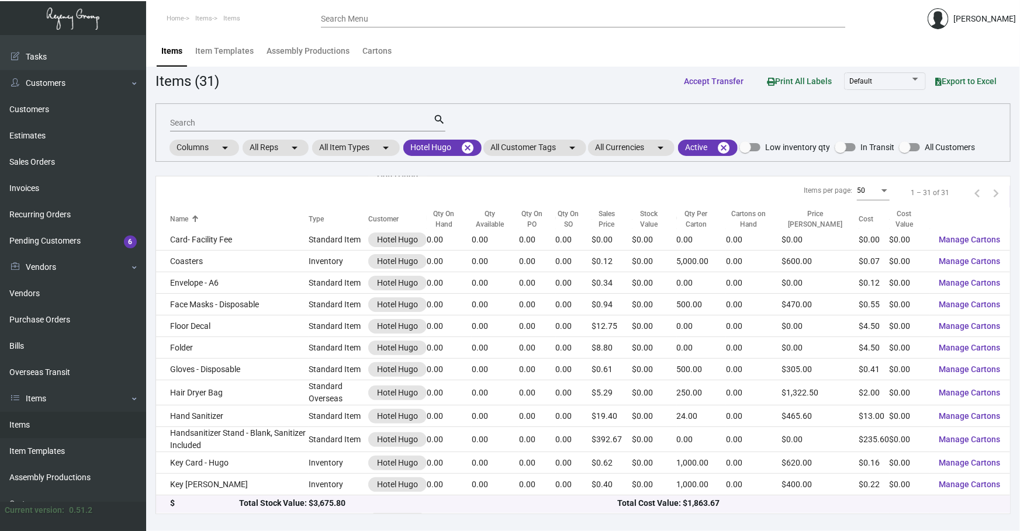
scroll to position [159, 0]
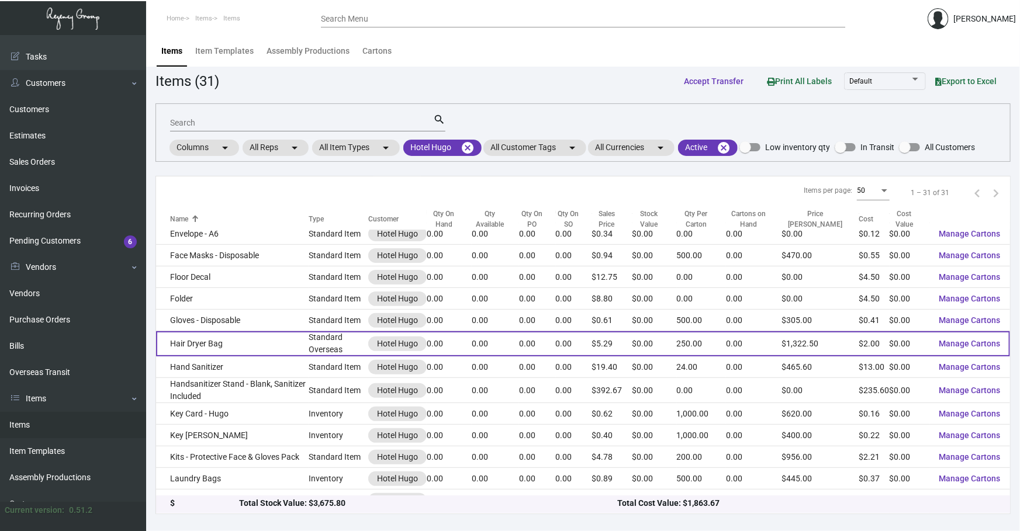
click at [268, 336] on td "Hair Dryer Bag" at bounding box center [232, 343] width 152 height 25
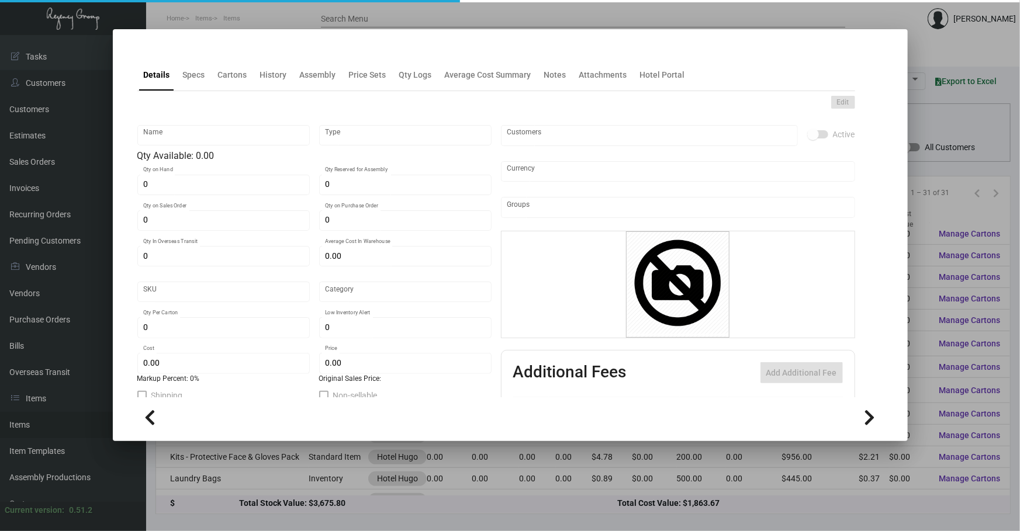
type input "Hair Dryer Bag"
type input "Standard Overseas"
type input "250"
type input "$ 0.00"
type input "Overseas"
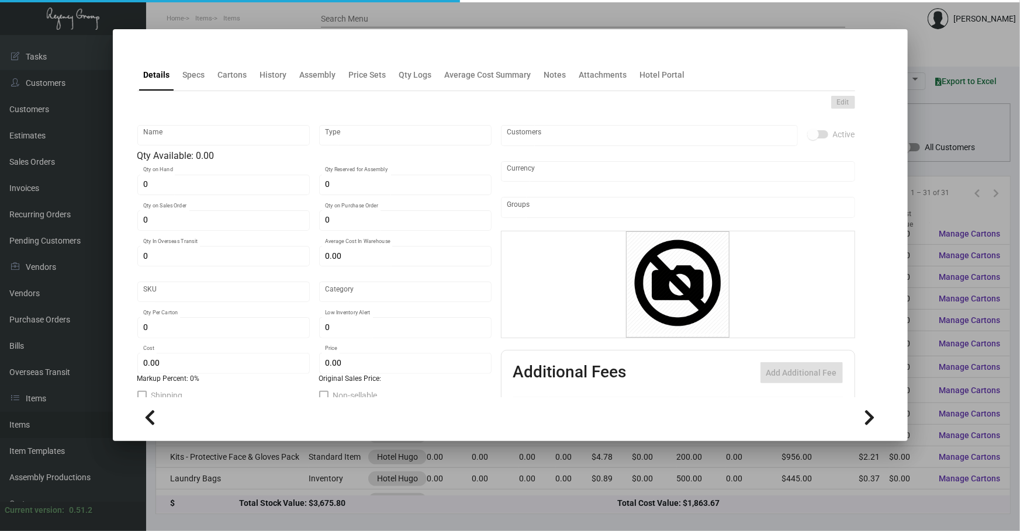
type input "250"
type input "$ 2.00"
type input "$ 5.29"
checkbox input "true"
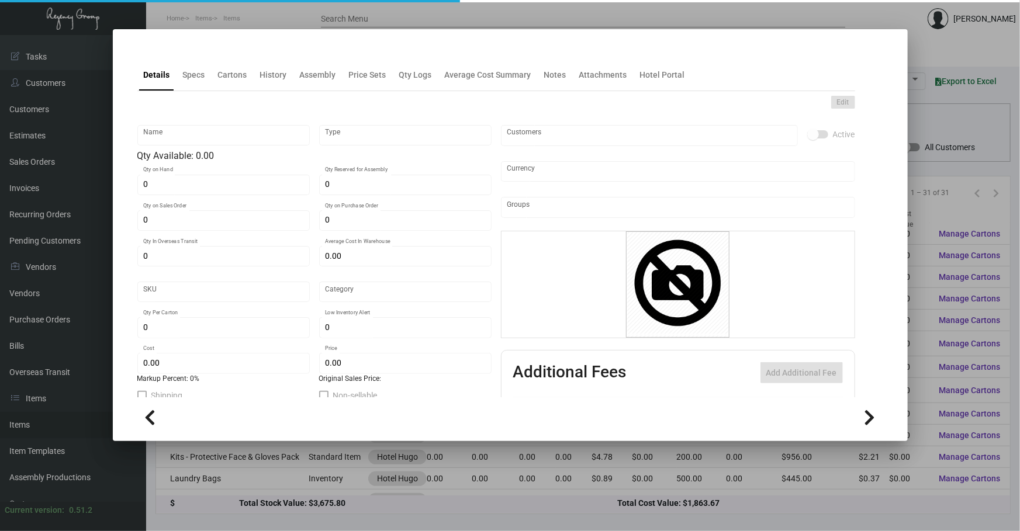
type input "United States Dollar $"
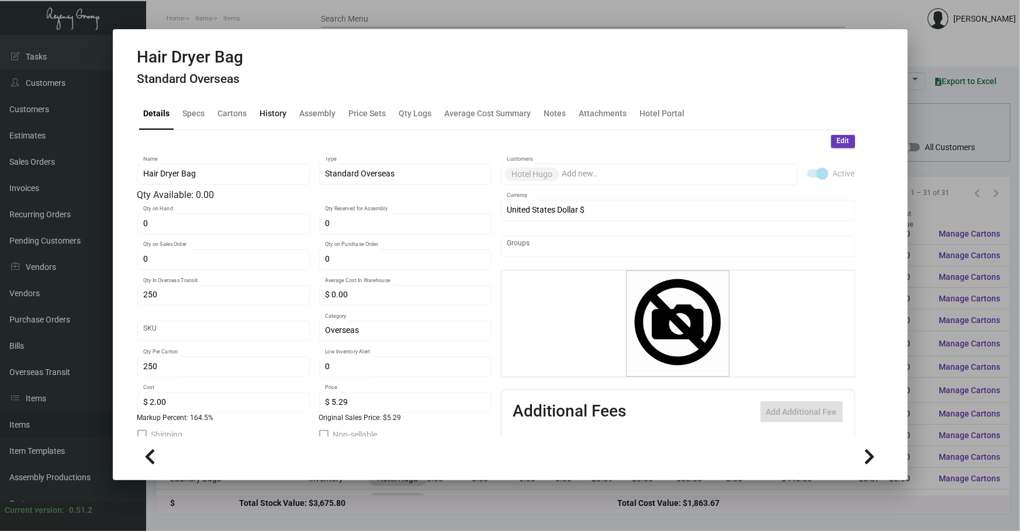
click at [272, 113] on div "History" at bounding box center [273, 114] width 27 height 12
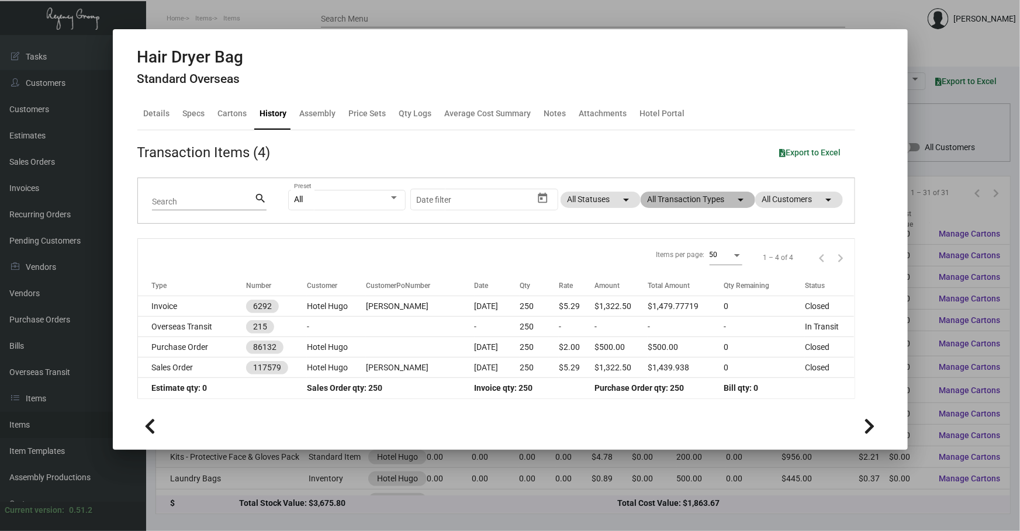
click at [694, 202] on mat-chip "All Transaction Types arrow_drop_down" at bounding box center [697, 200] width 115 height 16
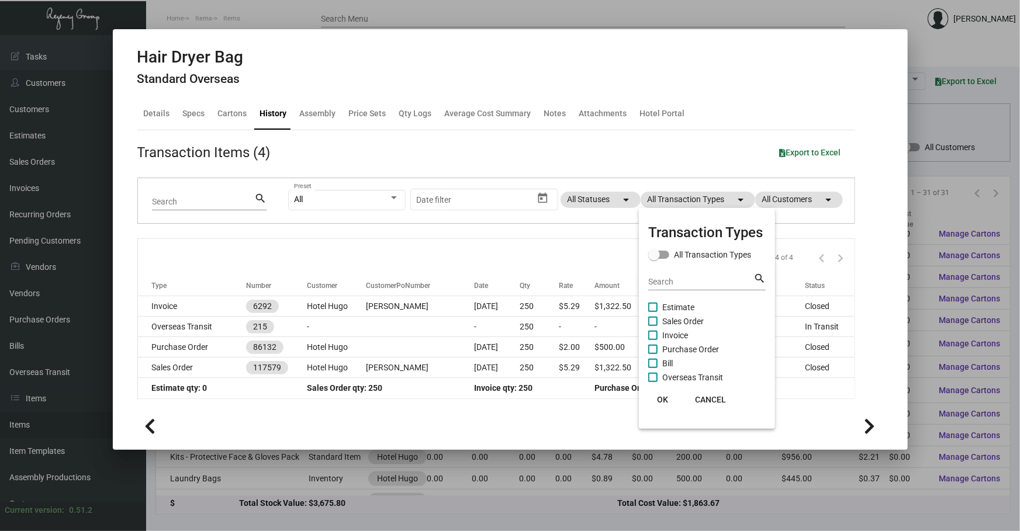
click at [690, 347] on span "Purchase Order" at bounding box center [690, 349] width 57 height 14
click at [653, 354] on input "Purchase Order" at bounding box center [652, 354] width 1 height 1
checkbox input "true"
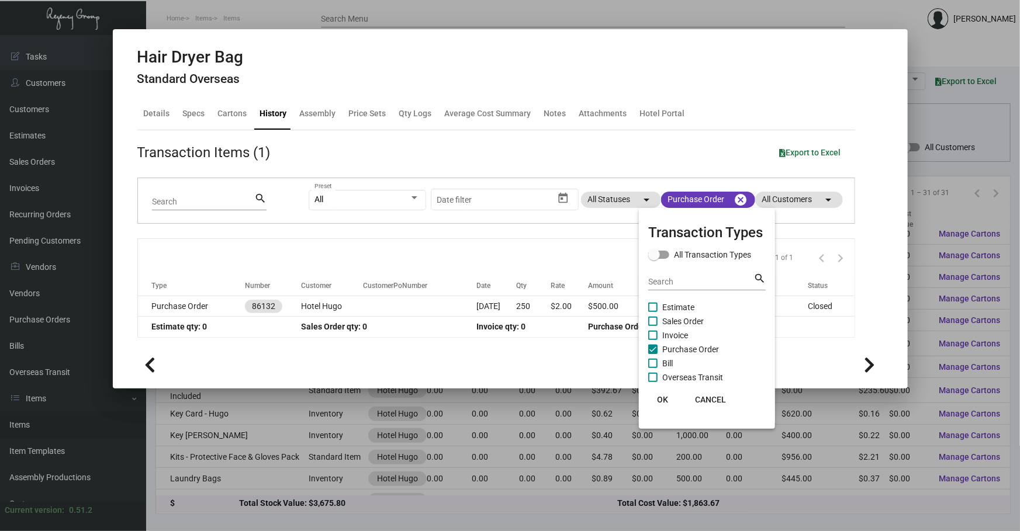
click at [417, 306] on div at bounding box center [510, 265] width 1020 height 531
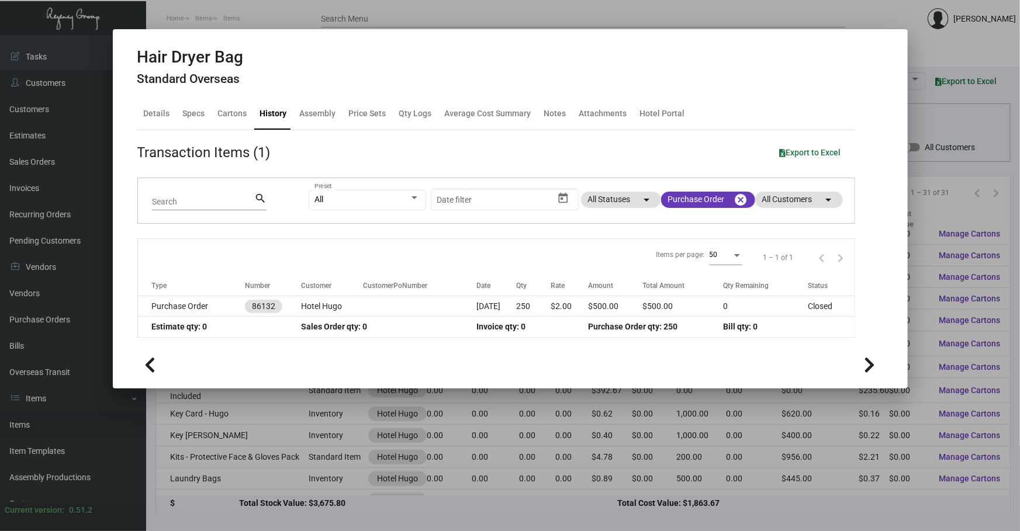
click at [417, 306] on td at bounding box center [419, 306] width 113 height 20
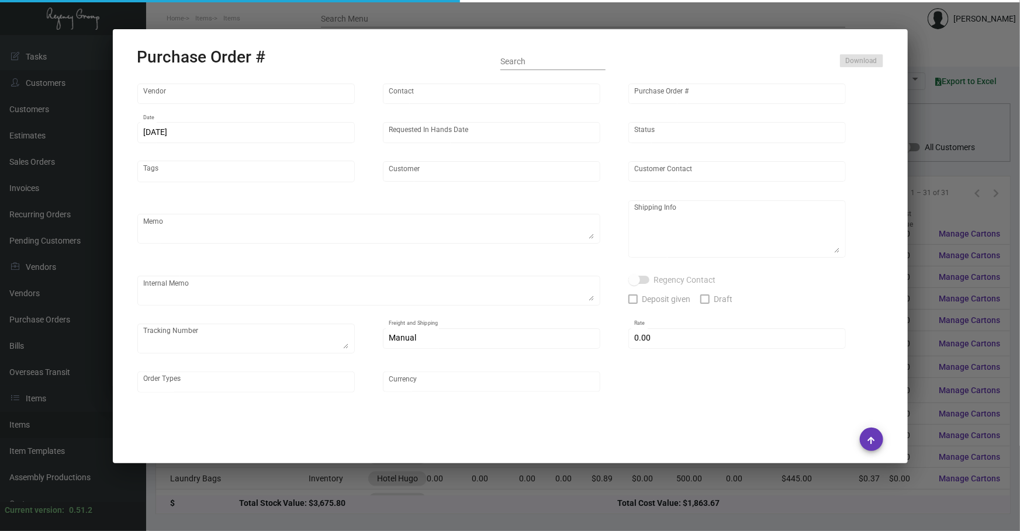
type input "Hangzhou [PERSON_NAME] Leisure Product Co. LTD"
type input "[PERSON_NAME]"
type input "86132"
type input "[DATE]"
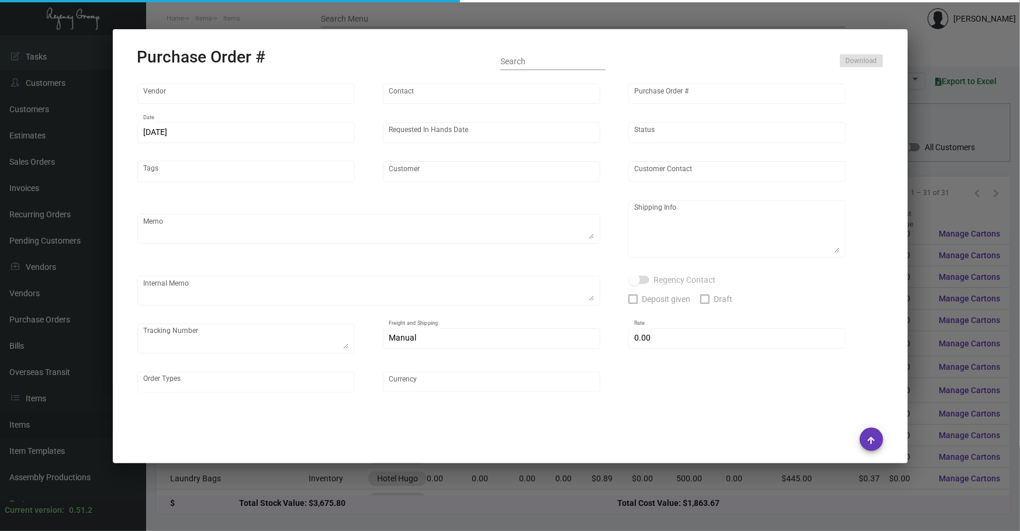
type input "Hotel Hugo"
type textarea "Regency Group NJ [PERSON_NAME] [STREET_ADDRESS]"
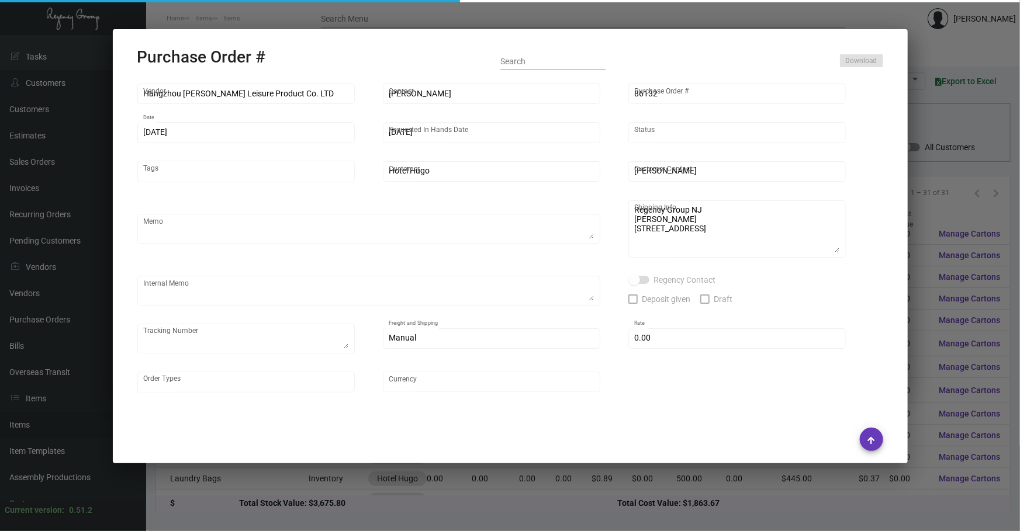
checkbox input "true"
type input "$ 0.00"
type input "United States Dollar $"
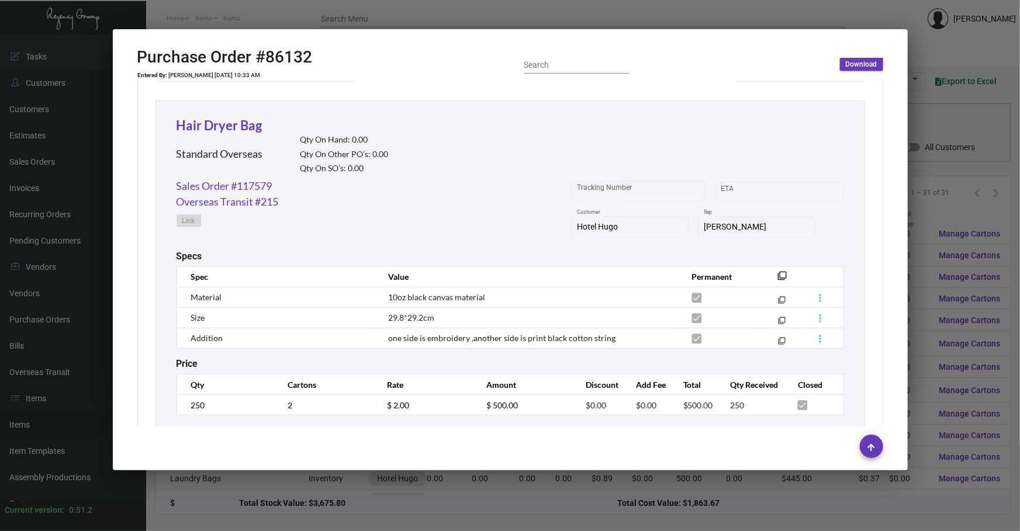
scroll to position [549, 0]
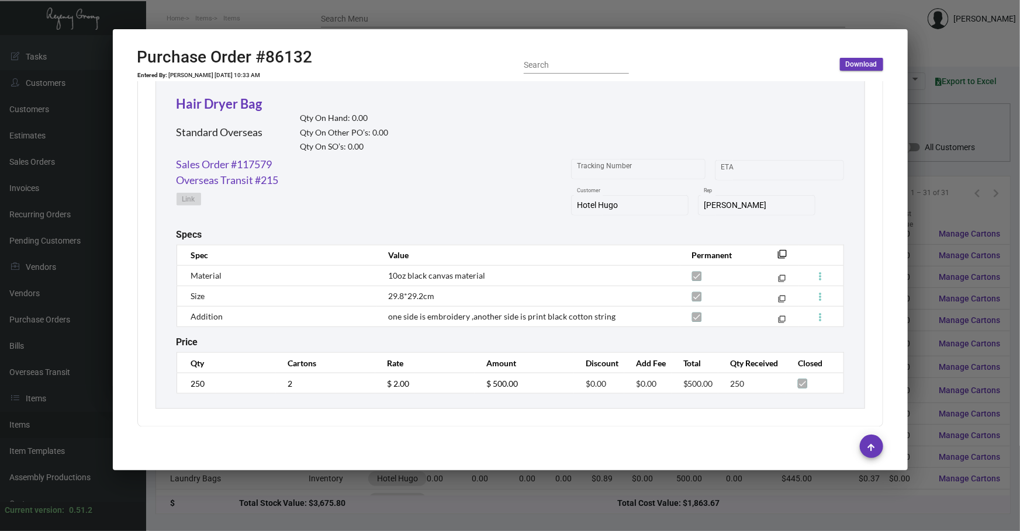
click at [675, 460] on div at bounding box center [510, 447] width 746 height 40
click at [667, 485] on div at bounding box center [510, 265] width 1020 height 531
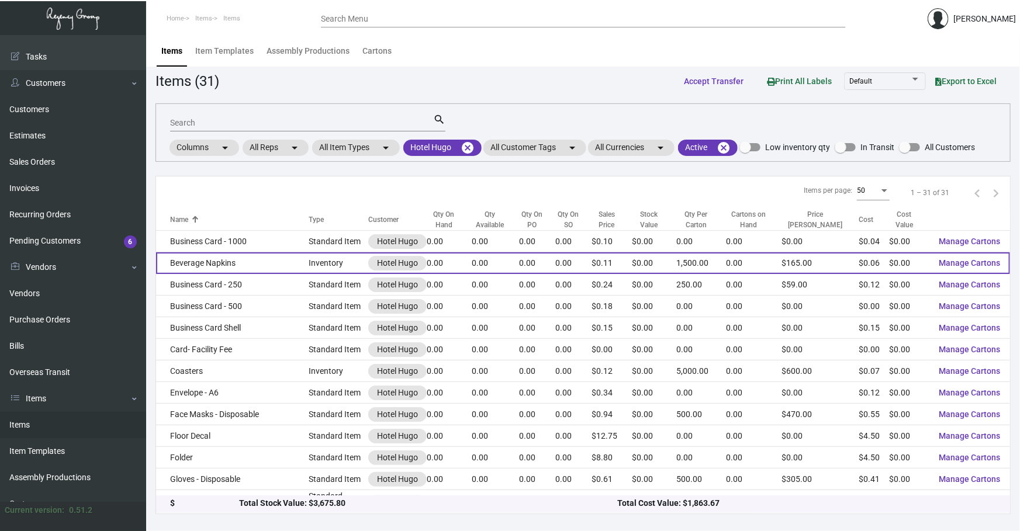
click at [251, 262] on td "Beverage Napkins" at bounding box center [232, 263] width 152 height 22
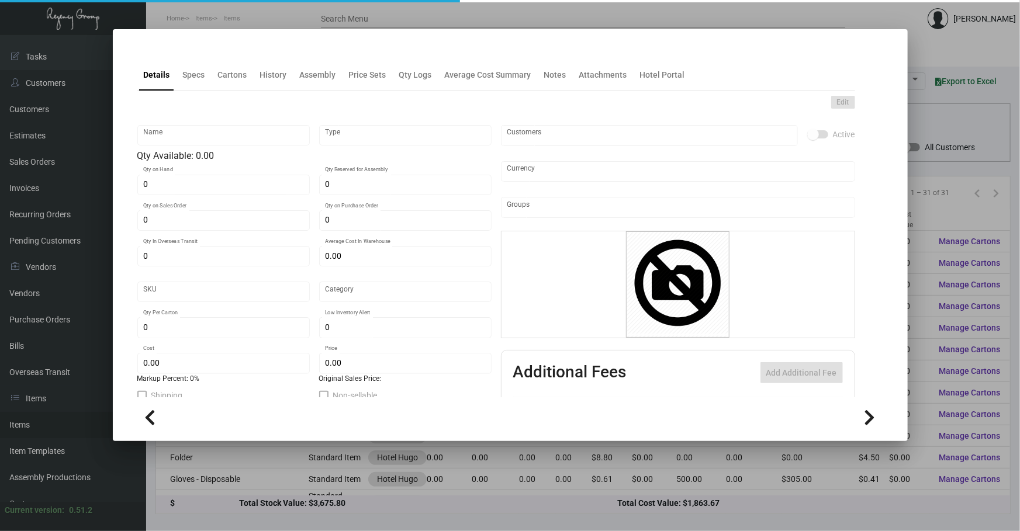
click at [504, 391] on div "Name Type Qty Available: 0.00 0 Qty on Hand 0 Qty Reserved for Assembly 0 Qty o…" at bounding box center [495, 328] width 717 height 420
type input "Beverage Napkins"
type input "Inventory"
type input "$ 0.00"
type input "1522"
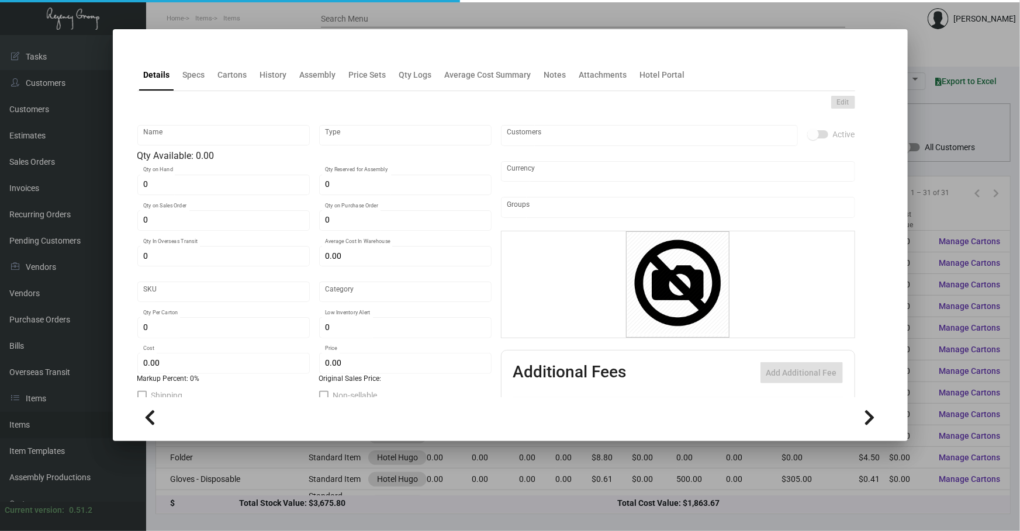
type input "Standard"
type input "1,500"
type input "$ 0.062"
type input "$ 0.11"
type textarea "Napkins Linen: Size 5” x 5”, white linen look alike material, printing 2 color …"
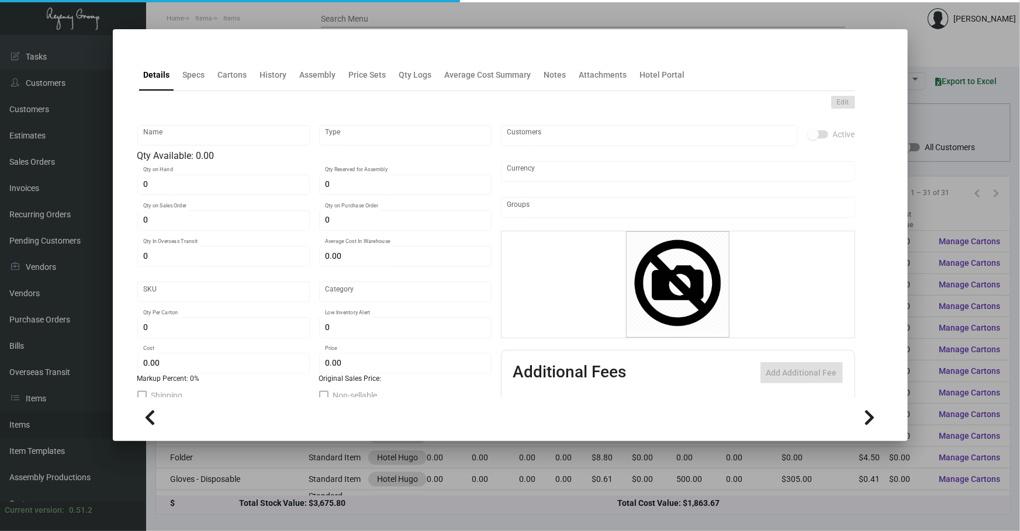
type textarea "Napkins Linen: Size 5” x 5”, white linen look alike material, printing 2 color …"
checkbox input "true"
type input "United States Dollar $"
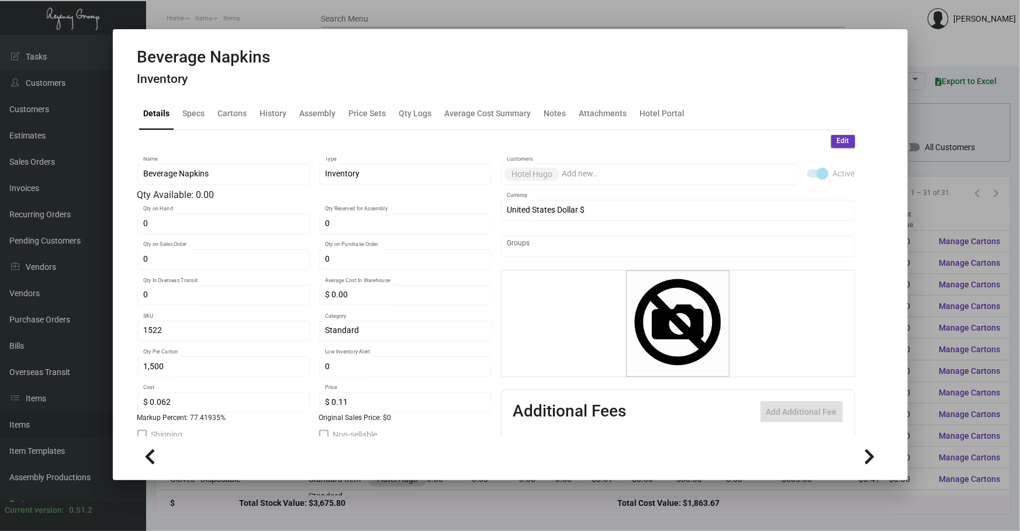
click at [251, 123] on div "Details Specs Cartons History Assembly Price Sets Qty Logs Average Cost Summary…" at bounding box center [495, 114] width 717 height 32
click at [270, 119] on div "History" at bounding box center [273, 114] width 27 height 12
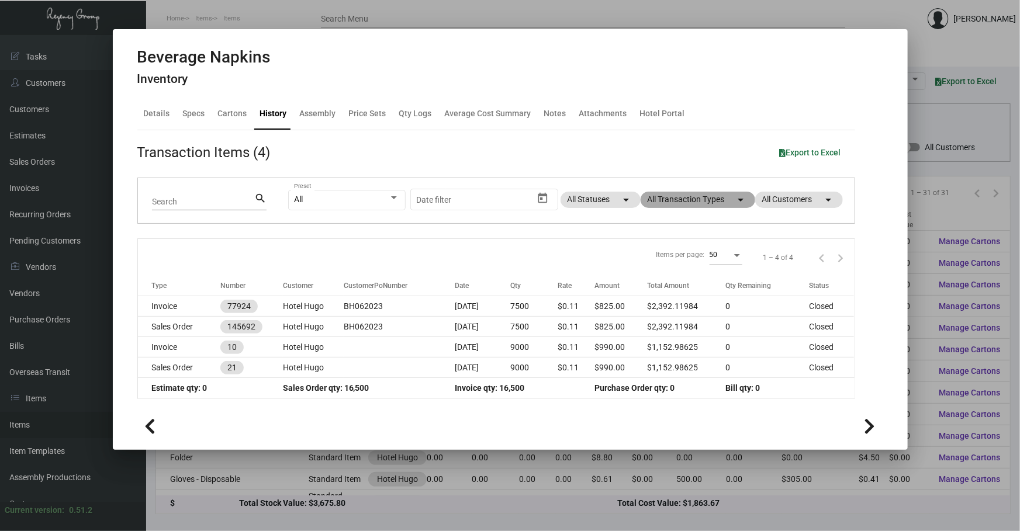
click at [717, 202] on mat-chip "All Transaction Types arrow_drop_down" at bounding box center [697, 200] width 115 height 16
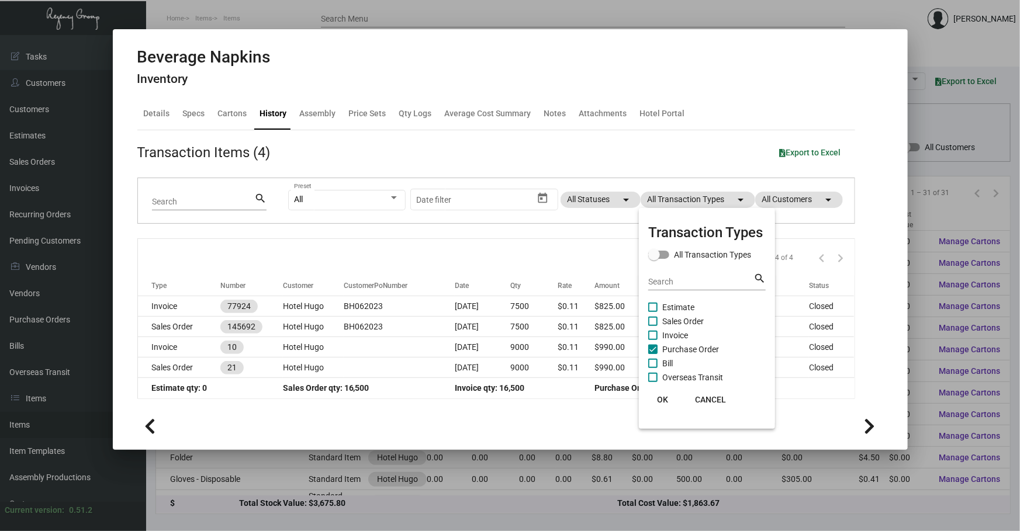
click at [689, 349] on span "Purchase Order" at bounding box center [690, 349] width 57 height 14
click at [653, 354] on input "Purchase Order" at bounding box center [652, 354] width 1 height 1
click at [689, 349] on span "Purchase Order" at bounding box center [690, 349] width 57 height 14
click at [653, 354] on input "Purchase Order" at bounding box center [652, 354] width 1 height 1
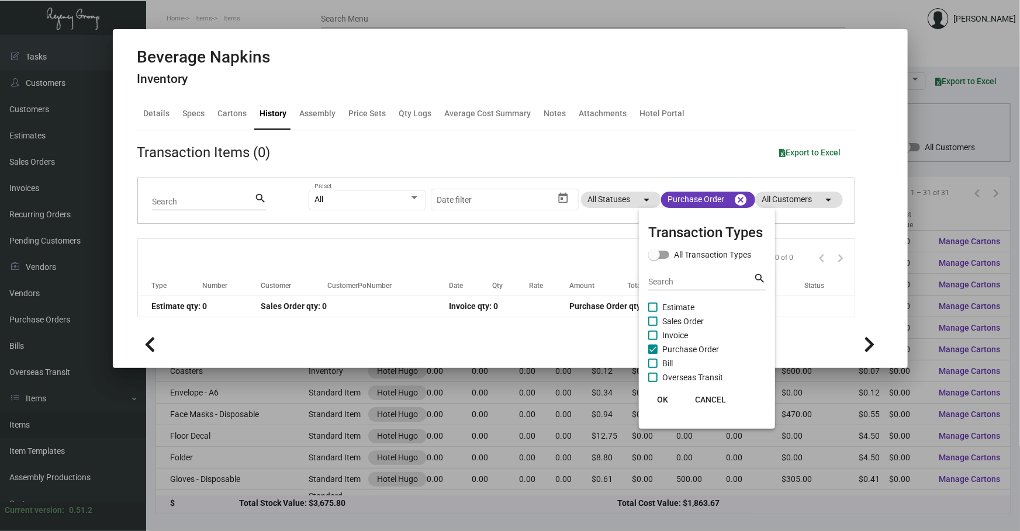
click at [676, 347] on span "Purchase Order" at bounding box center [690, 349] width 57 height 14
click at [653, 354] on input "Purchase Order" at bounding box center [652, 354] width 1 height 1
checkbox input "false"
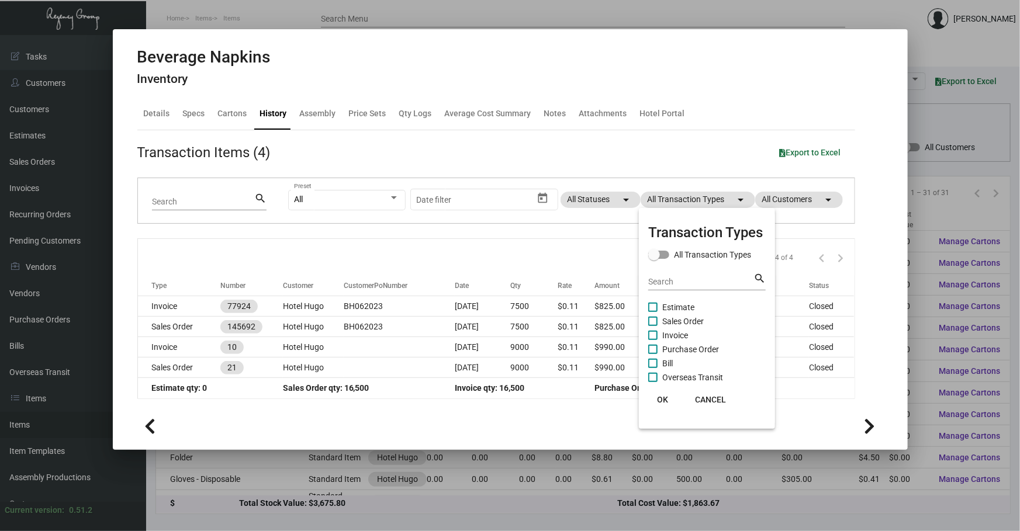
click at [454, 256] on div at bounding box center [510, 265] width 1020 height 531
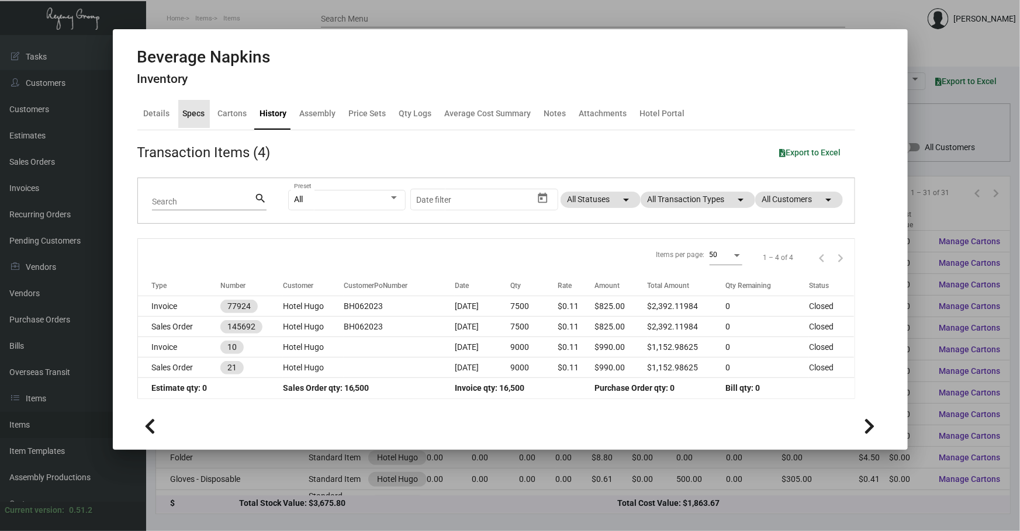
click at [187, 113] on div "Specs" at bounding box center [194, 114] width 22 height 12
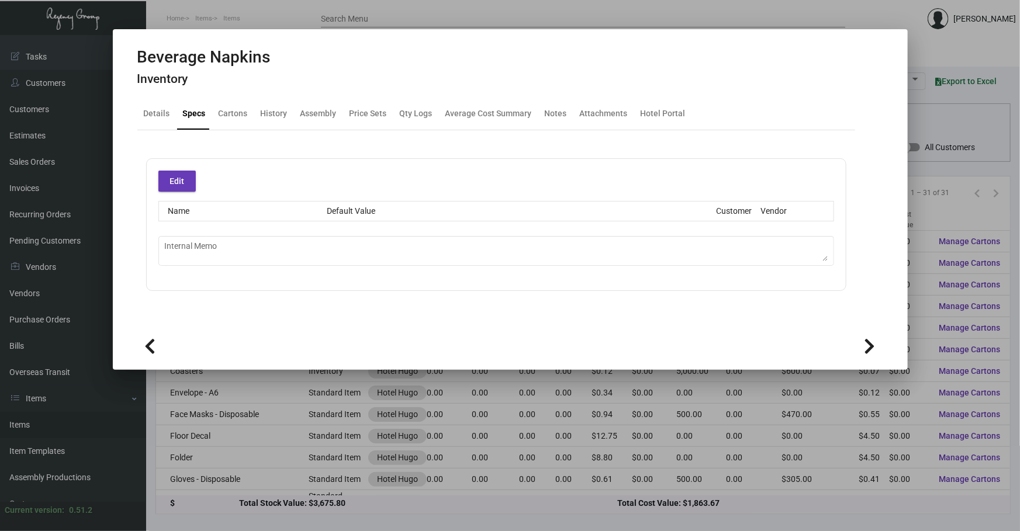
click at [221, 415] on div at bounding box center [510, 265] width 1020 height 531
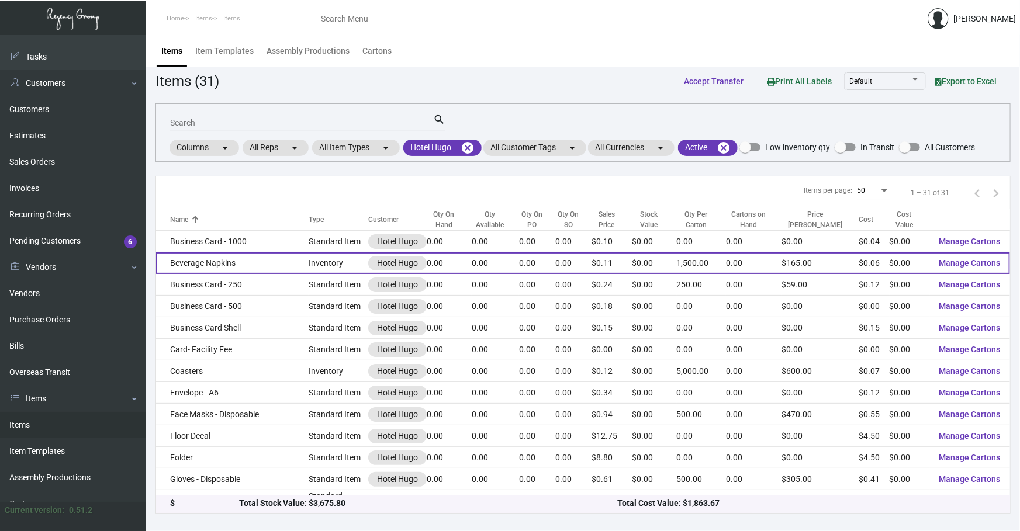
click at [227, 262] on td "Beverage Napkins" at bounding box center [232, 263] width 152 height 22
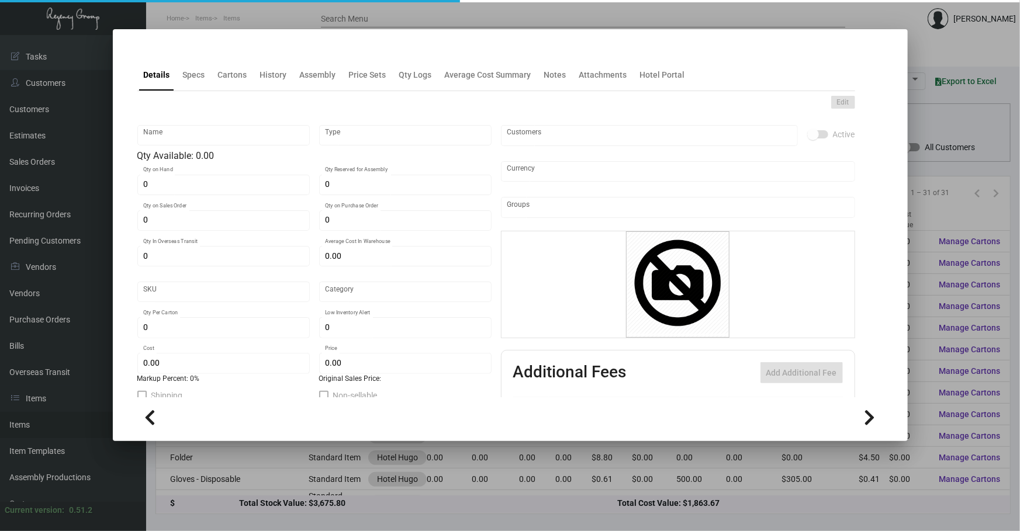
type input "Beverage Napkins"
type input "Inventory"
type input "$ 0.00"
click at [266, 93] on mat-tab-group "Details Specs Cartons History Assembly Price Sets Qty Logs Average Cost Summary…" at bounding box center [496, 224] width 746 height 345
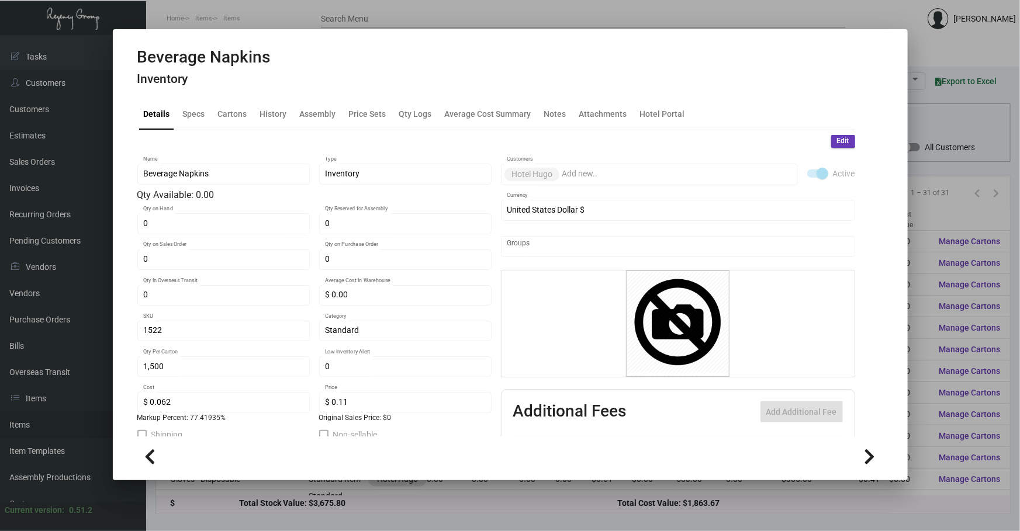
click at [266, 84] on h4 "Inventory" at bounding box center [203, 79] width 133 height 15
click at [266, 121] on div "History" at bounding box center [273, 114] width 36 height 28
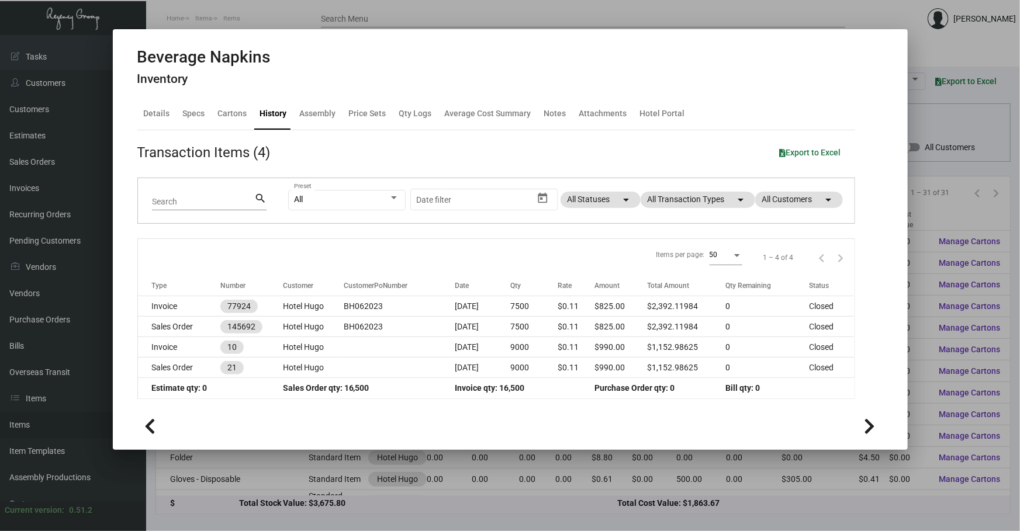
click at [230, 502] on div at bounding box center [510, 265] width 1020 height 531
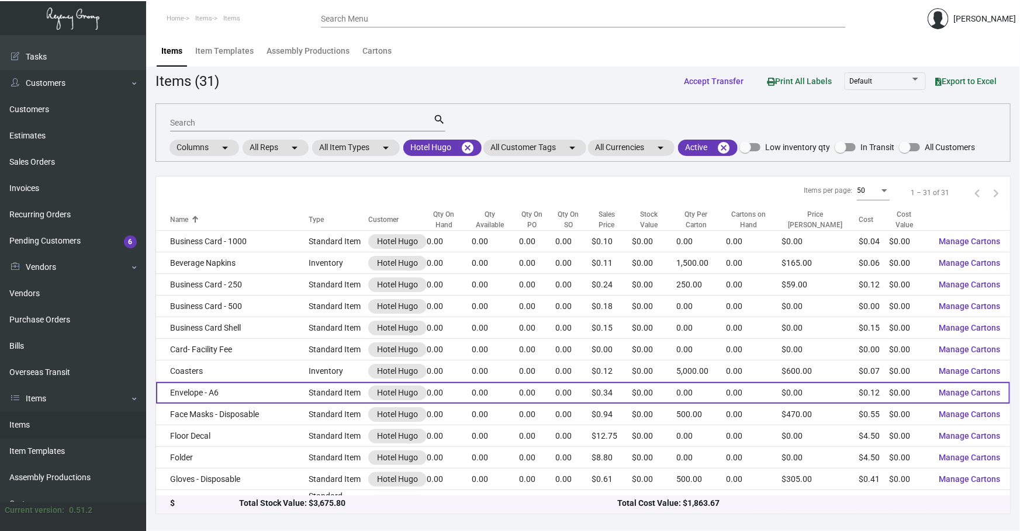
click at [240, 385] on td "Envelope - A6" at bounding box center [232, 393] width 152 height 22
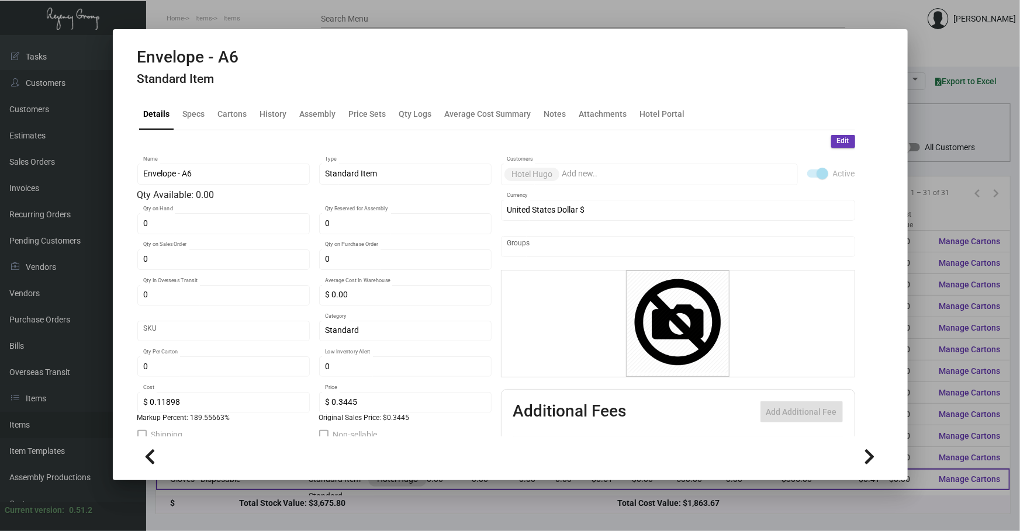
click at [358, 502] on div at bounding box center [510, 265] width 1020 height 531
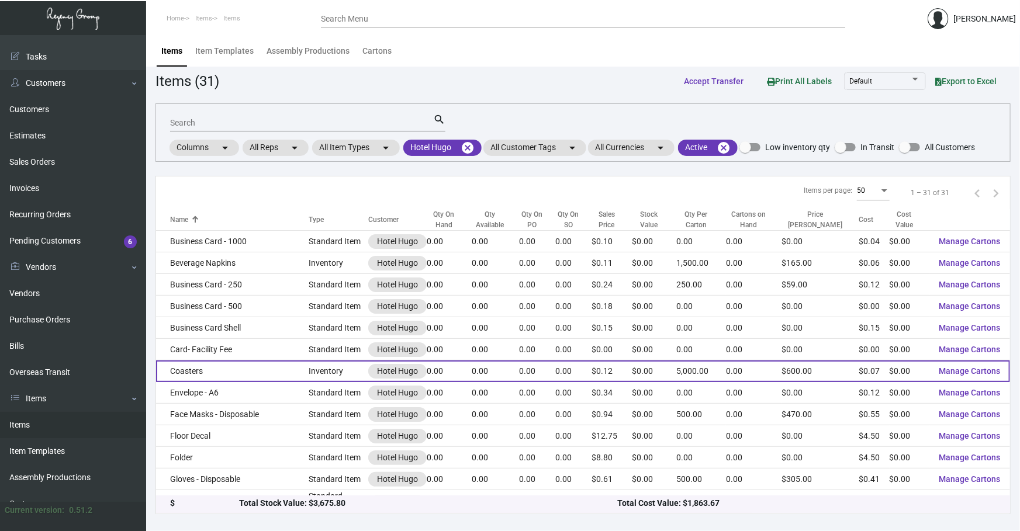
click at [241, 369] on td "Coasters" at bounding box center [232, 371] width 152 height 22
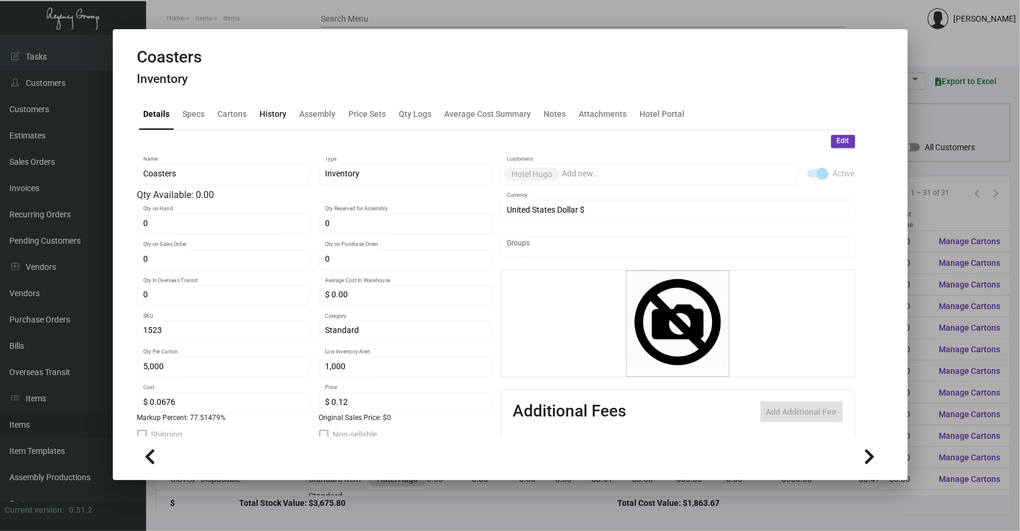
click at [270, 111] on div "History" at bounding box center [273, 114] width 27 height 12
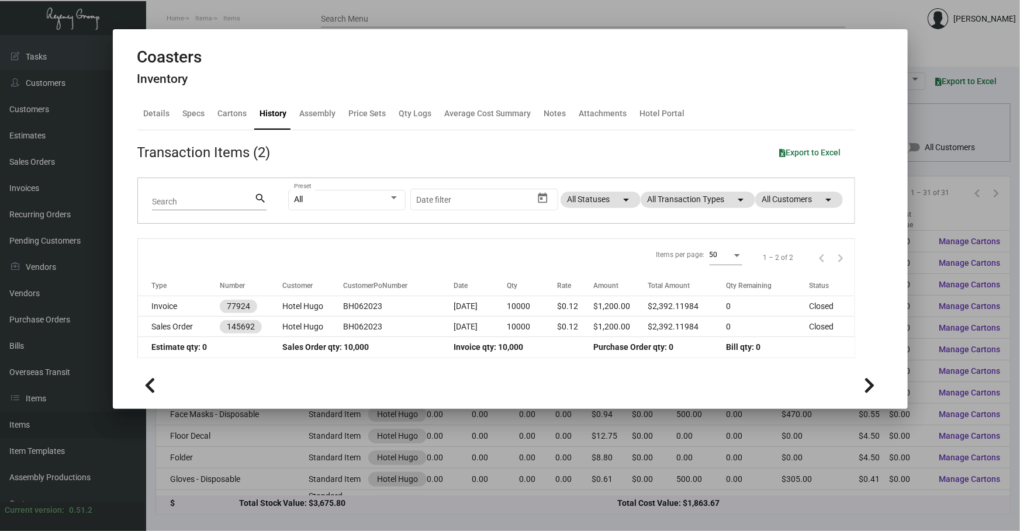
click at [703, 185] on div "All Preset Start date – Date filter All Statuses arrow_drop_down All Transactio…" at bounding box center [564, 201] width 552 height 46
click at [696, 202] on mat-chip "All Transaction Types arrow_drop_down" at bounding box center [697, 200] width 115 height 16
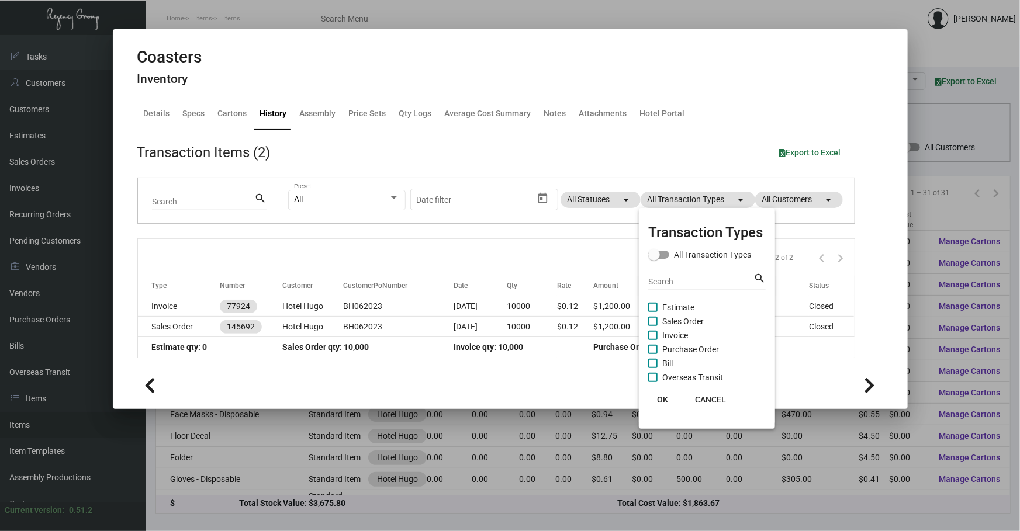
click at [675, 348] on span "Purchase Order" at bounding box center [690, 349] width 57 height 14
click at [653, 354] on input "Purchase Order" at bounding box center [652, 354] width 1 height 1
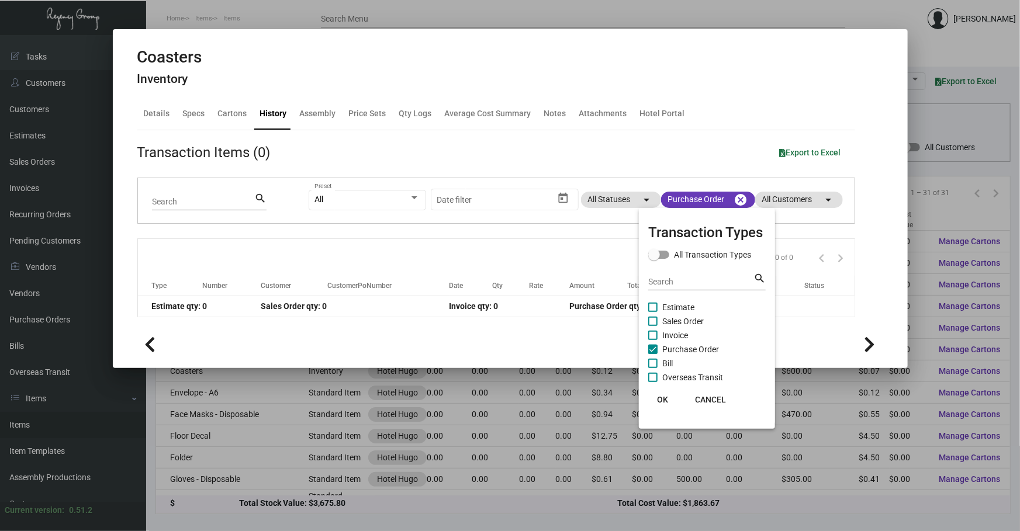
click at [675, 348] on span "Purchase Order" at bounding box center [690, 349] width 57 height 14
click at [653, 354] on input "Purchase Order" at bounding box center [652, 354] width 1 height 1
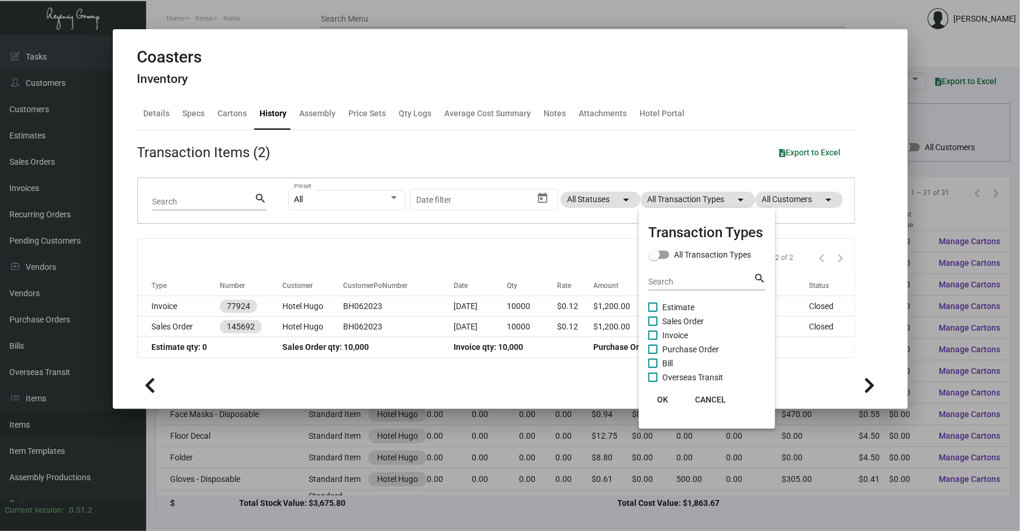
click at [563, 321] on div at bounding box center [510, 265] width 1020 height 531
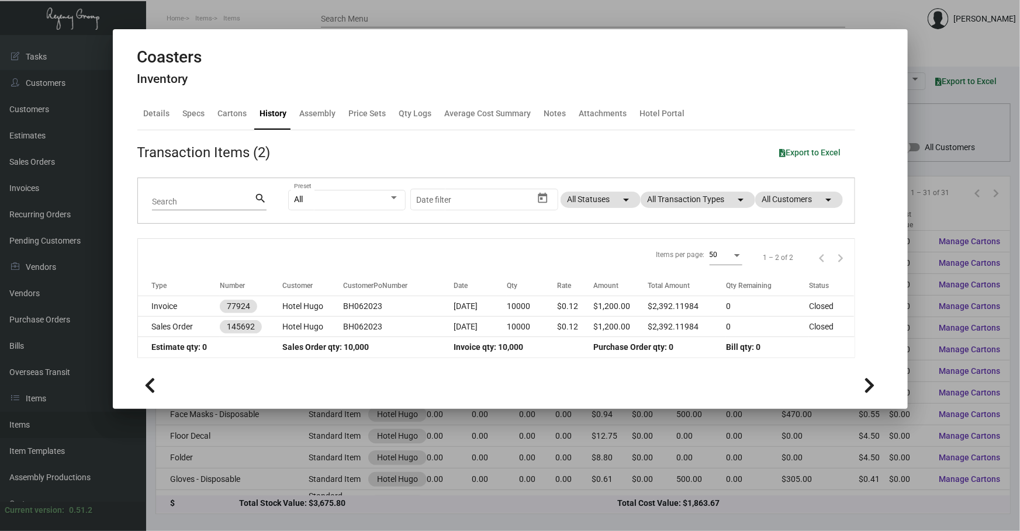
click at [563, 321] on td "$0.12" at bounding box center [575, 327] width 36 height 20
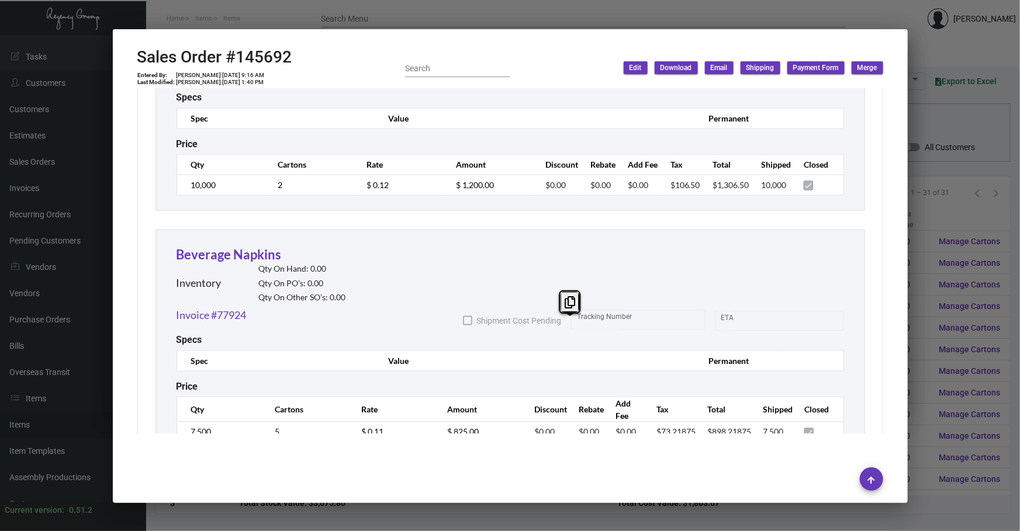
scroll to position [812, 0]
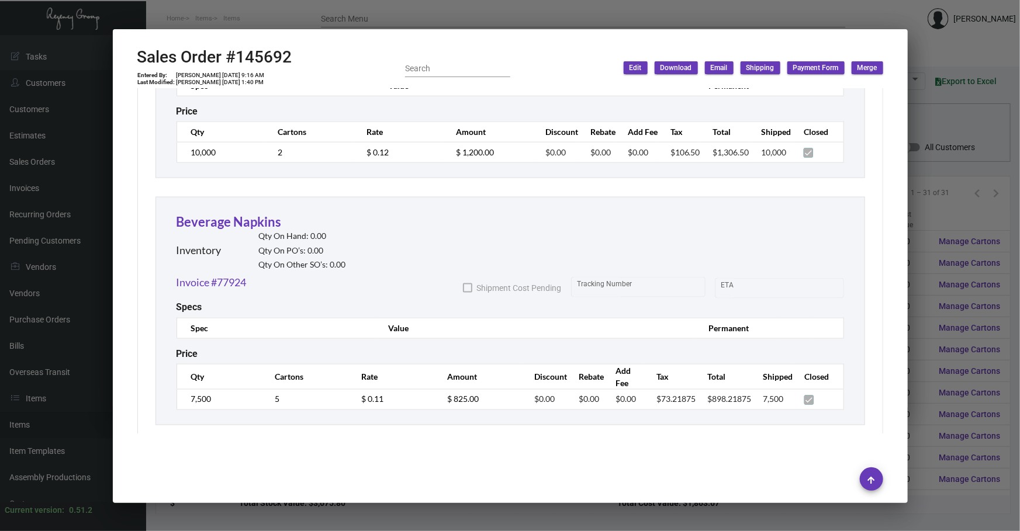
click at [339, 522] on div at bounding box center [510, 265] width 1020 height 531
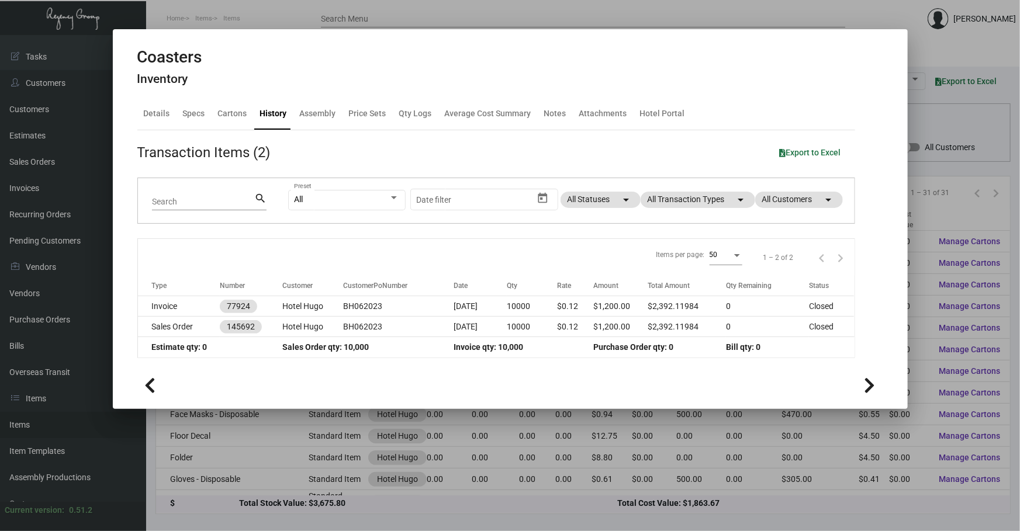
click at [185, 443] on div at bounding box center [510, 265] width 1020 height 531
click at [185, 443] on td "Floor Decal" at bounding box center [232, 436] width 152 height 22
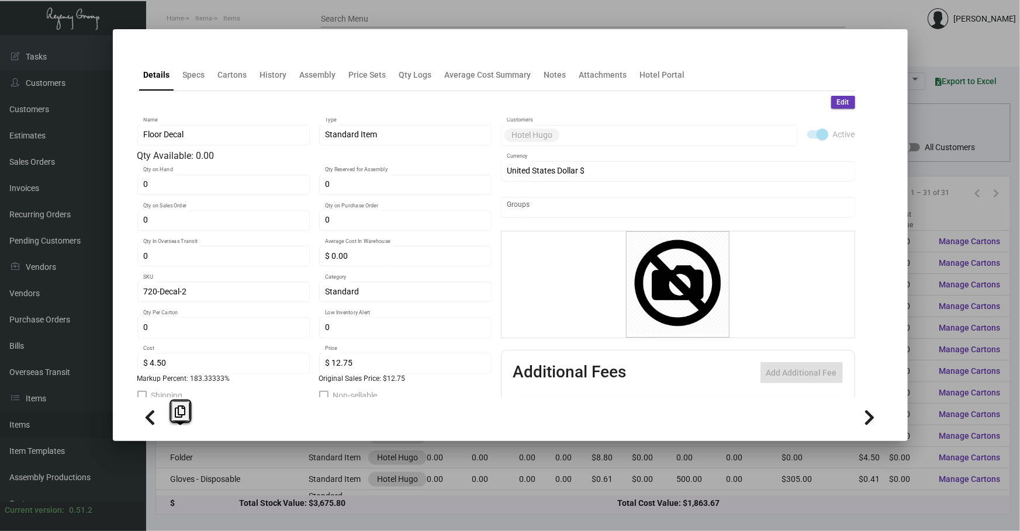
scroll to position [88, 0]
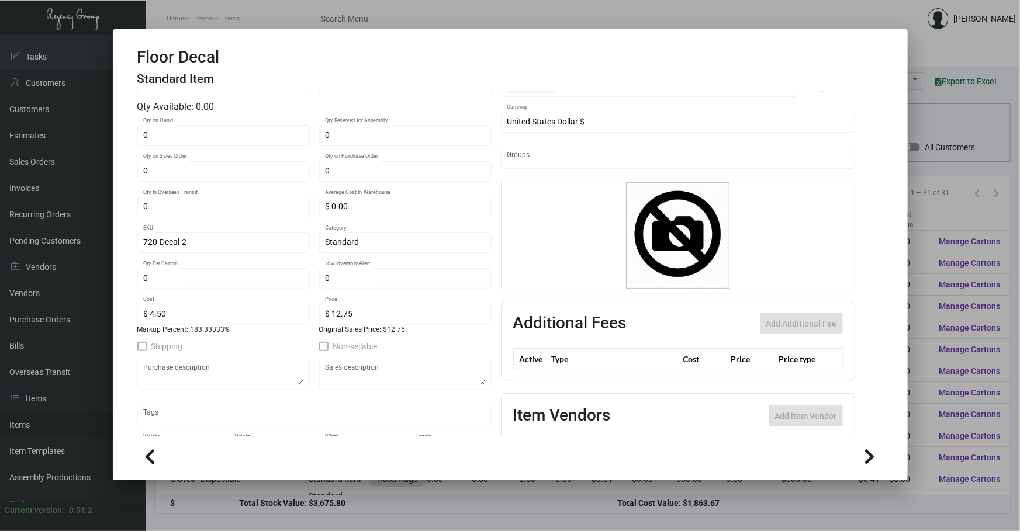
click at [238, 476] on div at bounding box center [510, 456] width 746 height 40
click at [222, 503] on div at bounding box center [510, 265] width 1020 height 531
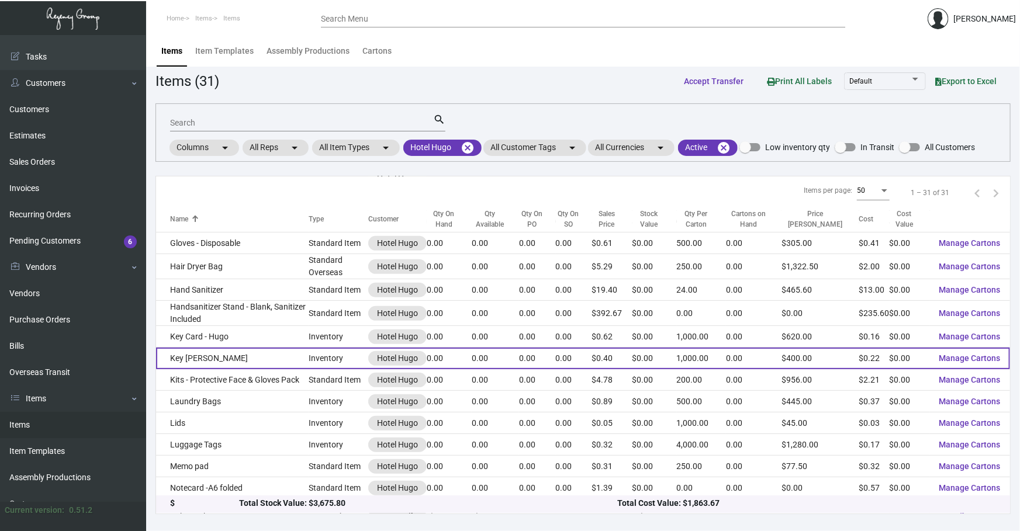
scroll to position [248, 0]
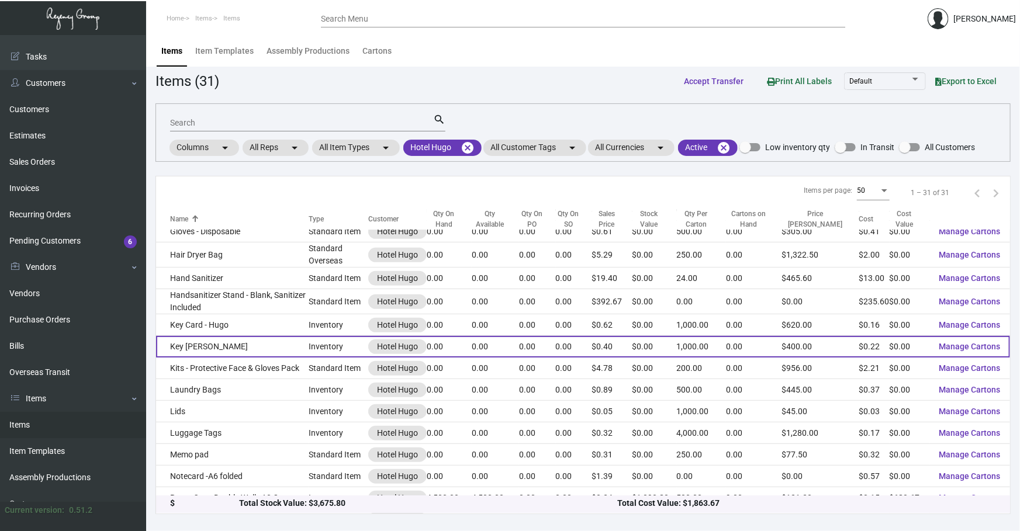
click at [267, 344] on td "Key [PERSON_NAME]" at bounding box center [232, 347] width 152 height 22
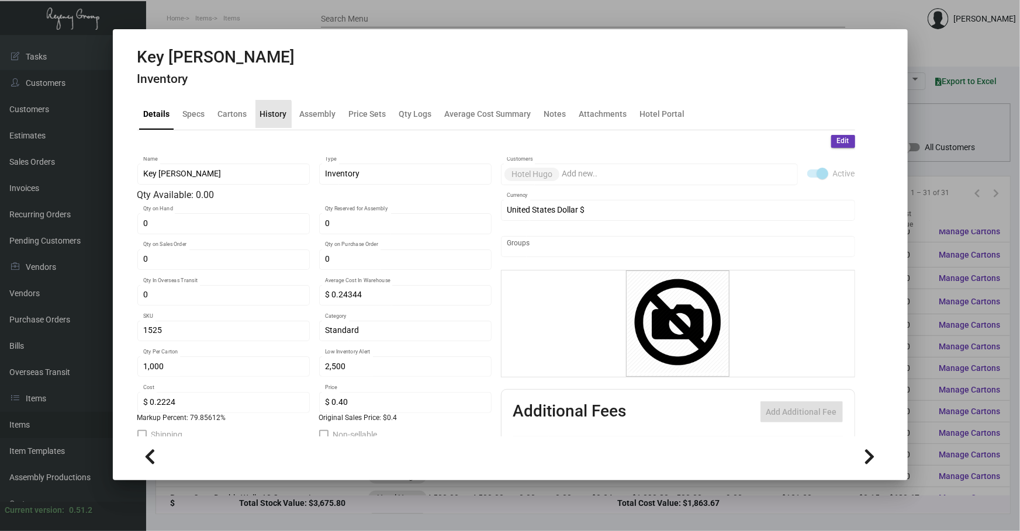
click at [258, 118] on div "History" at bounding box center [273, 114] width 36 height 28
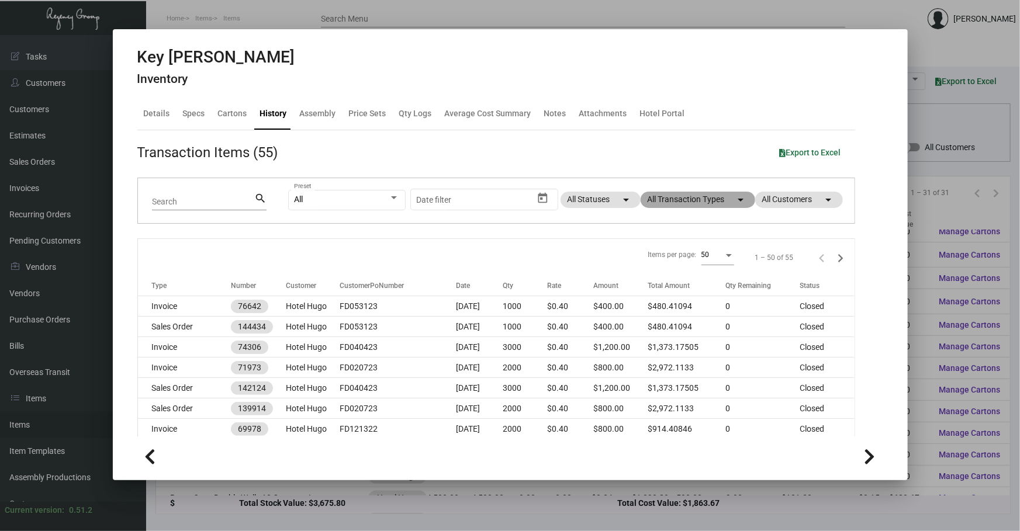
click at [702, 202] on mat-chip "All Transaction Types arrow_drop_down" at bounding box center [697, 200] width 115 height 16
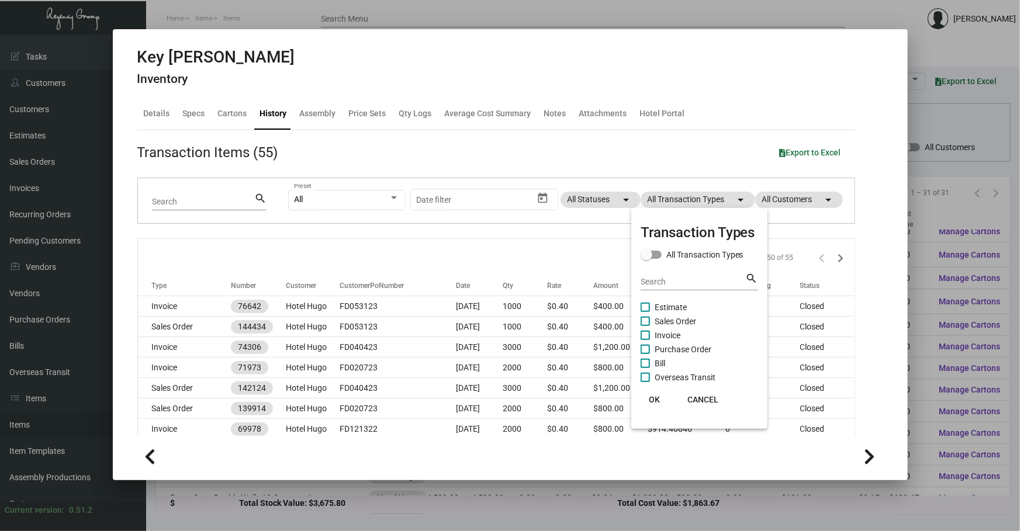
click at [670, 345] on span "Purchase Order" at bounding box center [682, 349] width 57 height 14
click at [645, 354] on input "Purchase Order" at bounding box center [644, 354] width 1 height 1
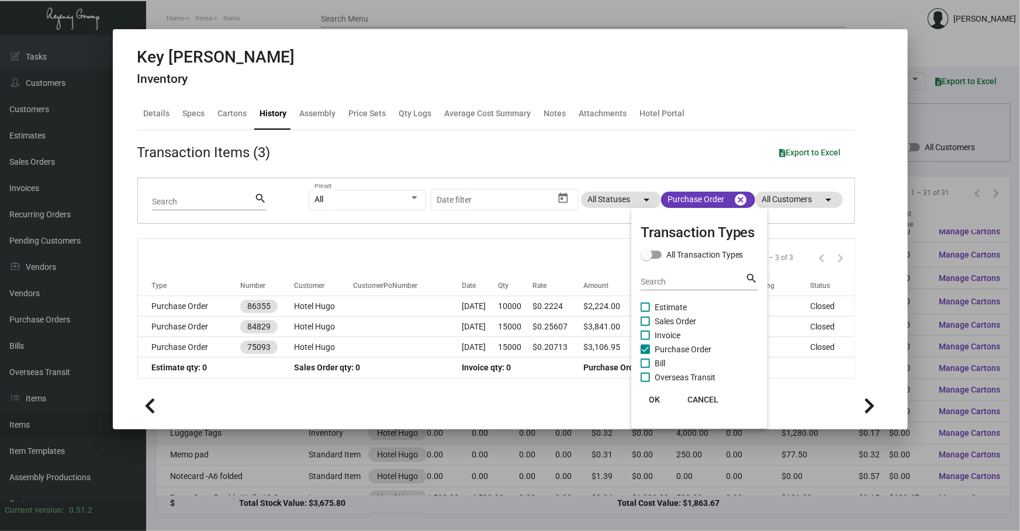
click at [541, 247] on div at bounding box center [510, 265] width 1020 height 531
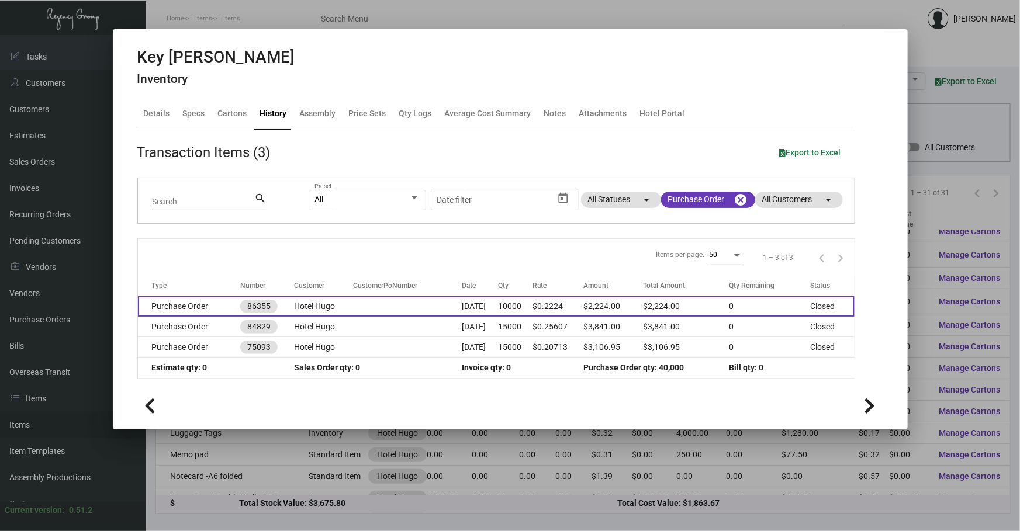
click at [498, 308] on td "[DATE]" at bounding box center [480, 306] width 36 height 20
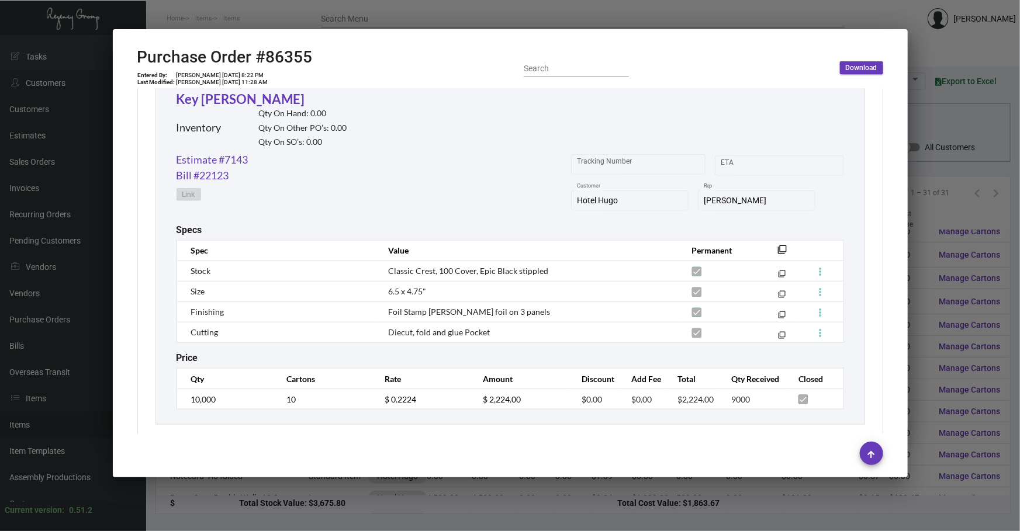
scroll to position [573, 0]
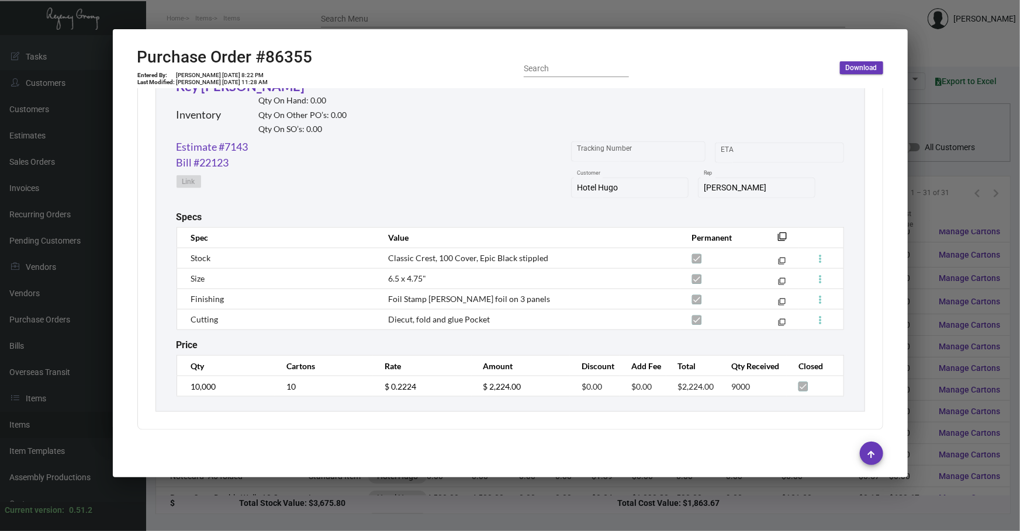
click at [358, 509] on div at bounding box center [510, 265] width 1020 height 531
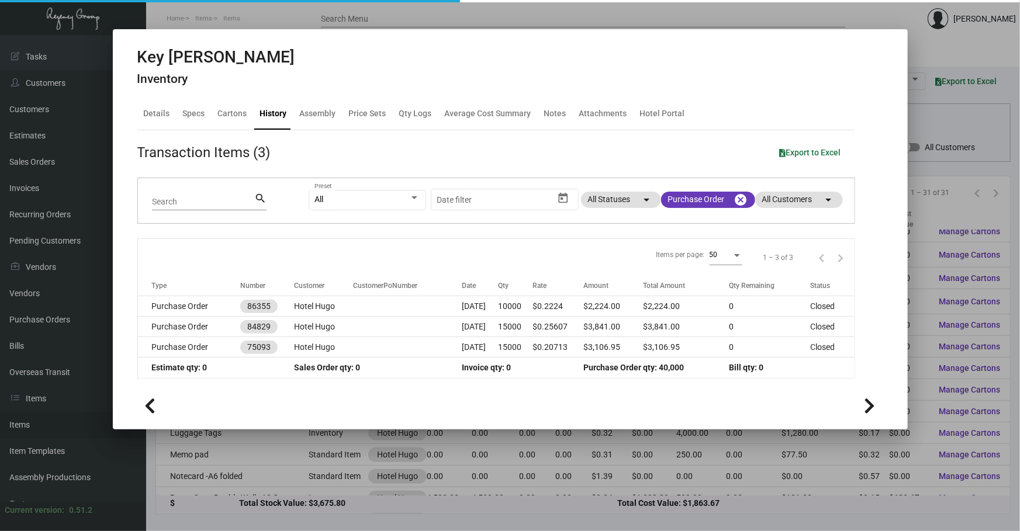
click at [367, 461] on div at bounding box center [510, 265] width 1020 height 531
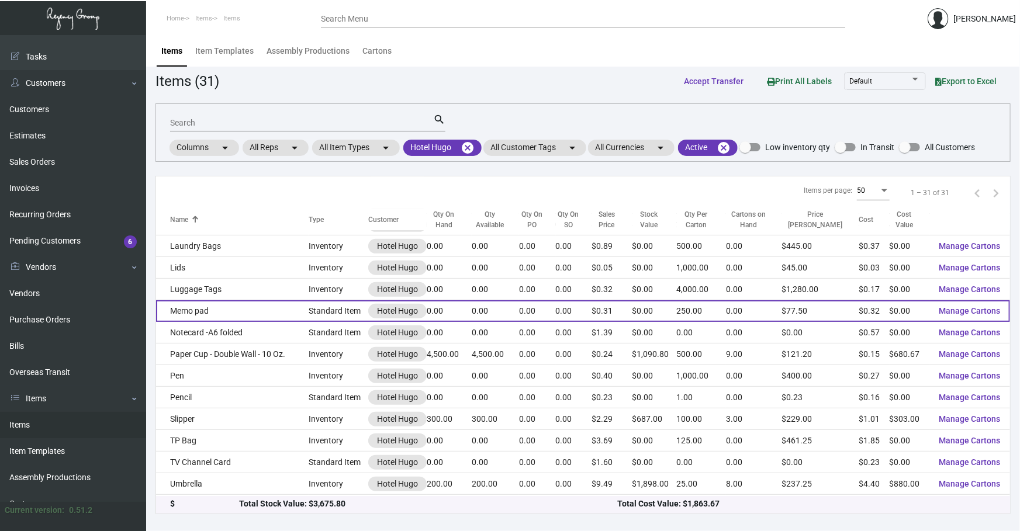
scroll to position [410, 0]
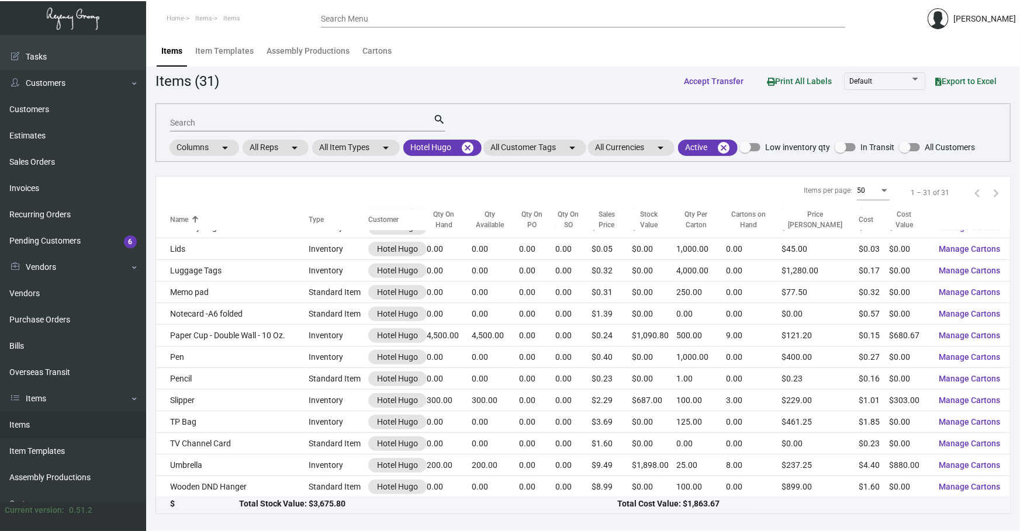
click at [207, 356] on td "Pen" at bounding box center [232, 357] width 152 height 22
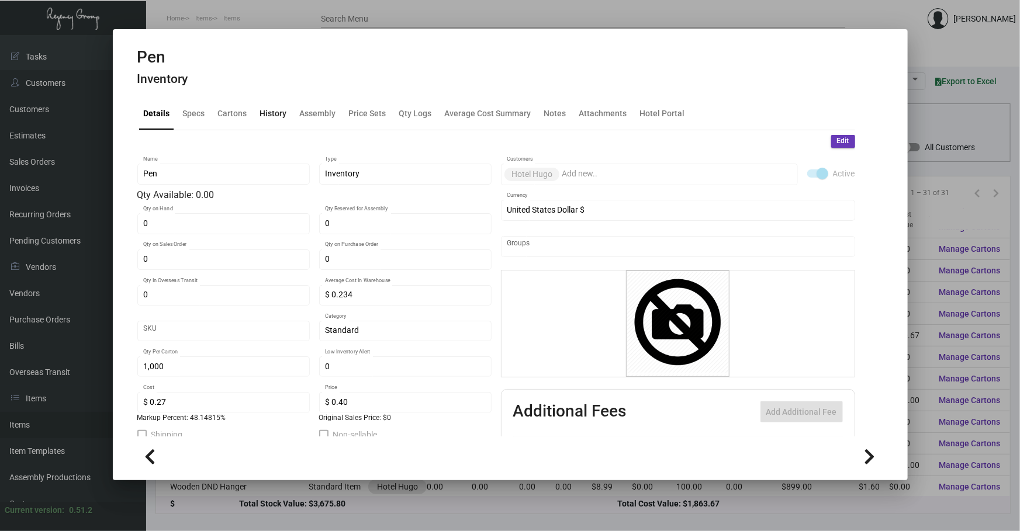
click at [275, 113] on div "History" at bounding box center [273, 114] width 27 height 12
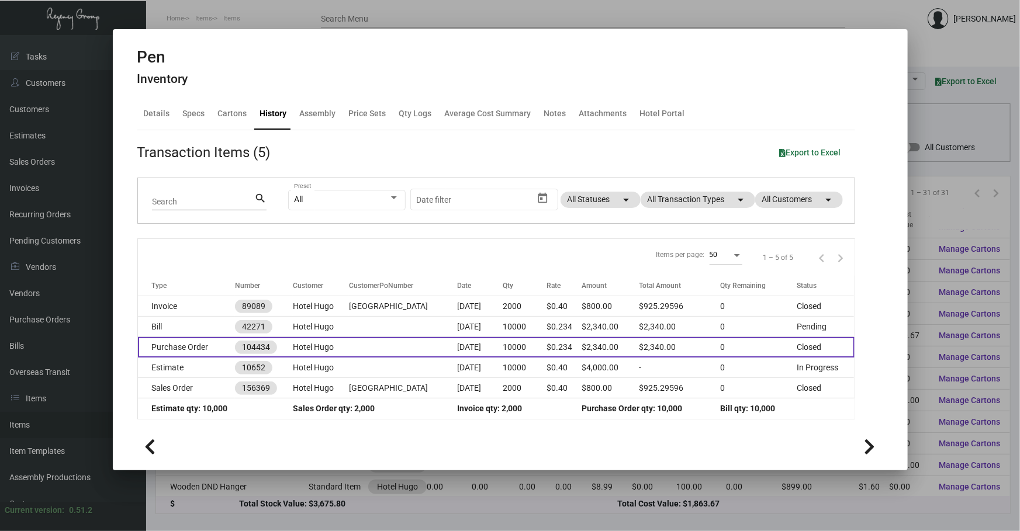
click at [484, 345] on td "[DATE]" at bounding box center [480, 347] width 46 height 20
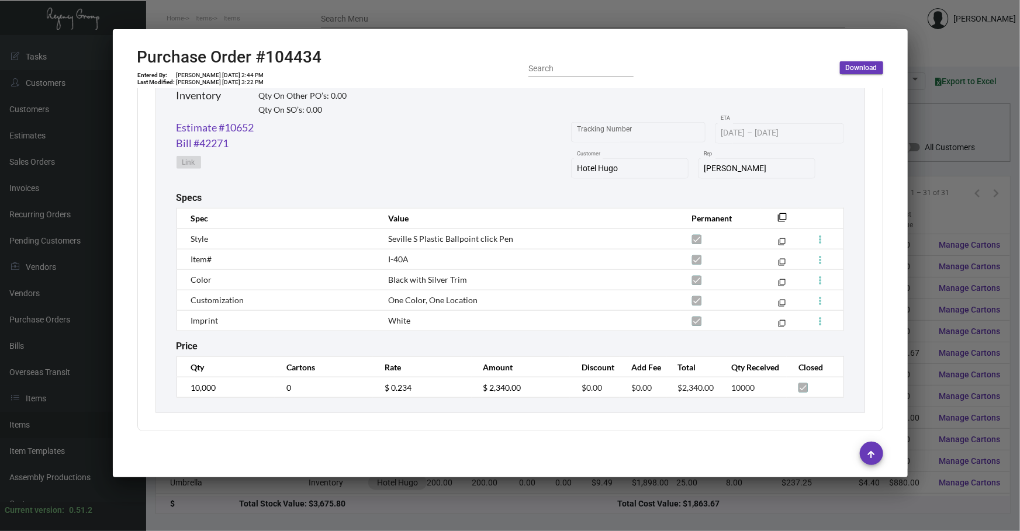
scroll to position [594, 0]
